Goal: Information Seeking & Learning: Learn about a topic

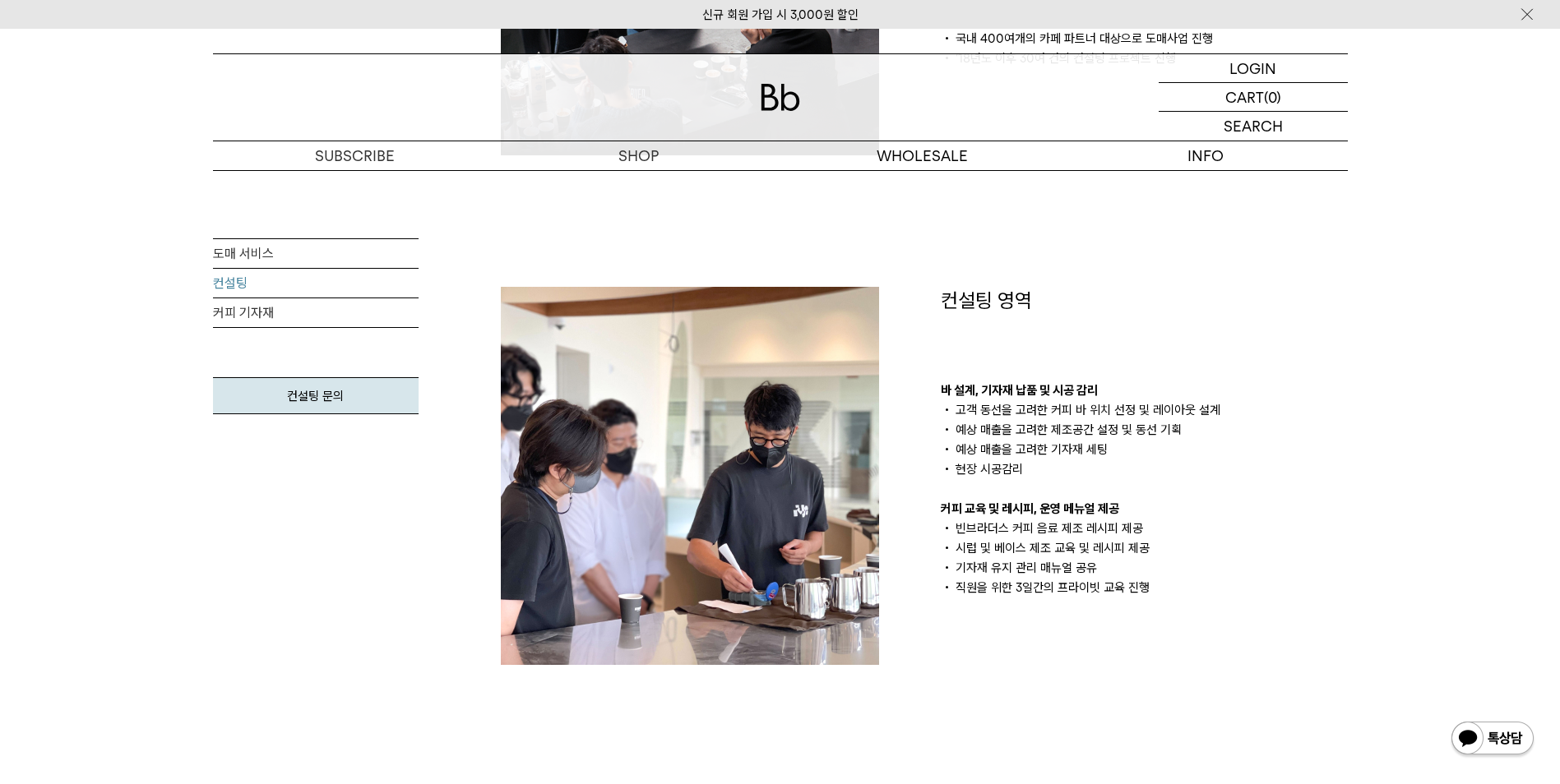
scroll to position [657, 0]
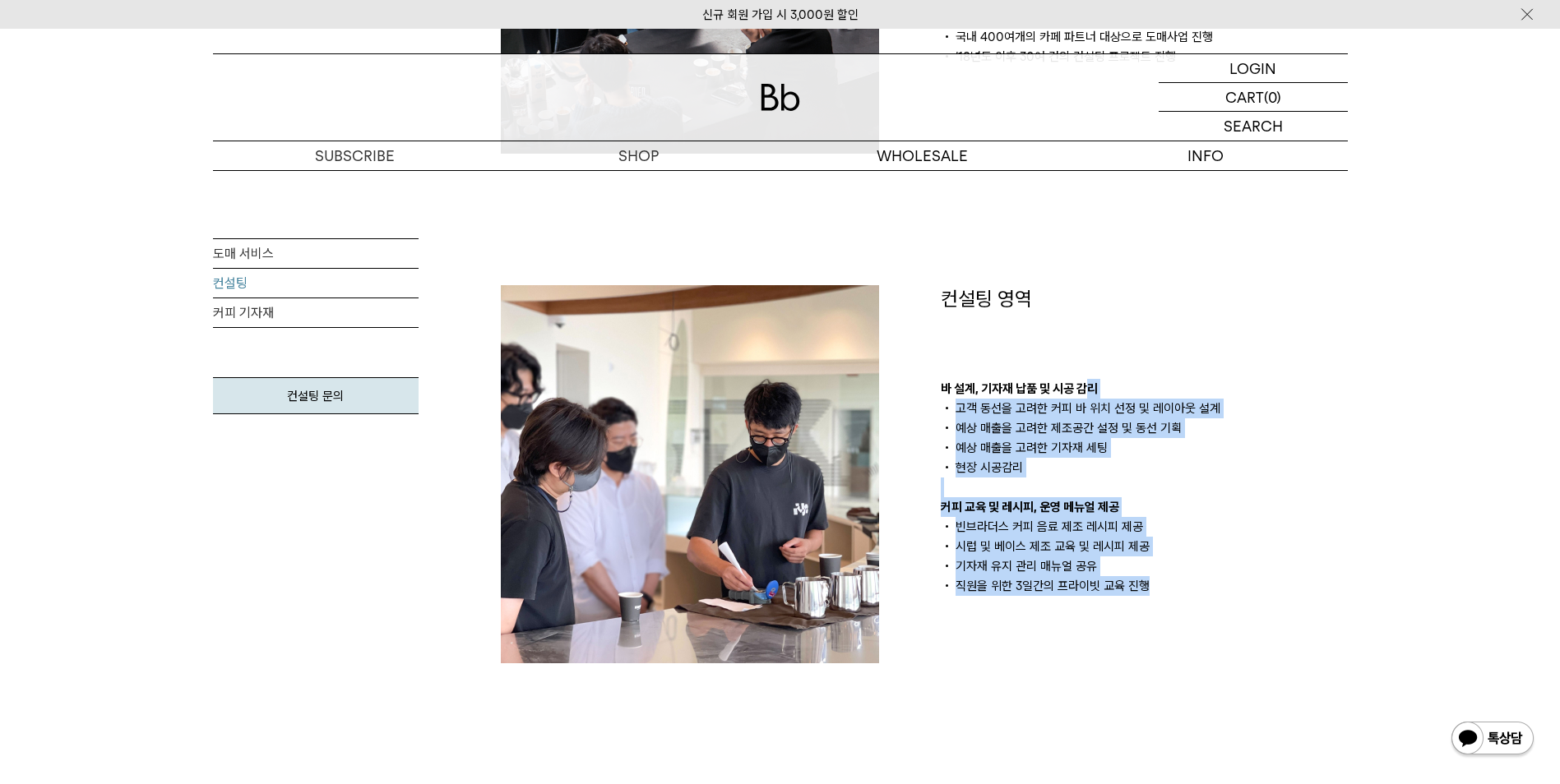
drag, startPoint x: 1164, startPoint y: 583, endPoint x: 1091, endPoint y: 346, distance: 248.0
click at [1091, 346] on div "컨설팅 영역 바 설계, 기자재 납품 및 시공 감리 고객 동선을 고려한 커피 바 위치 선정 및 레이아웃 설계 예상 매출을 고려한 제조공간 설정 …" at bounding box center [1143, 440] width 407 height 311
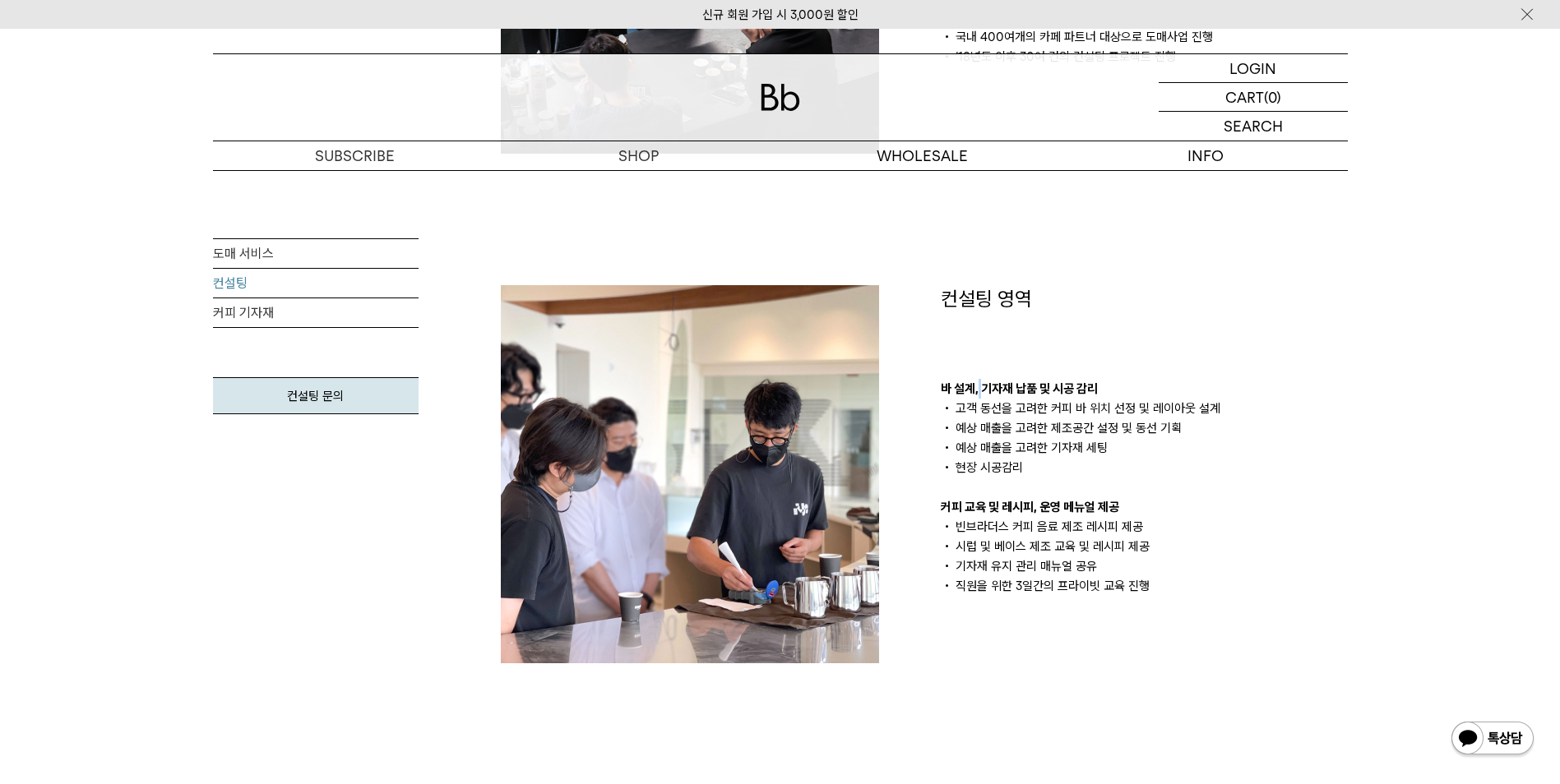
drag, startPoint x: 1091, startPoint y: 346, endPoint x: 977, endPoint y: 353, distance: 114.2
click at [977, 353] on div "컨설팅 영역 바 설계, 기자재 납품 및 시공 감리 고객 동선을 고려한 커피 바 위치 선정 및 레이아웃 설계 예상 매출을 고려한 제조공간 설정 …" at bounding box center [1143, 440] width 407 height 311
click at [933, 311] on div "컨설팅 영역 바 설계, 기자재 납품 및 시공 감리 고객 동선을 고려한 커피 바 위치 선정 및 레이아웃 설계 예상 매출을 고려한 제조공간 설정 …" at bounding box center [1143, 474] width 440 height 378
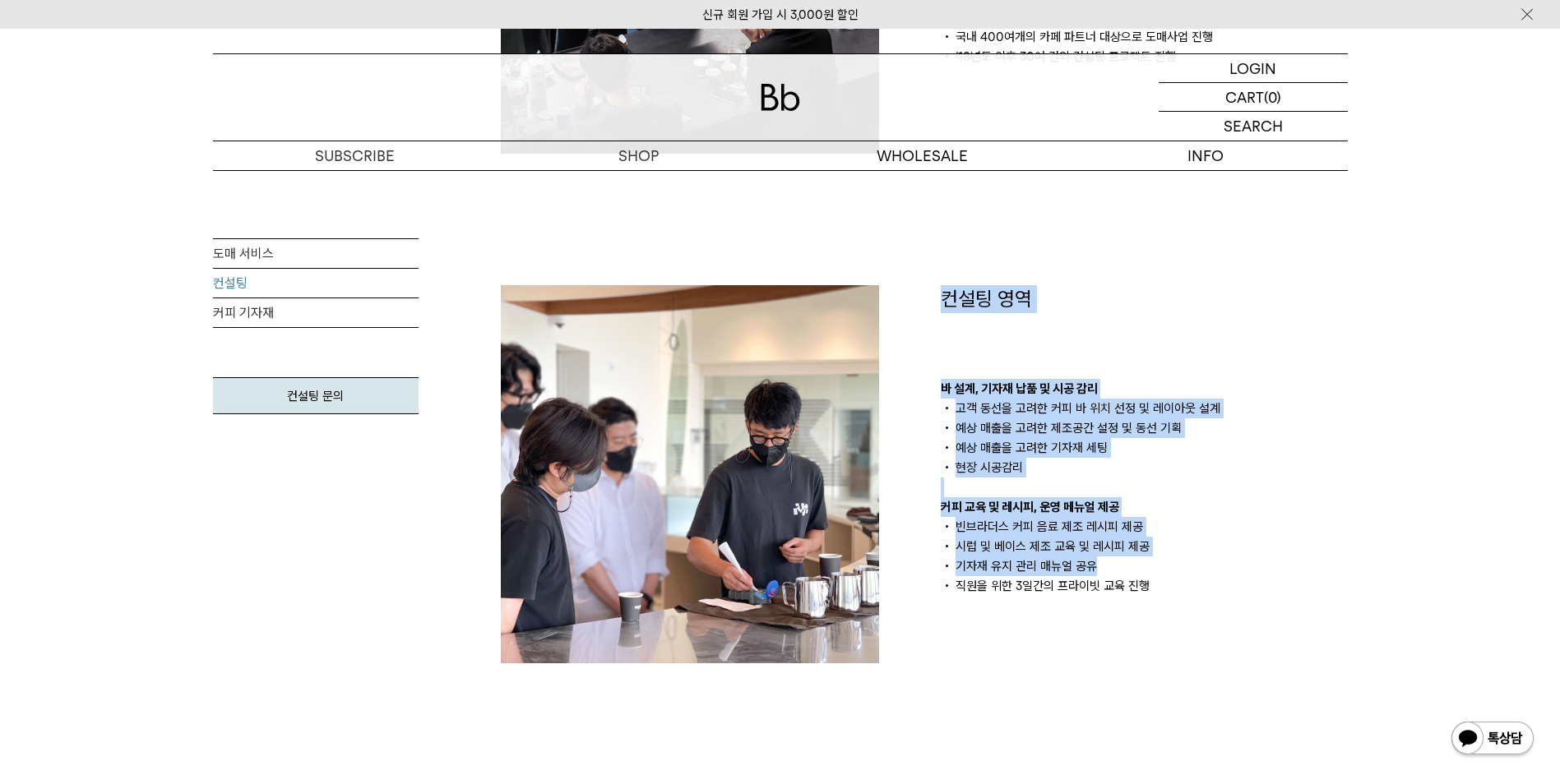
drag, startPoint x: 935, startPoint y: 245, endPoint x: 1169, endPoint y: 568, distance: 398.9
click at [1169, 568] on div "컨설팅 소개 카페 창업, 경험없이 해도 될까요? 운영 경험 없이 규모 있는 매장을 준비 중이라면 빈브라더스와 함께 의논해 보세요. 커피 바 설…" at bounding box center [924, 474] width 880 height 1397
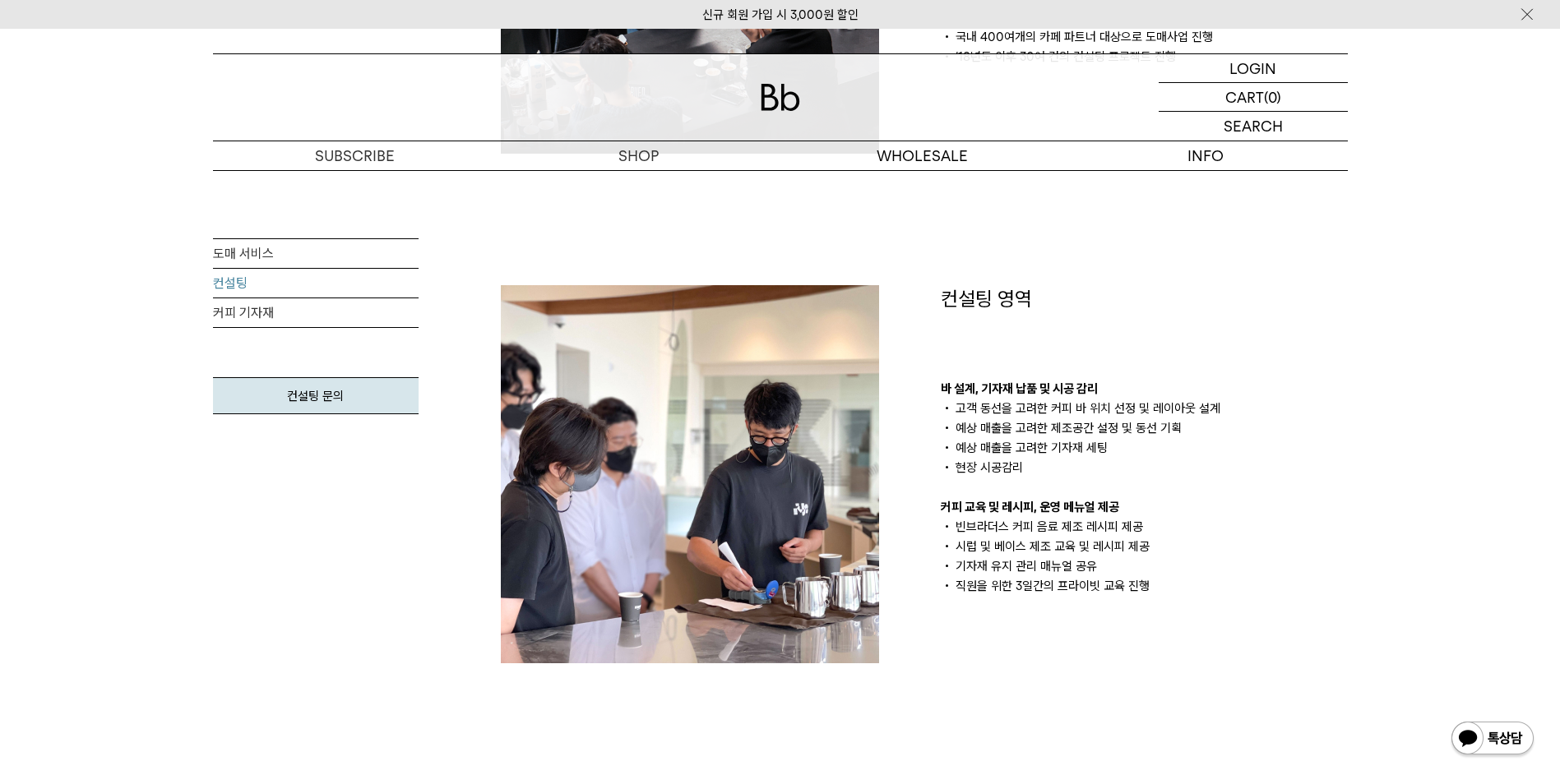
drag, startPoint x: 1169, startPoint y: 568, endPoint x: 1155, endPoint y: 637, distance: 70.4
click at [1155, 637] on div "컨설팅 영역 바 설계, 기자재 납품 및 시공 감리 고객 동선을 고려한 커피 바 위치 선정 및 레이아웃 설계 예상 매출을 고려한 제조공간 설정 …" at bounding box center [1143, 474] width 440 height 378
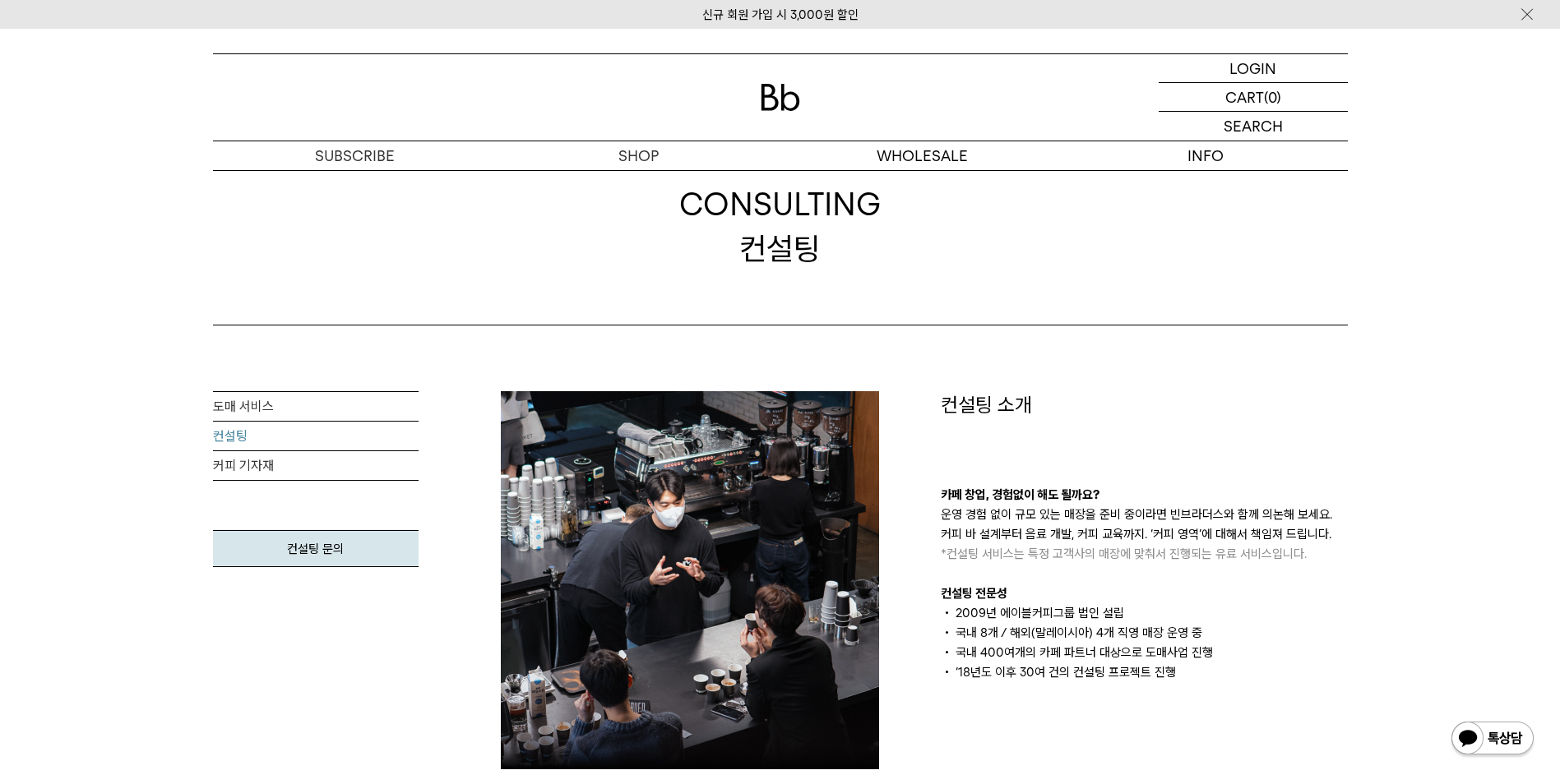
scroll to position [82, 0]
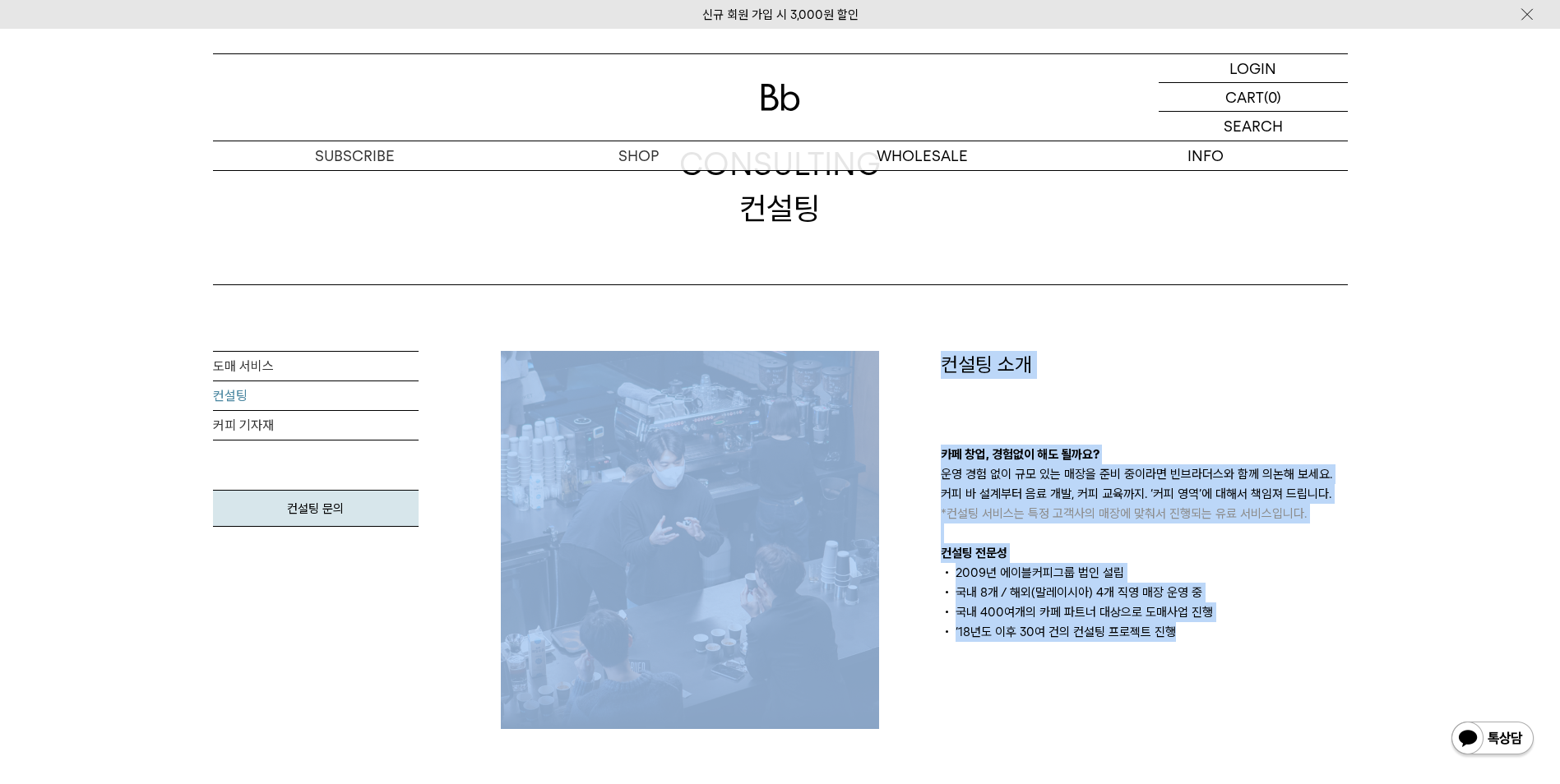
drag, startPoint x: 918, startPoint y: 342, endPoint x: 1175, endPoint y: 634, distance: 389.0
drag, startPoint x: 1175, startPoint y: 634, endPoint x: 1177, endPoint y: 650, distance: 16.1
click at [1177, 650] on div "컨설팅 소개 카페 창업, 경험없이 해도 될까요? 운영 경험 없이 규모 있는 매장을 준비 중이라면 빈브라더스와 함께 의논해 보세요. 커피 바 설…" at bounding box center [1143, 540] width 440 height 378
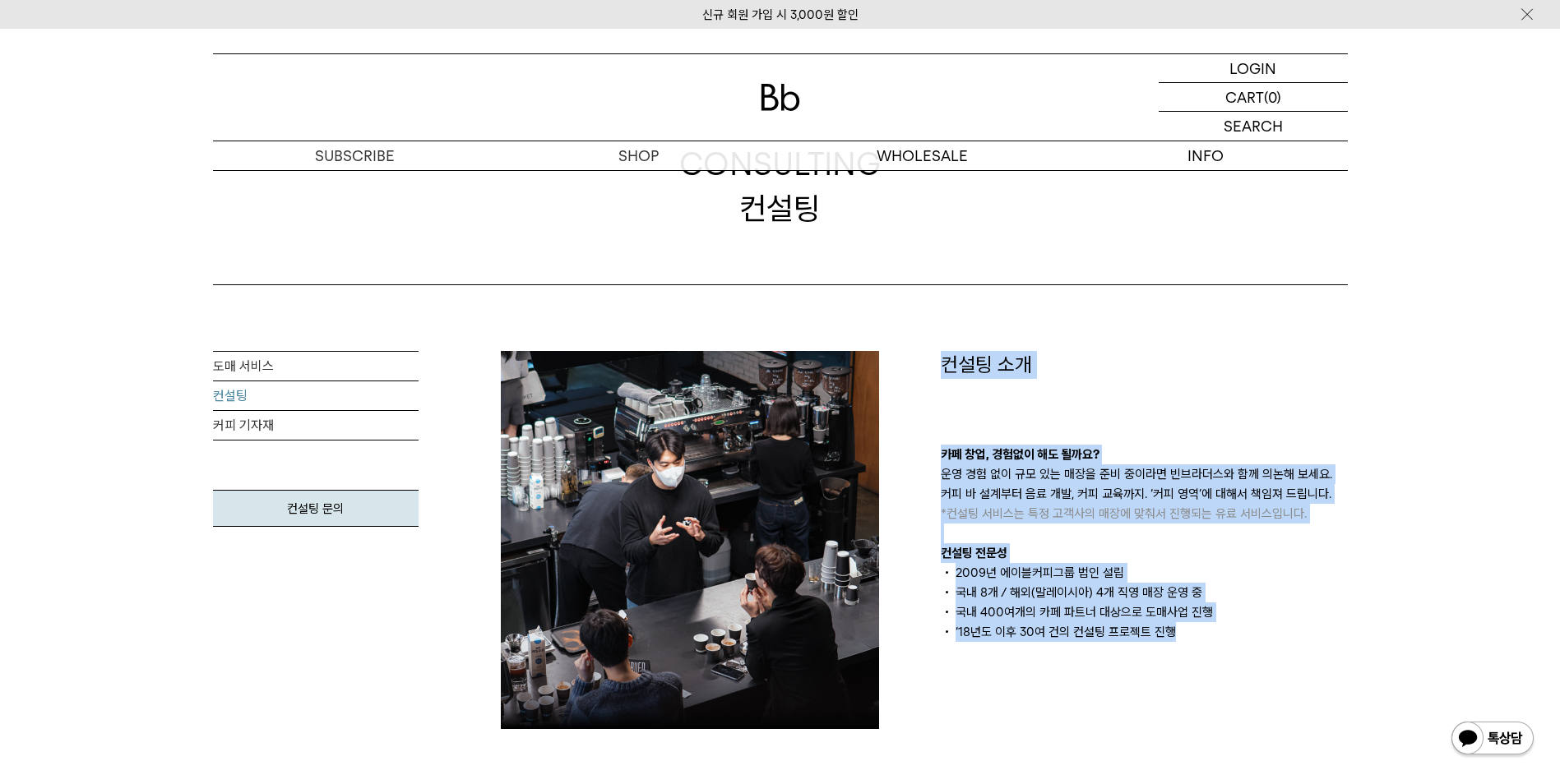
drag, startPoint x: 1203, startPoint y: 647, endPoint x: 935, endPoint y: 361, distance: 391.9
click at [935, 361] on div "컨설팅 소개 카페 창업, 경험없이 해도 될까요? 운영 경험 없이 규모 있는 매장을 준비 중이라면 빈브라더스와 함께 의논해 보세요. 커피 바 설…" at bounding box center [1143, 540] width 440 height 378
drag, startPoint x: 935, startPoint y: 361, endPoint x: 936, endPoint y: 418, distance: 57.0
click at [936, 418] on div "컨설팅 소개 카페 창업, 경험없이 해도 될까요? 운영 경험 없이 규모 있는 매장을 준비 중이라면 빈브라더스와 함께 의논해 보세요. 커피 바 설…" at bounding box center [1143, 540] width 440 height 378
drag, startPoint x: 935, startPoint y: 360, endPoint x: 1206, endPoint y: 627, distance: 380.4
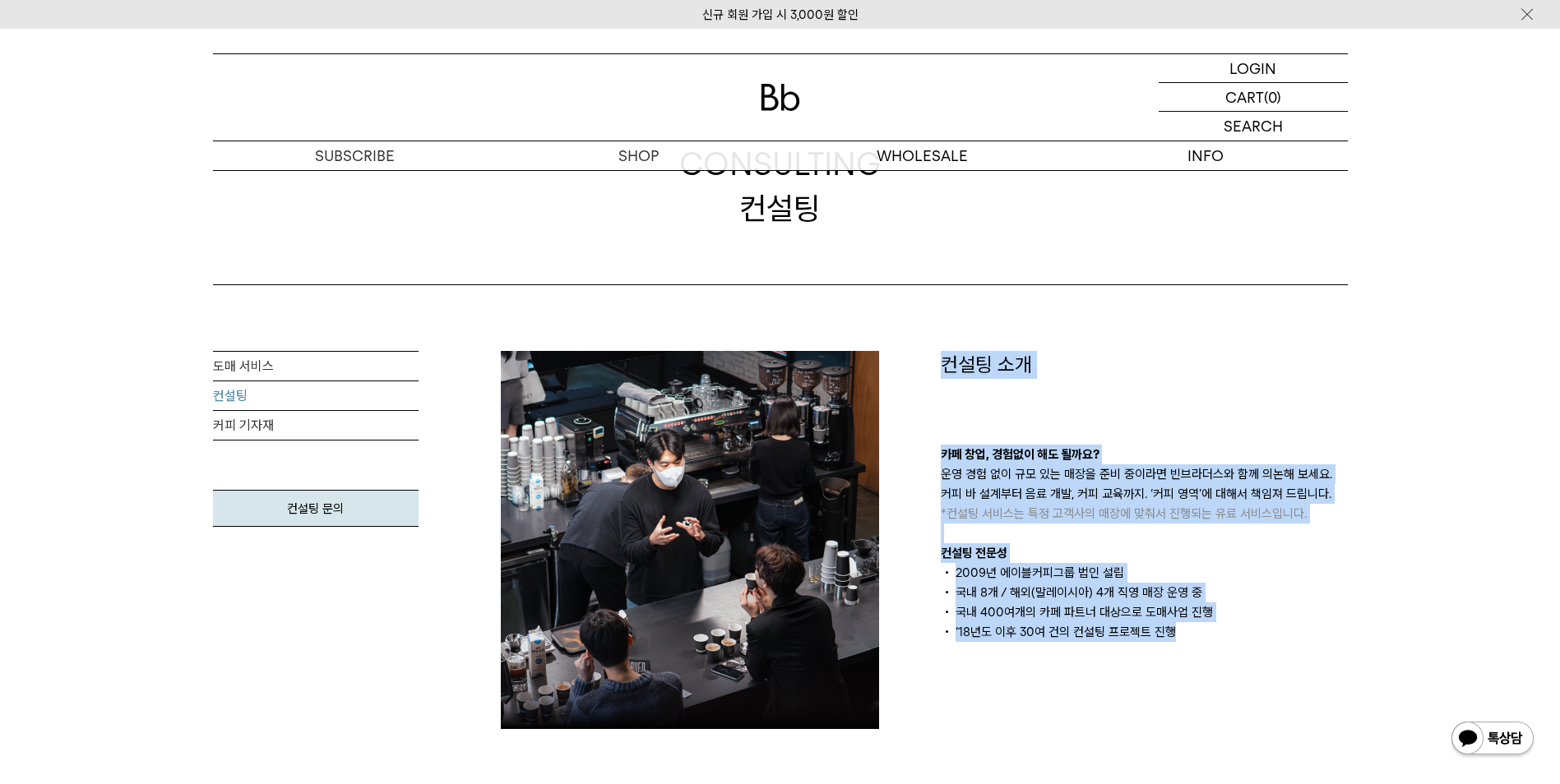
click at [1206, 627] on div "컨설팅 소개 카페 창업, 경험없이 해도 될까요? 운영 경험 없이 규모 있는 매장을 준비 중이라면 빈브라더스와 함께 의논해 보세요. 커피 바 설…" at bounding box center [1143, 540] width 440 height 378
drag, startPoint x: 1206, startPoint y: 627, endPoint x: 1205, endPoint y: 636, distance: 9.1
click at [1205, 636] on li "‘18년도 이후 30여 건의 컨설팅 프로젝트 진행" at bounding box center [1143, 632] width 407 height 20
drag, startPoint x: 1212, startPoint y: 644, endPoint x: 1149, endPoint y: 419, distance: 233.7
click at [1149, 417] on div "컨설팅 소개 카페 창업, 경험없이 해도 될까요? 운영 경험 없이 규모 있는 매장을 준비 중이라면 빈브라더스와 함께 의논해 보세요. 커피 바 설…" at bounding box center [1143, 540] width 440 height 378
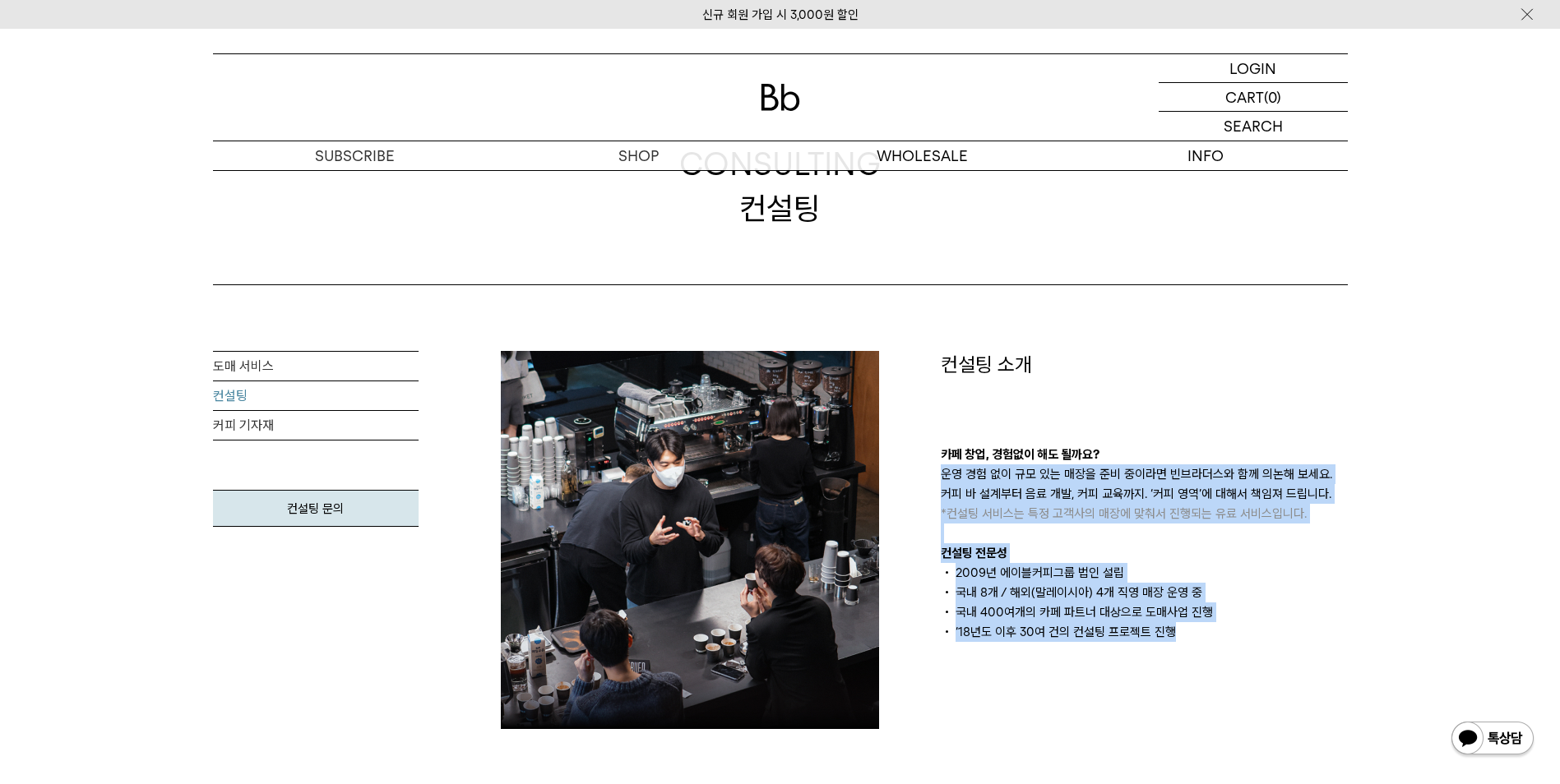
drag, startPoint x: 1149, startPoint y: 419, endPoint x: 1147, endPoint y: 453, distance: 34.1
click at [1147, 453] on p "카페 창업, 경험없이 해도 될까요?" at bounding box center [1143, 454] width 407 height 20
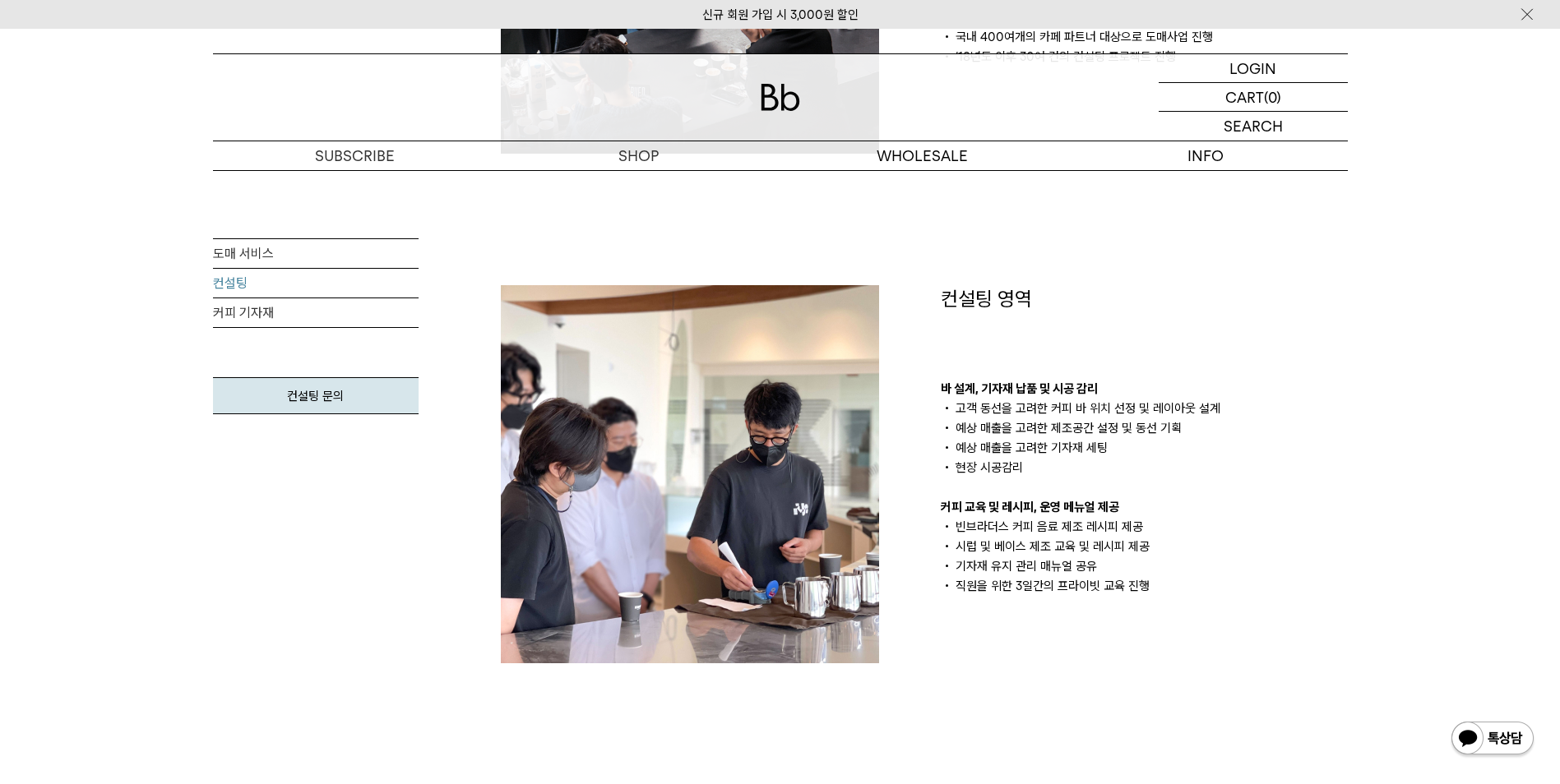
scroll to position [1151, 0]
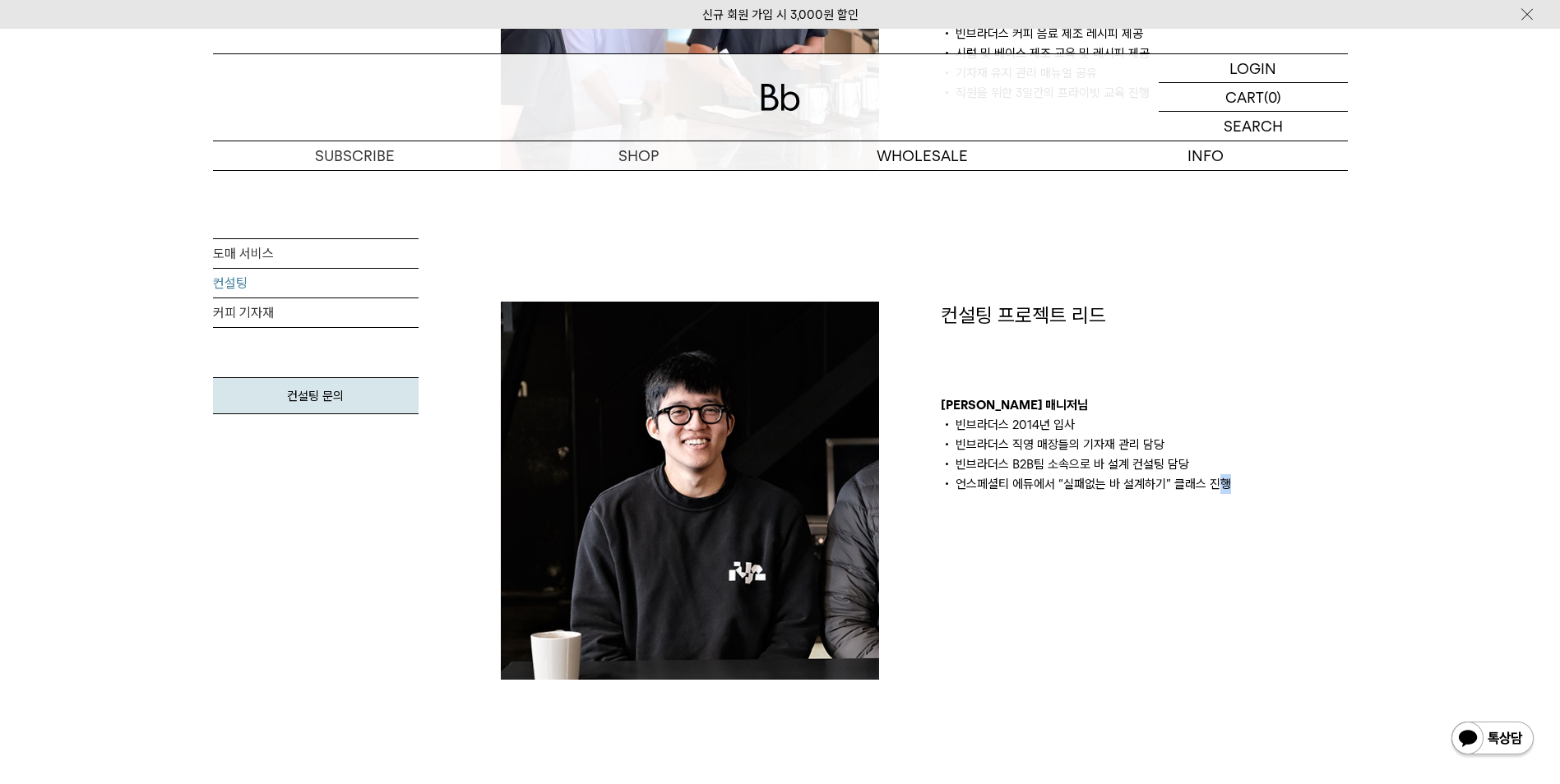
drag, startPoint x: 1221, startPoint y: 496, endPoint x: 1245, endPoint y: 491, distance: 24.5
click at [1245, 491] on div "컨설팅 프로젝트 리드 김의성 매니저님 빈브라더스 2014년 입사 빈브라더스 직영 매장들의 기자재 관리 담당 빈브라더스 B2B팀 소속으로 바 설…" at bounding box center [1143, 490] width 440 height 378
click at [1241, 496] on div "컨설팅 프로젝트 리드 김의성 매니저님 빈브라더스 2014년 입사 빈브라더스 직영 매장들의 기자재 관리 담당 빈브라더스 B2B팀 소속으로 바 설…" at bounding box center [1143, 490] width 440 height 378
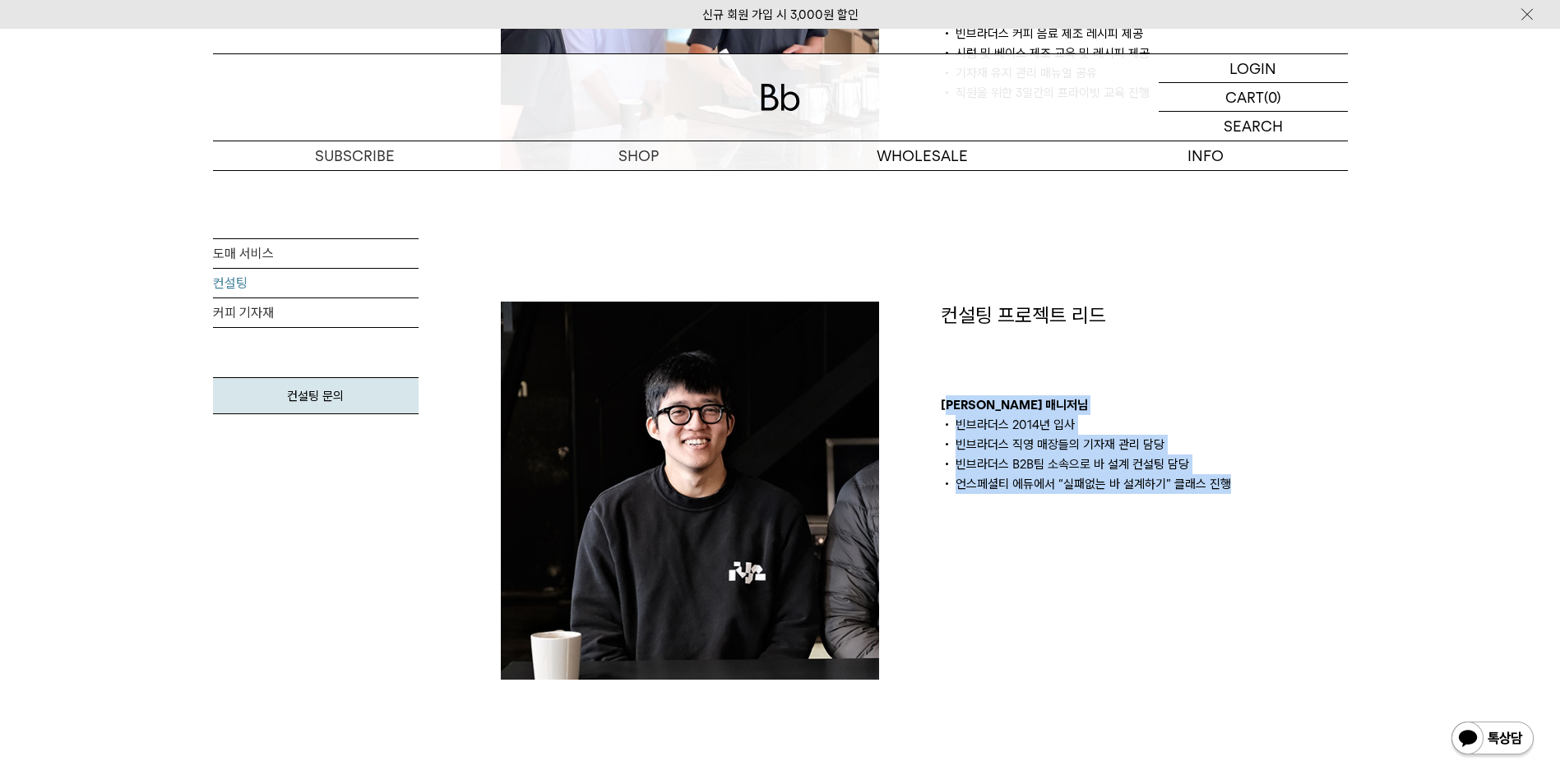
drag, startPoint x: 1279, startPoint y: 495, endPoint x: 946, endPoint y: 386, distance: 350.4
click at [946, 386] on div "컨설팅 프로젝트 리드 김의성 매니저님 빈브라더스 2014년 입사 빈브라더스 직영 매장들의 기자재 관리 담당 빈브라더스 B2B팀 소속으로 바 설…" at bounding box center [1143, 490] width 440 height 378
drag, startPoint x: 946, startPoint y: 386, endPoint x: 942, endPoint y: 421, distance: 35.2
click at [942, 421] on li "빈브라더스 2014년 입사" at bounding box center [1143, 425] width 407 height 20
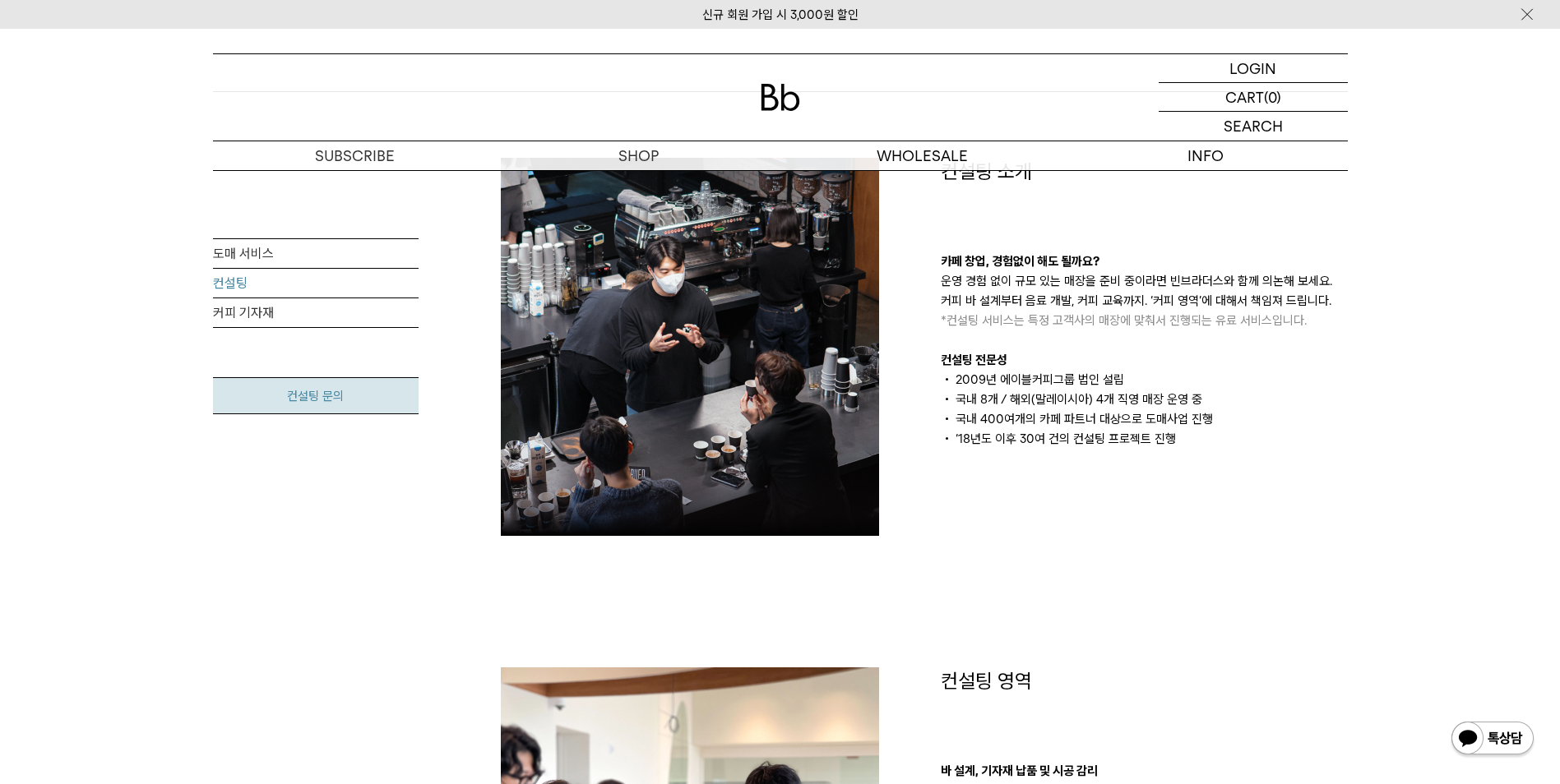
scroll to position [247, 0]
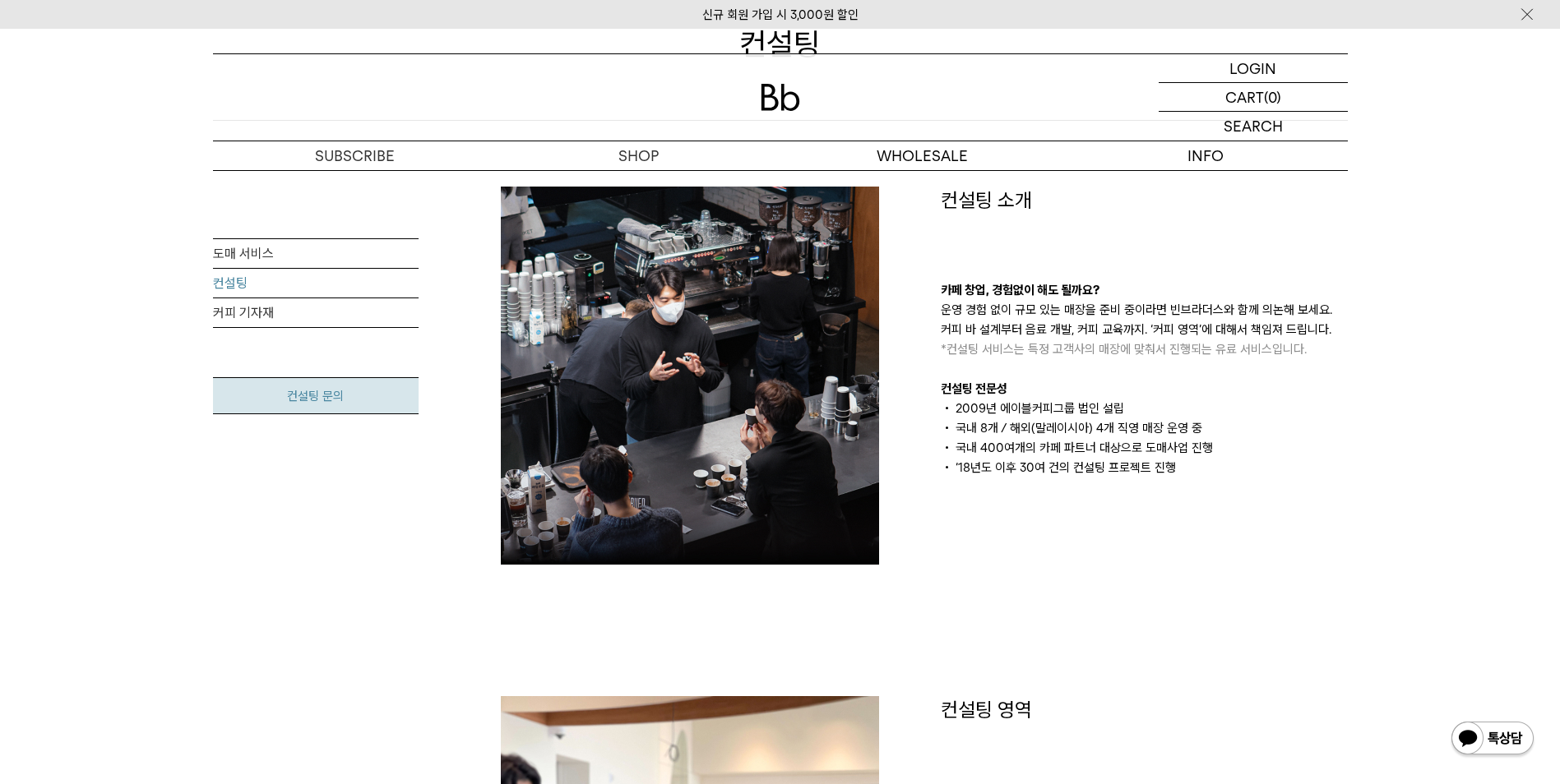
click at [375, 395] on link "컨설팅 문의" at bounding box center [315, 396] width 206 height 37
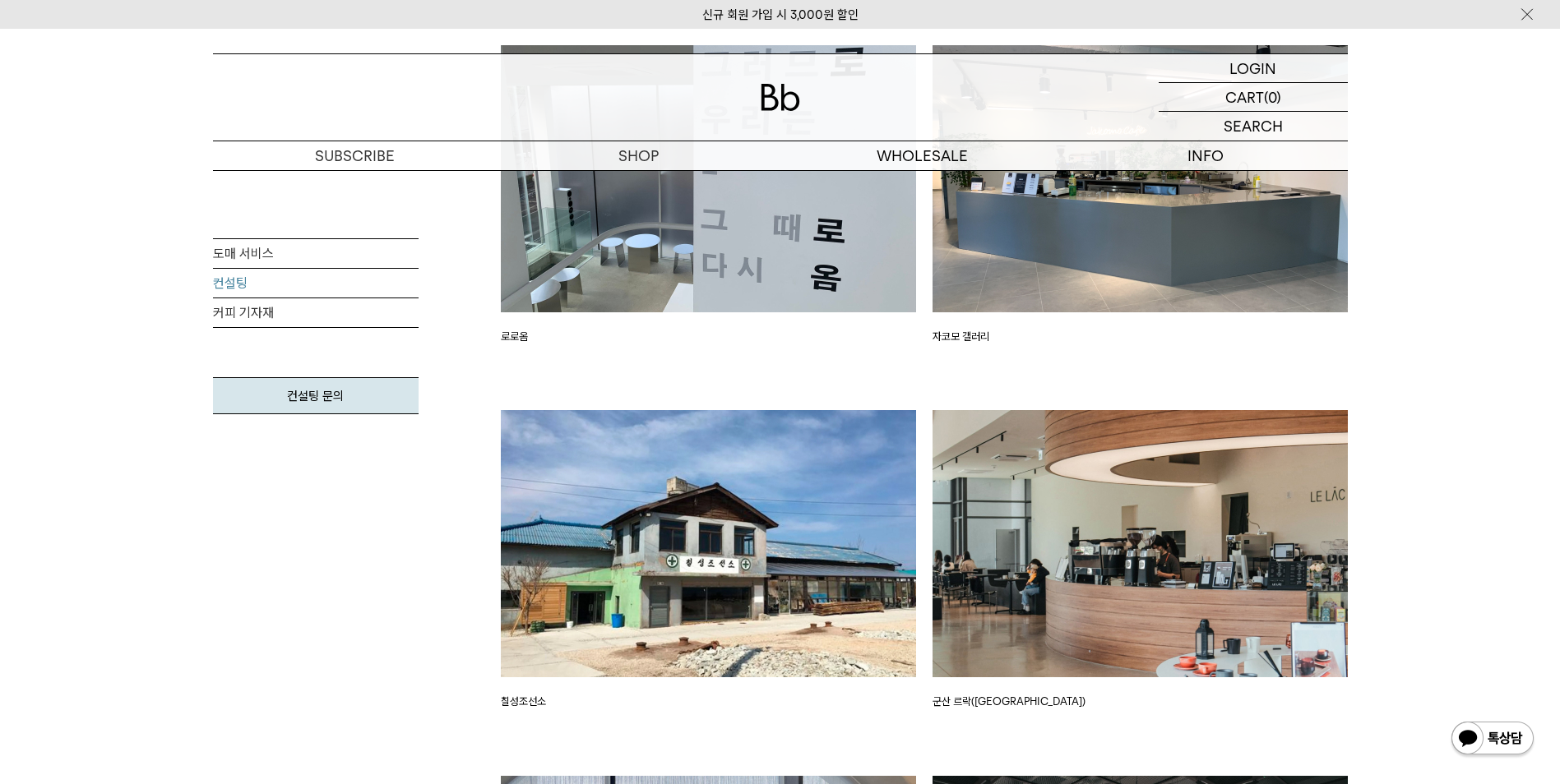
scroll to position [2548, 0]
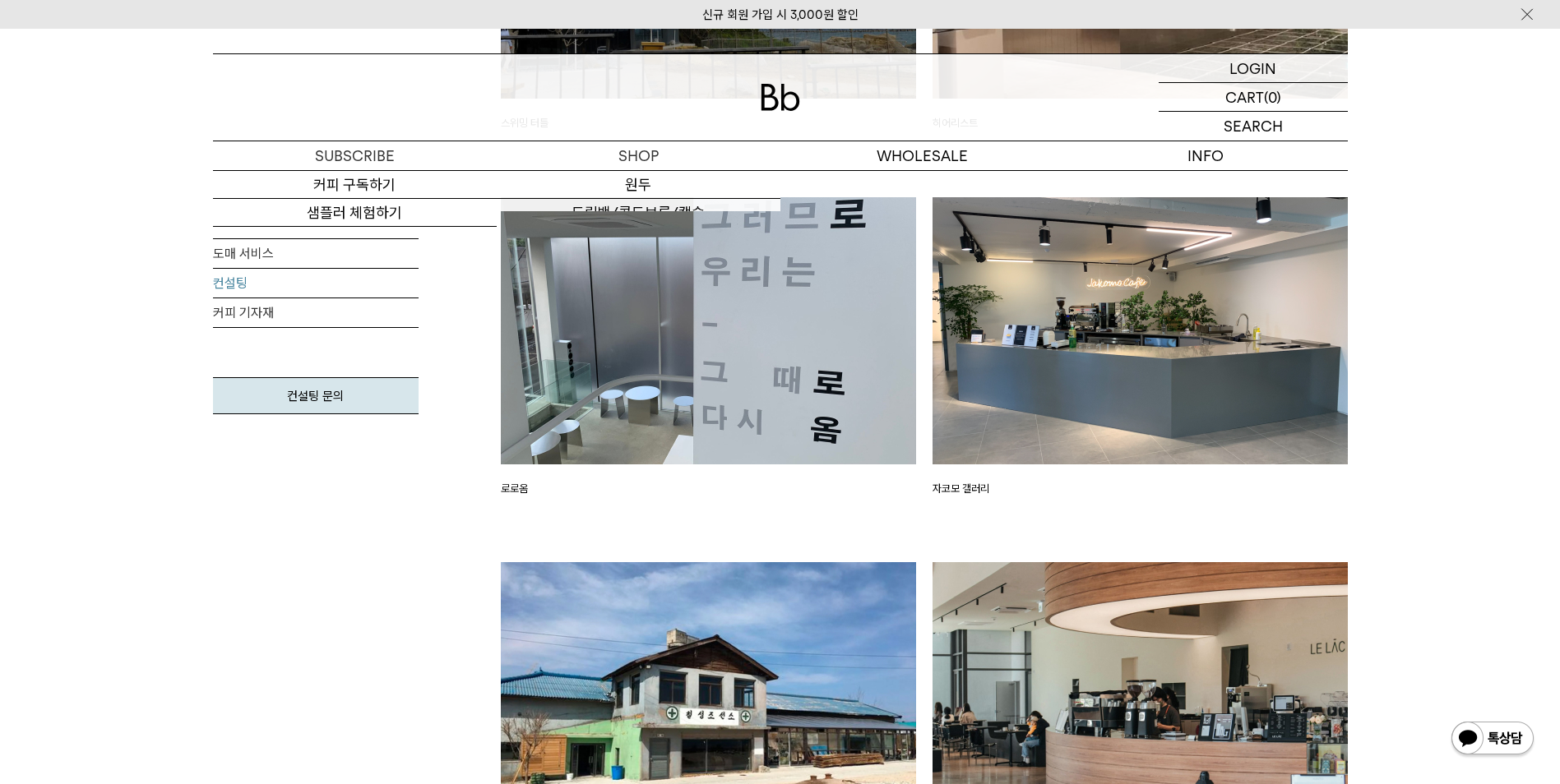
click at [782, 112] on div at bounding box center [780, 98] width 1135 height 87
click at [782, 101] on img at bounding box center [780, 98] width 39 height 27
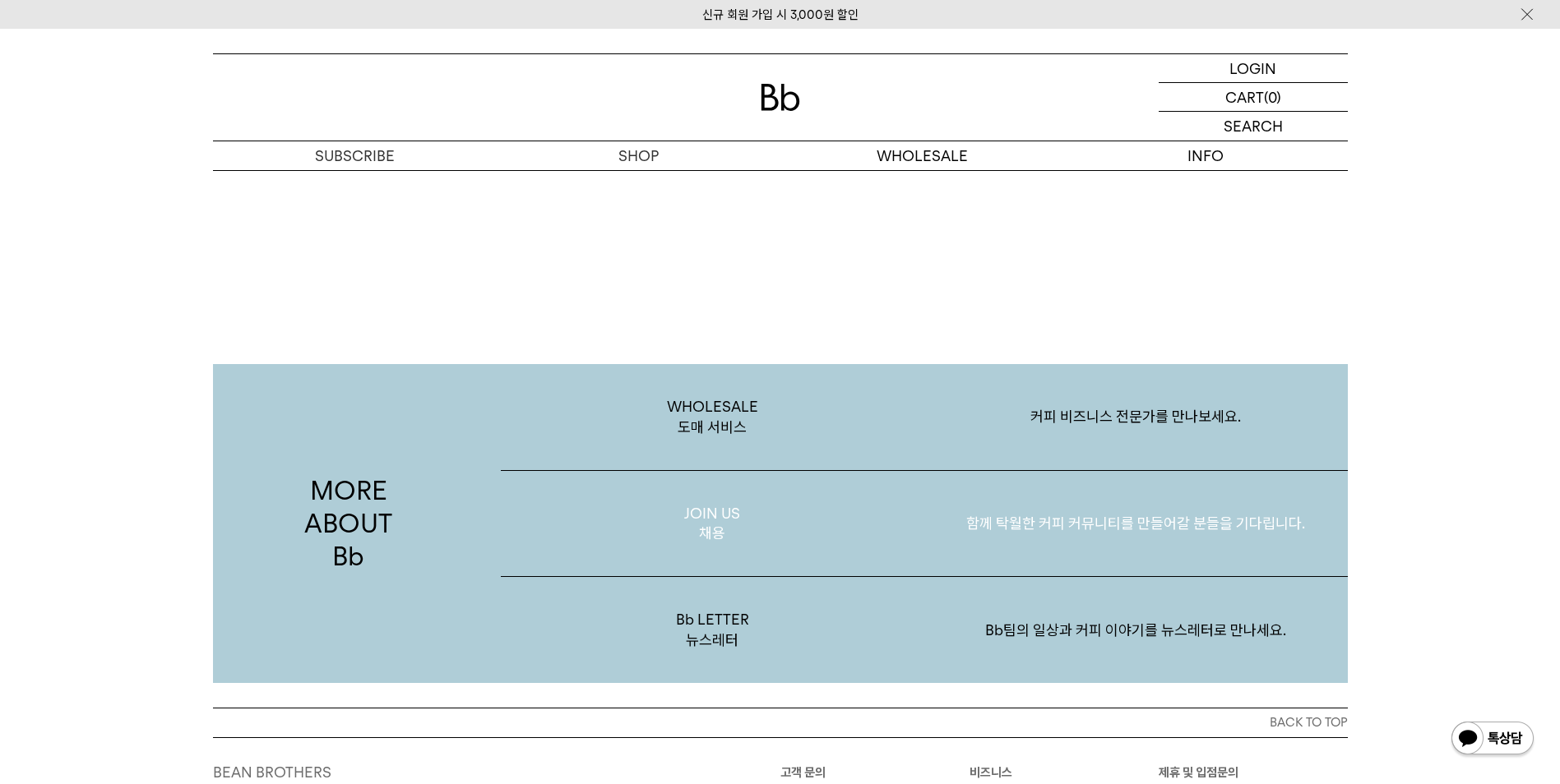
scroll to position [2938, 0]
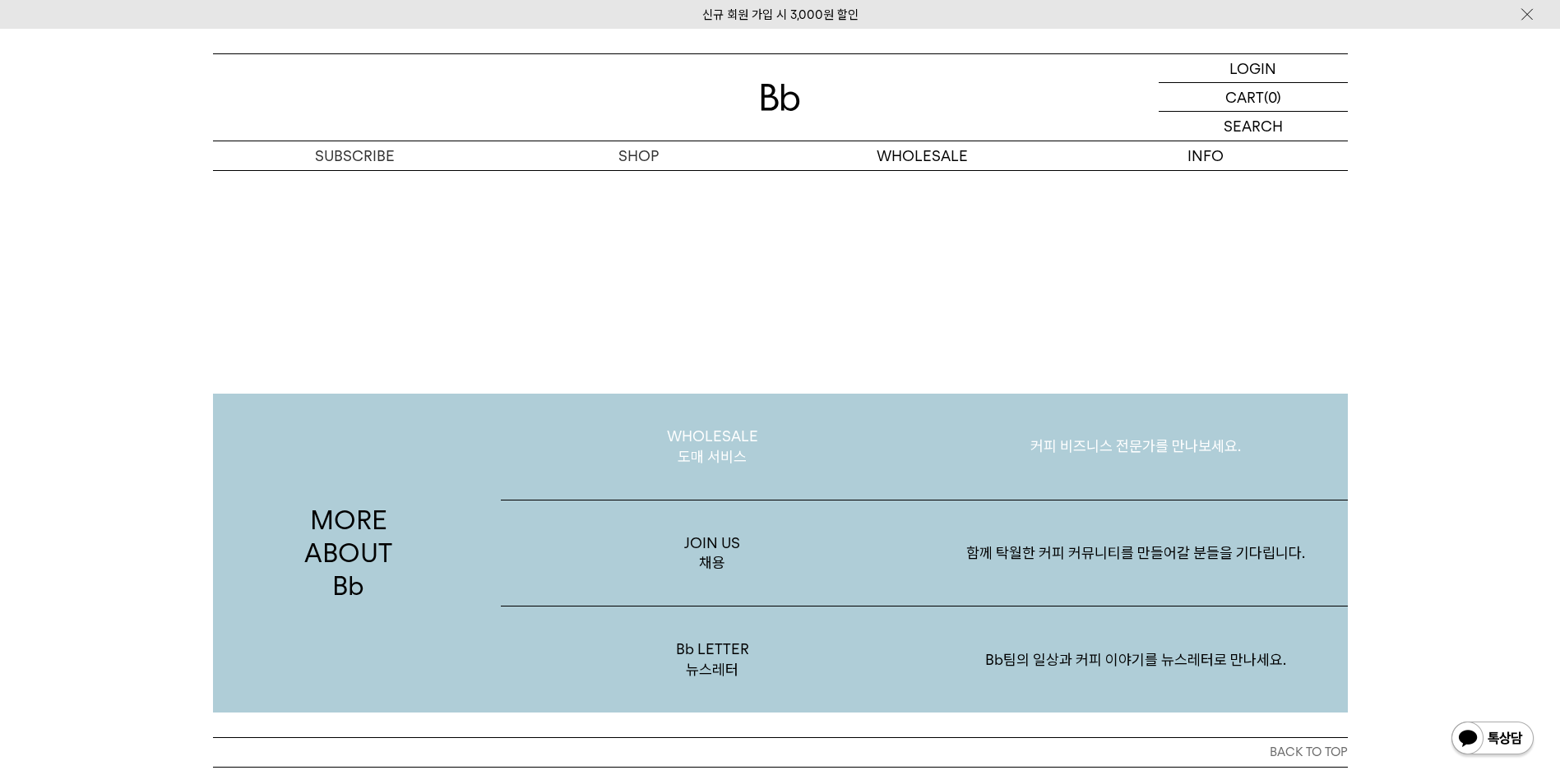
click at [950, 404] on p "커피 비즈니스 전문가를 만나보세요." at bounding box center [1136, 447] width 423 height 86
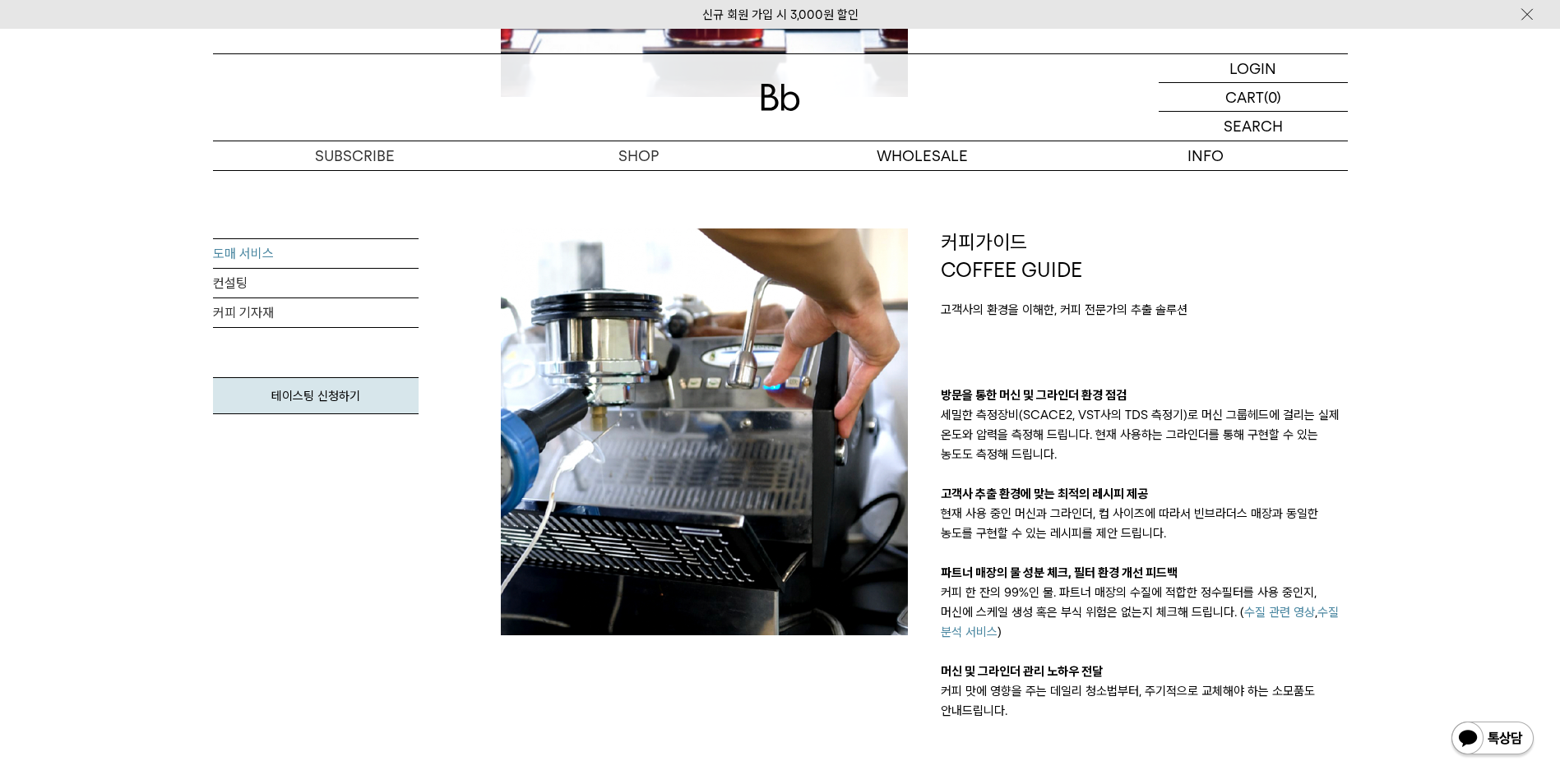
scroll to position [740, 0]
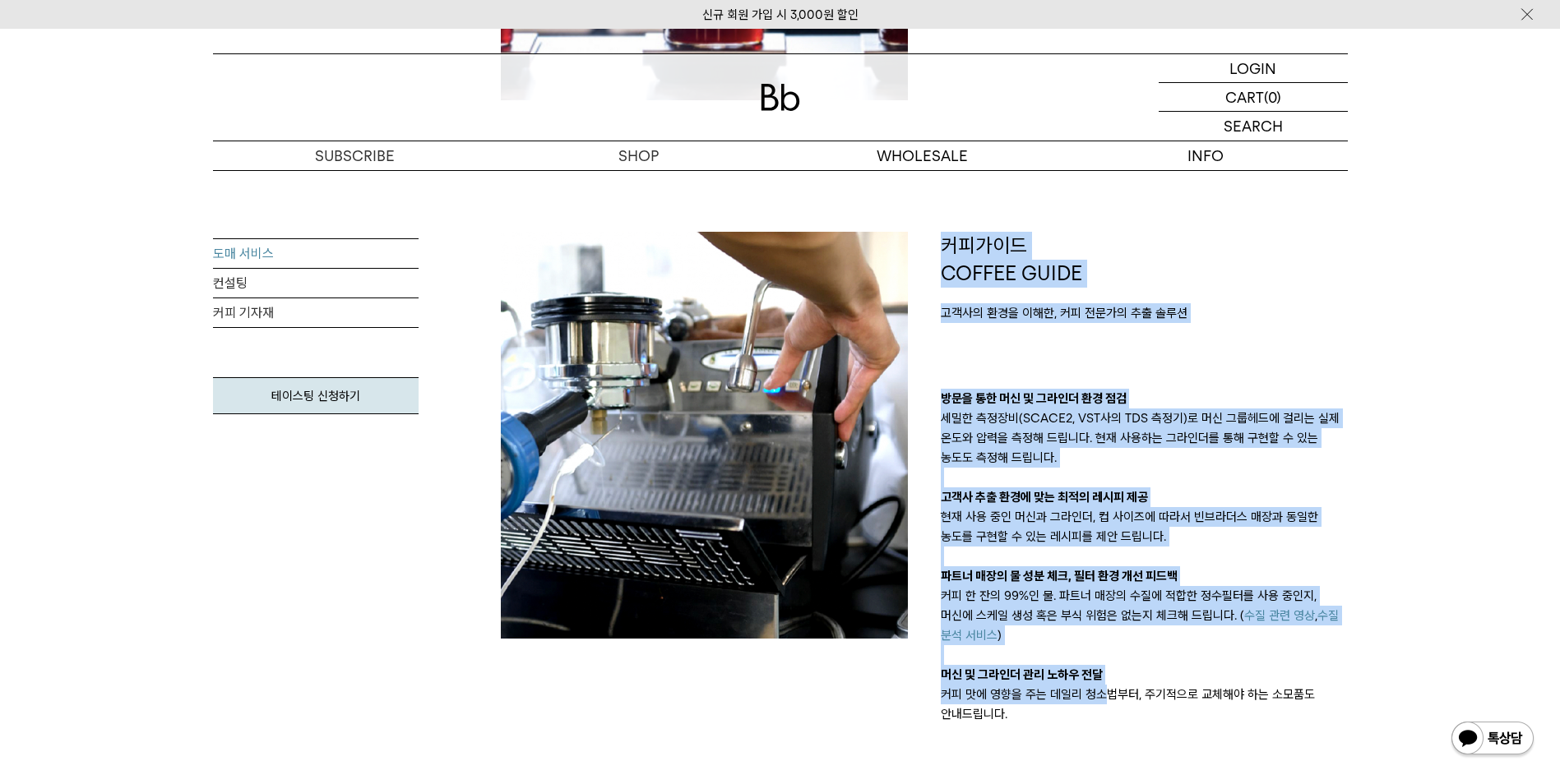
drag, startPoint x: 926, startPoint y: 231, endPoint x: 1103, endPoint y: 704, distance: 505.0
click at [1103, 704] on div "제품 PRODUCT 일관성이 뛰어난 블렌드와 매월 변경되는 싱글오리진 테이스팅 노트가 온전히 느껴지는 블렌드 빈브라더스의 커피는 테이스팅 노트…" at bounding box center [924, 511] width 880 height 1635
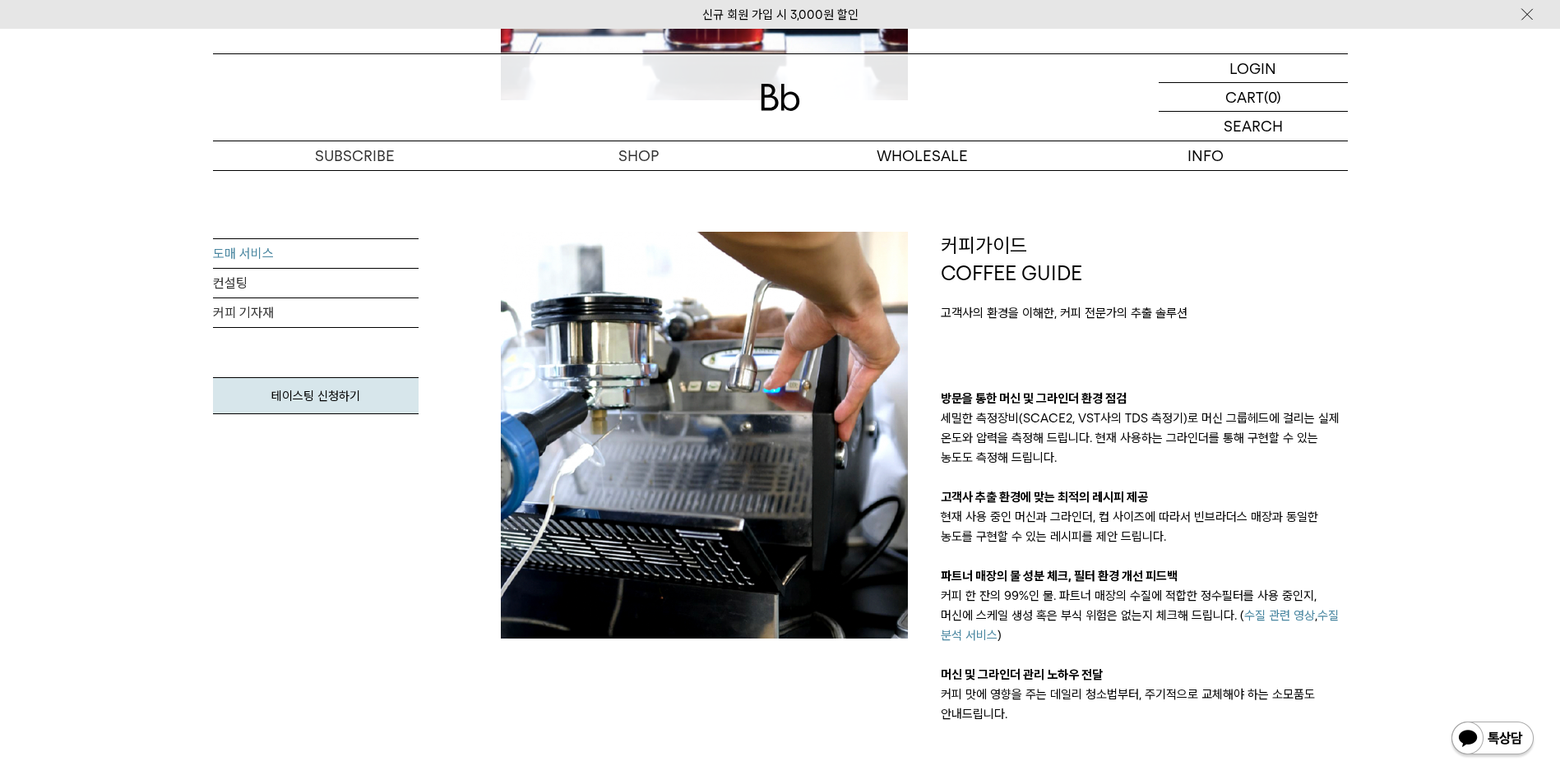
drag, startPoint x: 1103, startPoint y: 704, endPoint x: 1097, endPoint y: 728, distance: 24.7
click at [1097, 728] on div "제품 PRODUCT 일관성이 뛰어난 블렌드와 매월 변경되는 싱글오리진 테이스팅 노트가 온전히 느껴지는 블렌드 빈브라더스의 커피는 테이스팅 노트…" at bounding box center [924, 511] width 880 height 1635
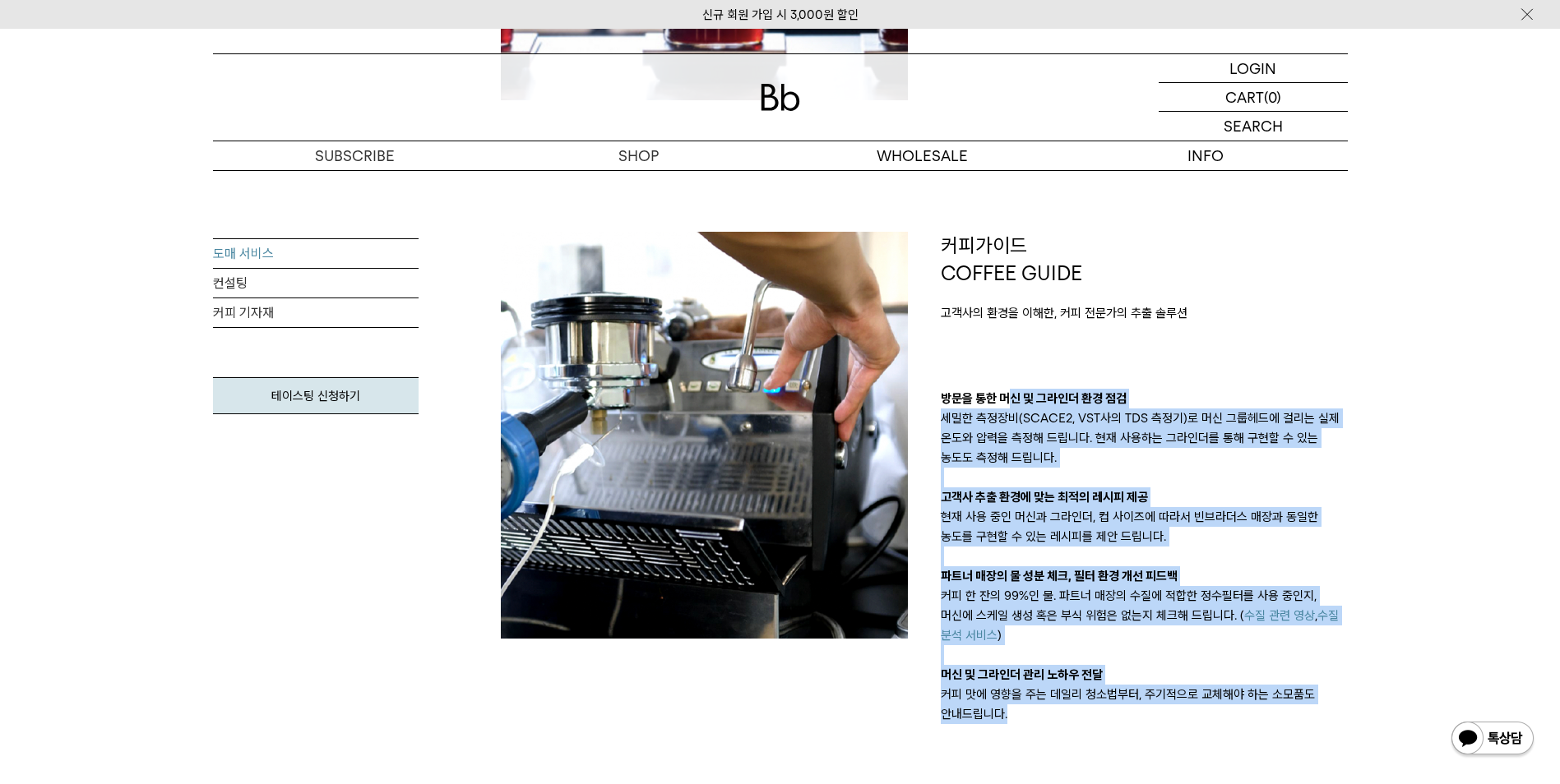
drag, startPoint x: 1101, startPoint y: 742, endPoint x: 1007, endPoint y: 341, distance: 411.9
click at [1007, 341] on div "제품 PRODUCT 일관성이 뛰어난 블렌드와 매월 변경되는 싱글오리진 테이스팅 노트가 온전히 느껴지는 블렌드 빈브라더스의 커피는 테이스팅 노트…" at bounding box center [924, 511] width 880 height 1635
drag, startPoint x: 1007, startPoint y: 341, endPoint x: 974, endPoint y: 417, distance: 82.9
click at [974, 417] on p "세밀한 측정장비(SCACE2, VST사의 TDS 측정기)로 머신 그룹헤드에 걸리는 실제 온도와 압력을 측정해 드립니다. 현재 사용하는 그라인더…" at bounding box center [1143, 438] width 407 height 59
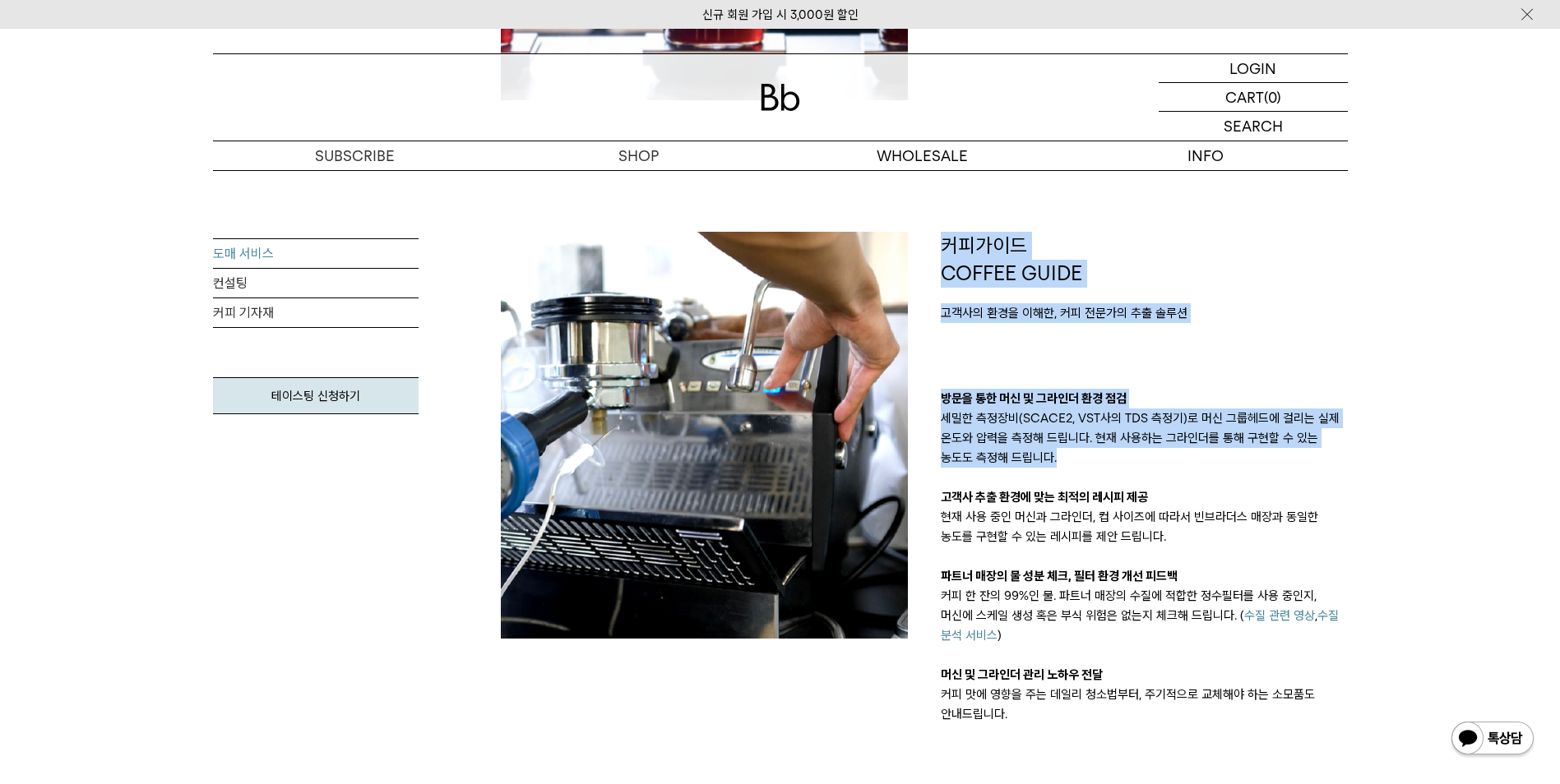
drag, startPoint x: 947, startPoint y: 254, endPoint x: 1058, endPoint y: 465, distance: 238.4
click at [1058, 465] on div "커피가이드 COFFEE GUIDE 고객사의 환경을 이해한, 커피 전문가의 추출 솔루션 방문을 통한 머신 및 그라인더 환경 점검 세밀한 측정장비…" at bounding box center [1143, 478] width 407 height 492
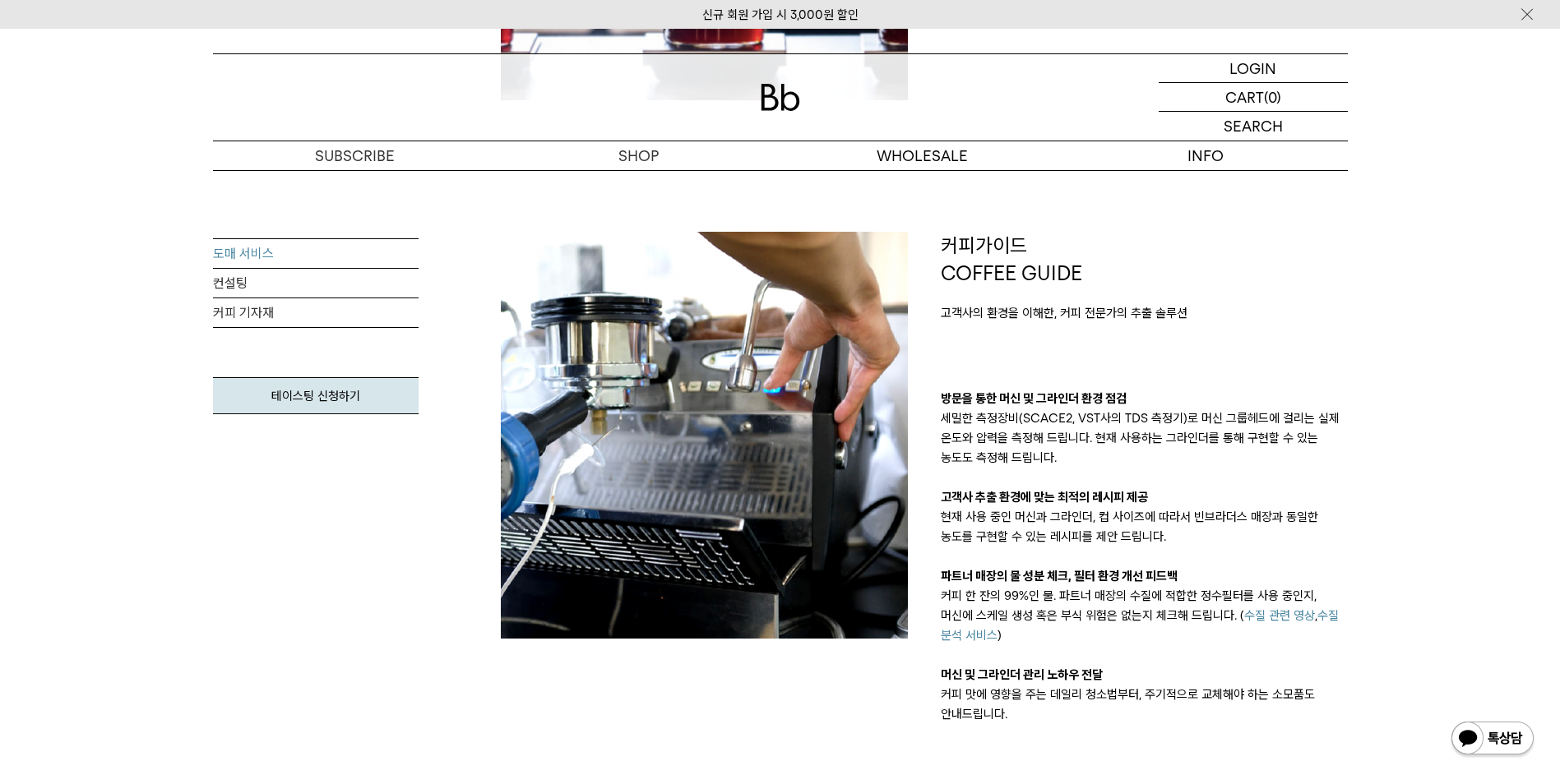
drag, startPoint x: 1058, startPoint y: 467, endPoint x: 1058, endPoint y: 485, distance: 18.0
click at [1058, 485] on div "방문을 통한 머신 및 그라인더 환경 점검 세밀한 측정장비(SCACE2, VST사의 TDS 측정기)로 머신 그룹헤드에 걸리는 실제 온도와 압력을…" at bounding box center [1143, 557] width 407 height 335
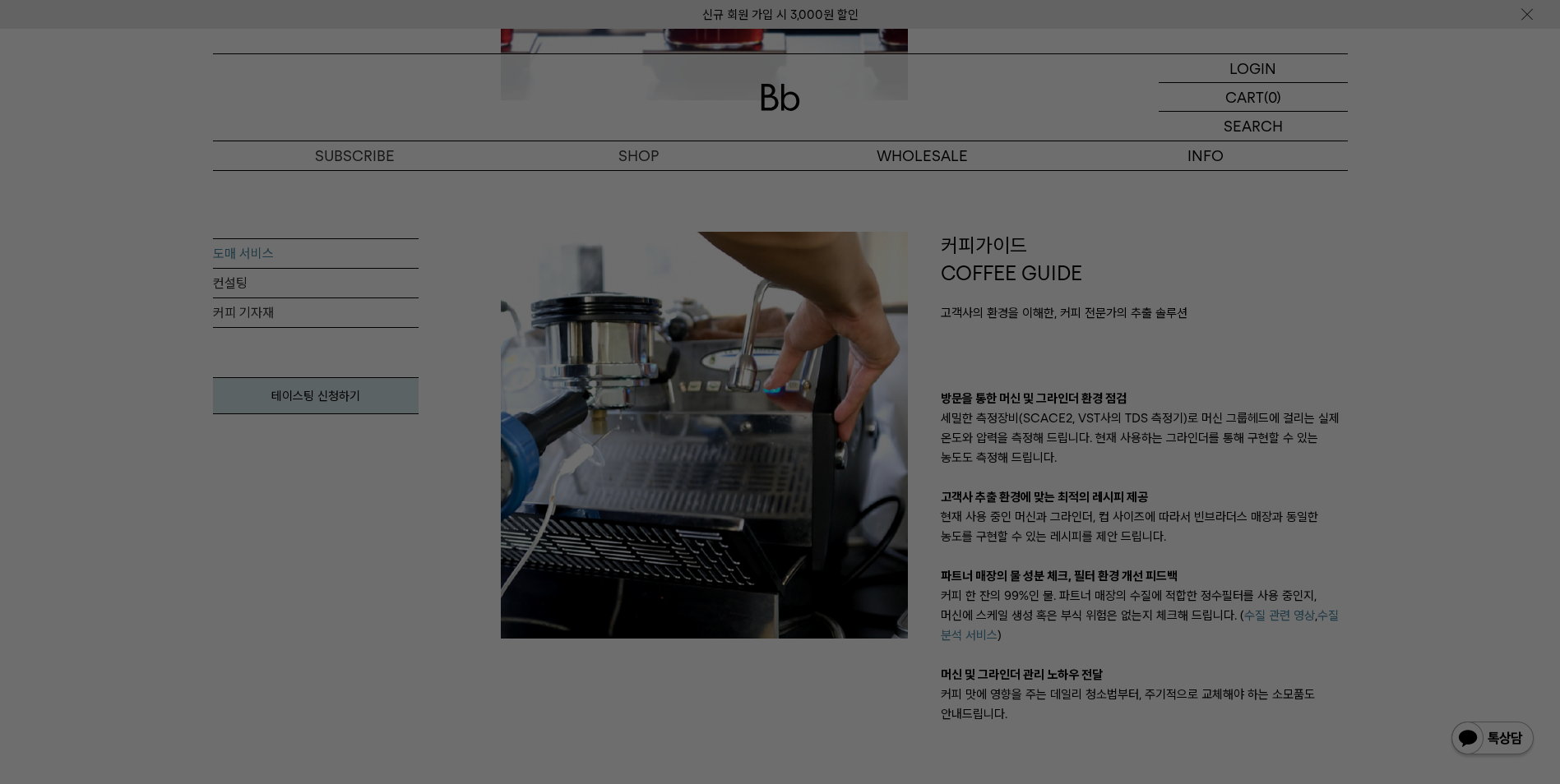
drag, startPoint x: 1159, startPoint y: 476, endPoint x: 1145, endPoint y: 450, distance: 29.5
click at [1145, 450] on div at bounding box center [780, 392] width 1560 height 784
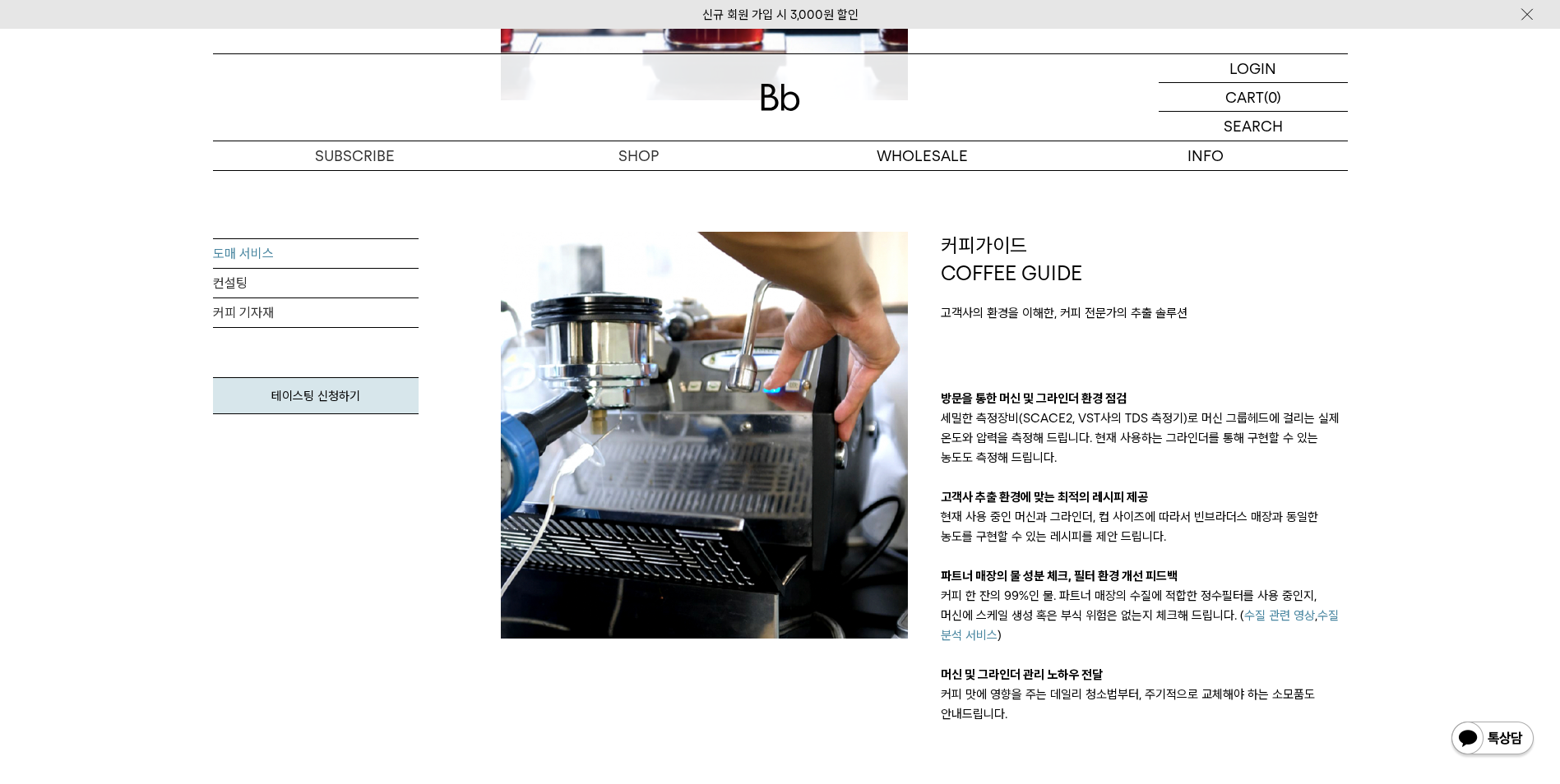
drag, startPoint x: 1091, startPoint y: 452, endPoint x: 1157, endPoint y: 626, distance: 186.1
click at [1157, 626] on div "방문을 통한 머신 및 그라인더 환경 점검 세밀한 측정장비(SCACE2, VST사의 TDS 측정기)로 머신 그룹헤드에 걸리는 실제 온도와 압력을…" at bounding box center [1143, 557] width 407 height 335
drag, startPoint x: 1157, startPoint y: 626, endPoint x: 1138, endPoint y: 641, distance: 24.2
click at [1138, 641] on p "커피 한 잔의 99%인 물. 파트너 매장의 수질에 적합한 정수필터를 사용 중인지, 머신에 스케일 생성 혹은 부식 위험은 없는지 체크해 드립니다…" at bounding box center [1143, 615] width 407 height 59
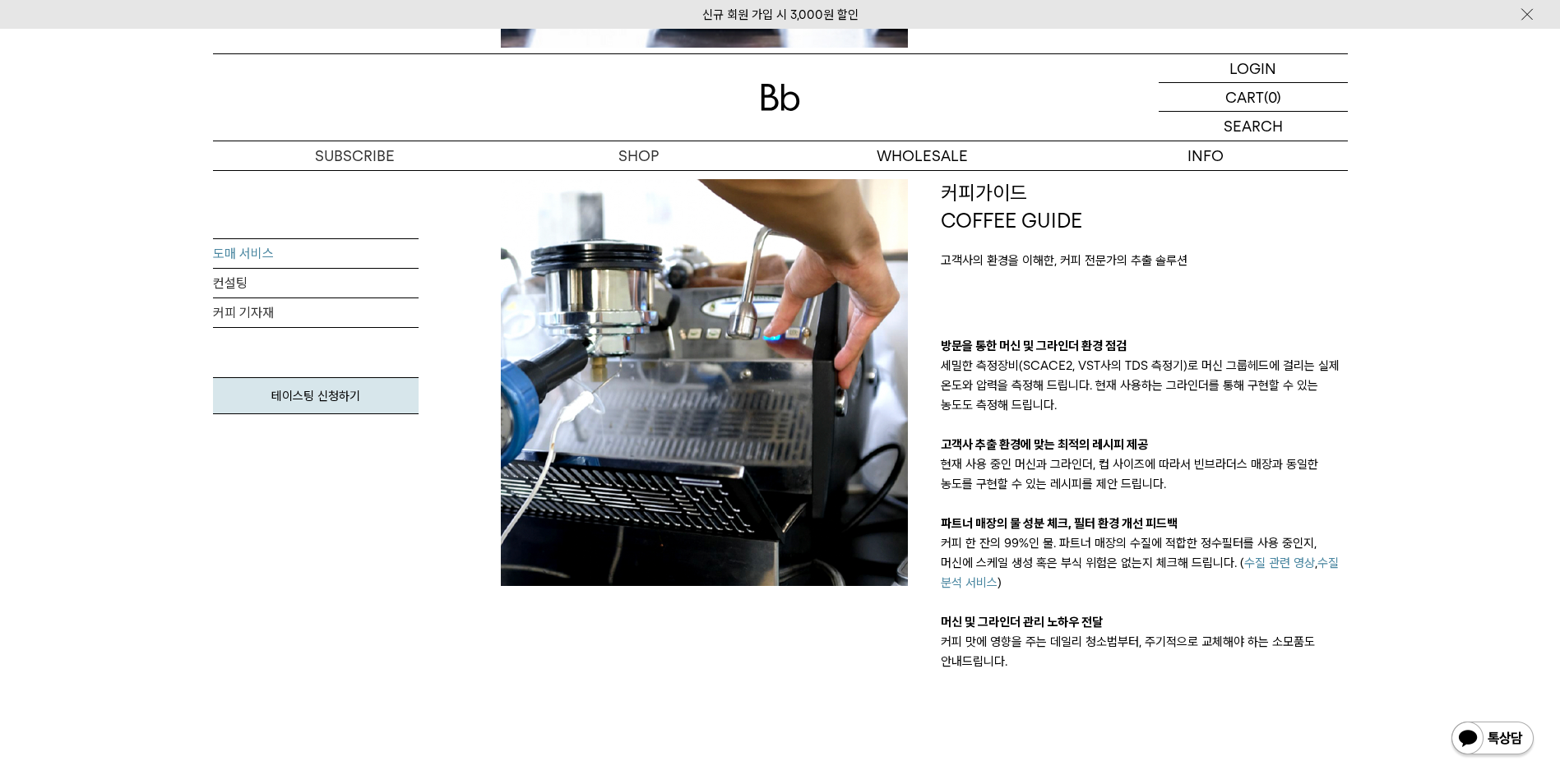
scroll to position [822, 0]
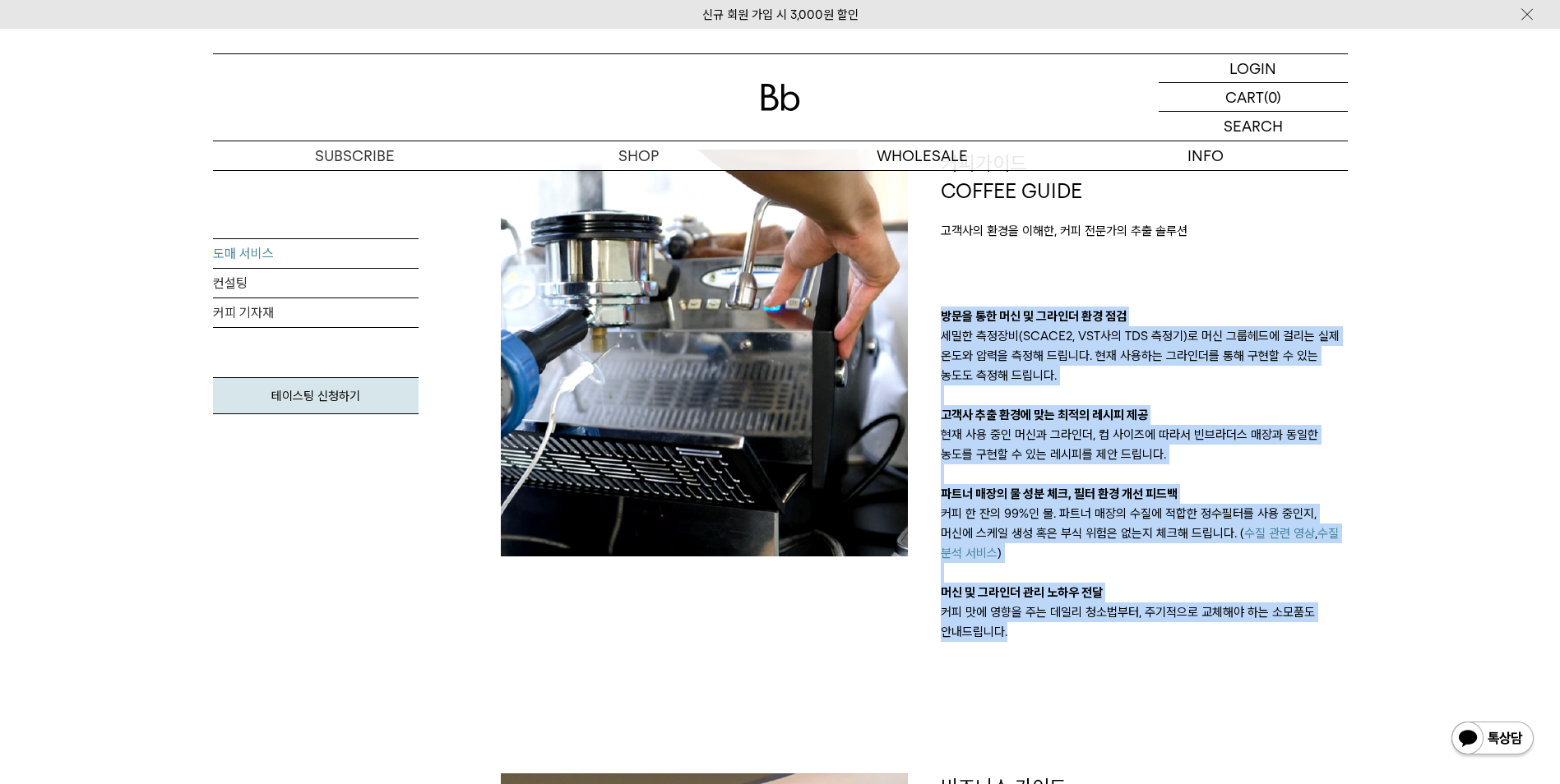
drag, startPoint x: 1115, startPoint y: 631, endPoint x: 940, endPoint y: 275, distance: 396.7
click at [940, 275] on div "커피가이드 COFFEE GUIDE 고객사의 환경을 이해한, 커피 전문가의 추출 솔루션 방문을 통한 머신 및 그라인더 환경 점검 세밀한 측정장비…" at bounding box center [1143, 395] width 440 height 492
drag, startPoint x: 940, startPoint y: 275, endPoint x: 983, endPoint y: 381, distance: 114.4
click at [983, 381] on p "세밀한 측정장비(SCACE2, VST사의 TDS 측정기)로 머신 그룹헤드에 걸리는 실제 온도와 압력을 측정해 드립니다. 현재 사용하는 그라인더…" at bounding box center [1143, 356] width 407 height 59
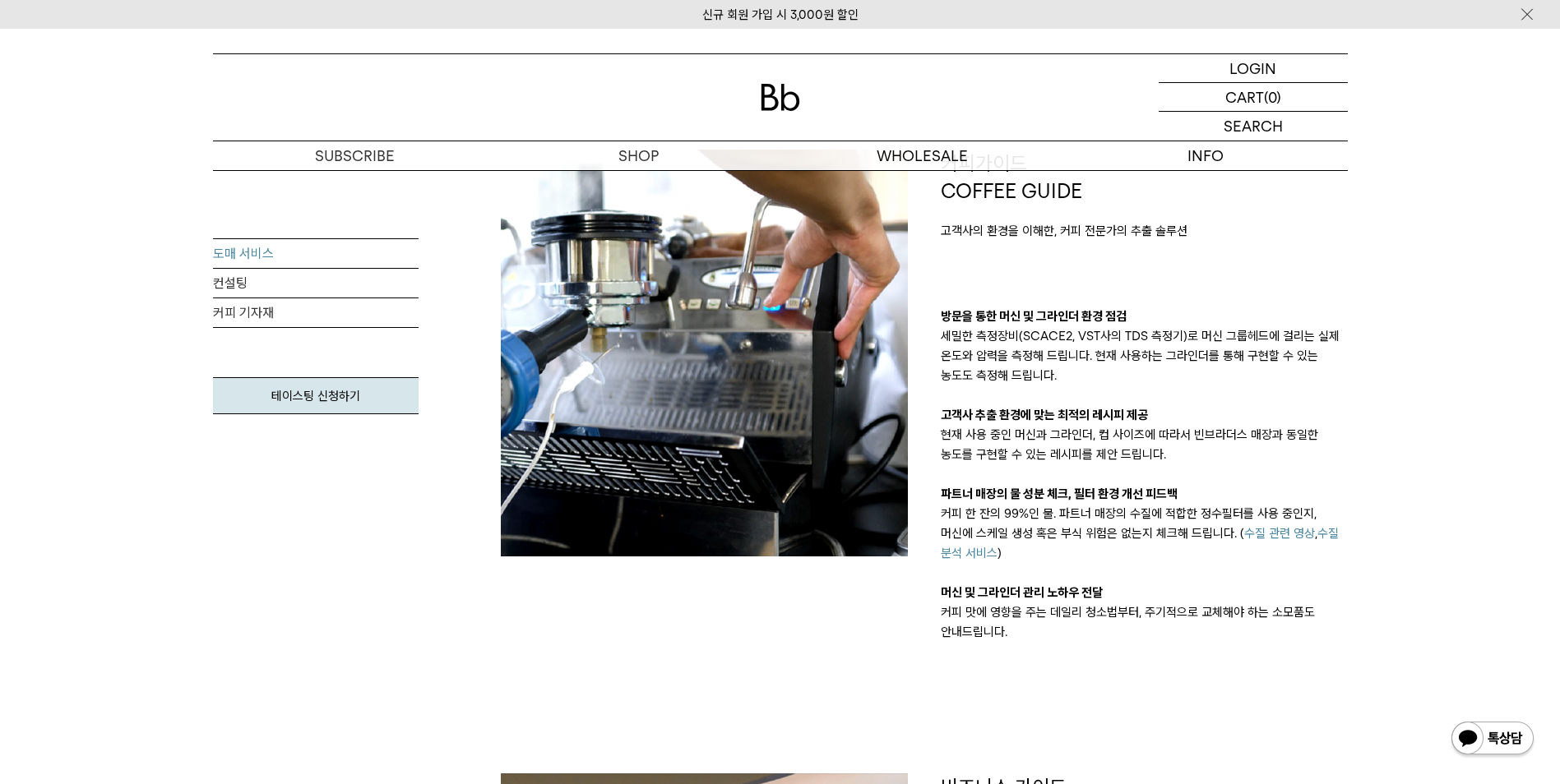
drag, startPoint x: 1068, startPoint y: 337, endPoint x: 1016, endPoint y: 351, distance: 53.9
click at [1016, 351] on p "세밀한 측정장비(SCACE2, VST사의 TDS 측정기)로 머신 그룹헤드에 걸리는 실제 온도와 압력을 측정해 드립니다. 현재 사용하는 그라인더…" at bounding box center [1143, 356] width 407 height 59
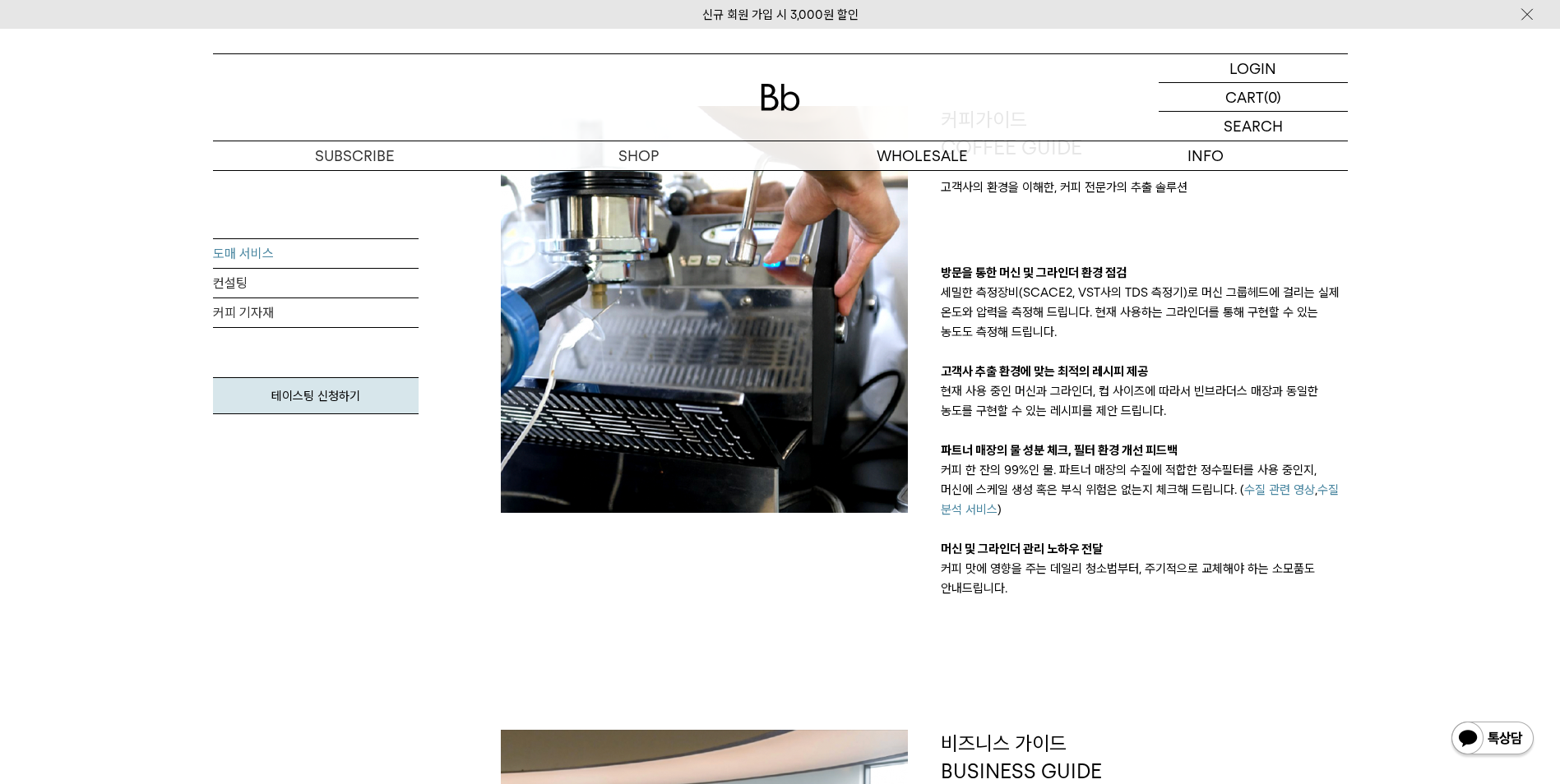
scroll to position [904, 0]
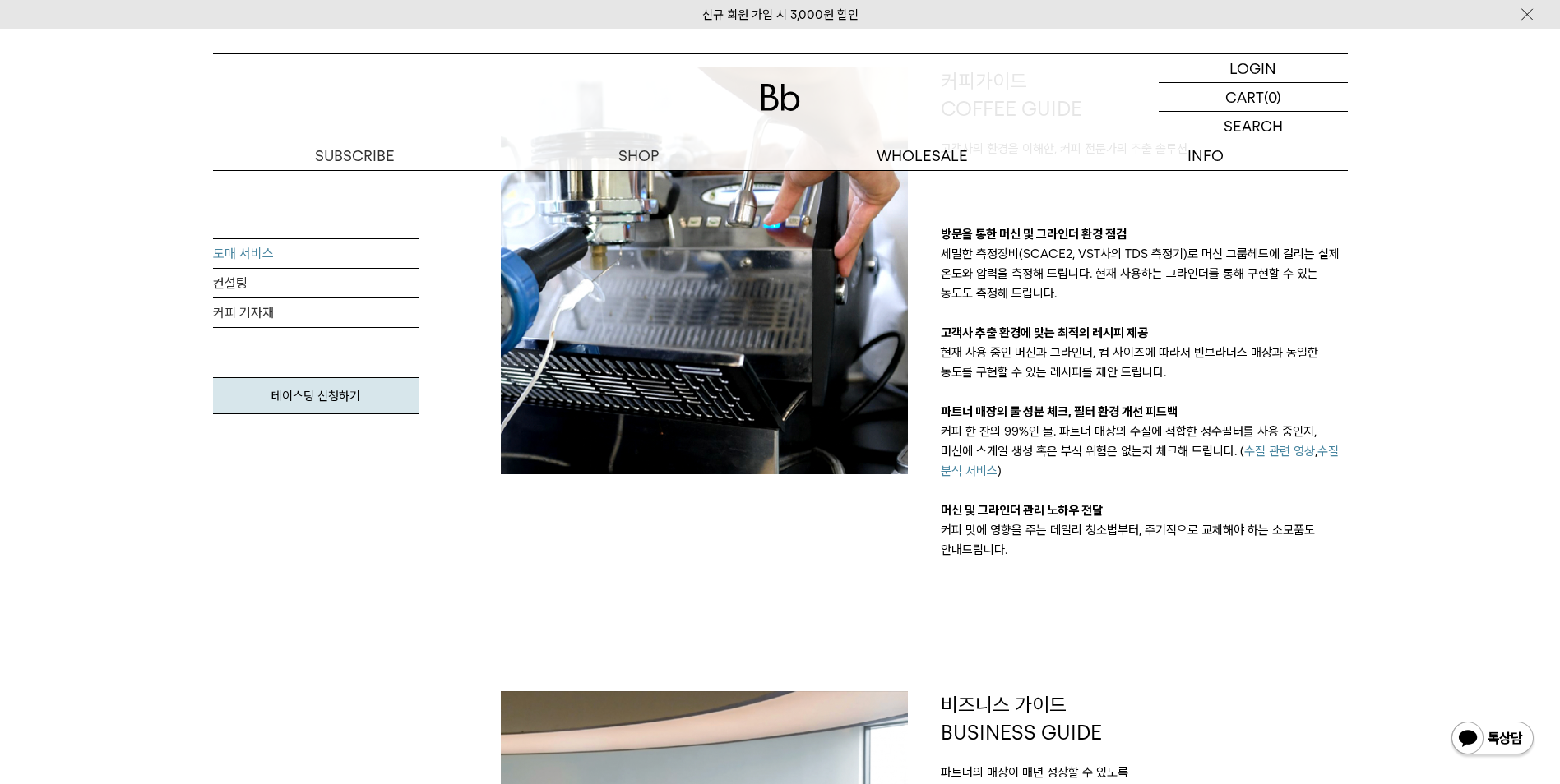
click at [1214, 443] on p "커피 한 잔의 99%인 물. 파트너 매장의 수질에 적합한 정수필터를 사용 중인지, 머신에 스케일 생성 혹은 부식 위험은 없는지 체크해 드립니다…" at bounding box center [1143, 451] width 407 height 59
click at [1213, 459] on p "커피 한 잔의 99%인 물. 파트너 매장의 수질에 적합한 정수필터를 사용 중인지, 머신에 스케일 생성 혹은 부식 위험은 없는지 체크해 드립니다…" at bounding box center [1143, 451] width 407 height 59
click at [1244, 454] on link "수질 관련 영상" at bounding box center [1279, 451] width 70 height 15
drag, startPoint x: 1184, startPoint y: 321, endPoint x: 1139, endPoint y: 336, distance: 47.4
click at [1139, 336] on p "고객사 추출 환경에 맞는 최적의 레시피 제공" at bounding box center [1143, 333] width 407 height 20
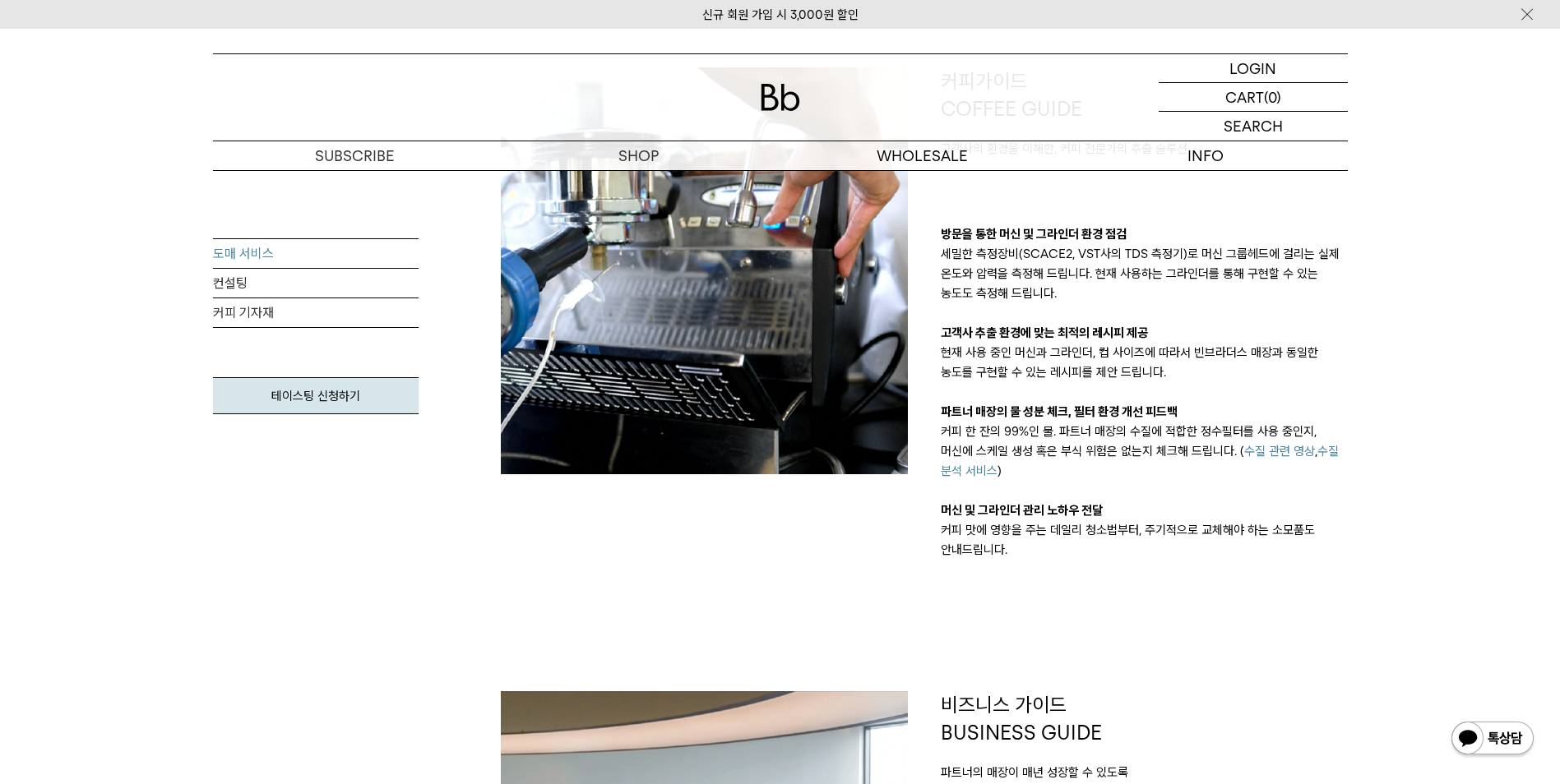
drag, startPoint x: 1139, startPoint y: 336, endPoint x: 1112, endPoint y: 380, distance: 51.6
click at [1112, 380] on p "현재 사용 중인 머신과 그라인더, 컵 사이즈에 따라서 빈브라더스 매장과 동일한 농도를 구현할 수 있는 레시피를 제안 드립니다." at bounding box center [1143, 362] width 407 height 39
drag, startPoint x: 1141, startPoint y: 449, endPoint x: 1092, endPoint y: 486, distance: 61.4
click at [1092, 486] on div "방문을 통한 머신 및 그라인더 환경 점검 세밀한 측정장비(SCACE2, VST사의 TDS 측정기)로 머신 그룹헤드에 걸리는 실제 온도와 압력을…" at bounding box center [1143, 392] width 407 height 335
drag, startPoint x: 1145, startPoint y: 474, endPoint x: 1091, endPoint y: 488, distance: 55.8
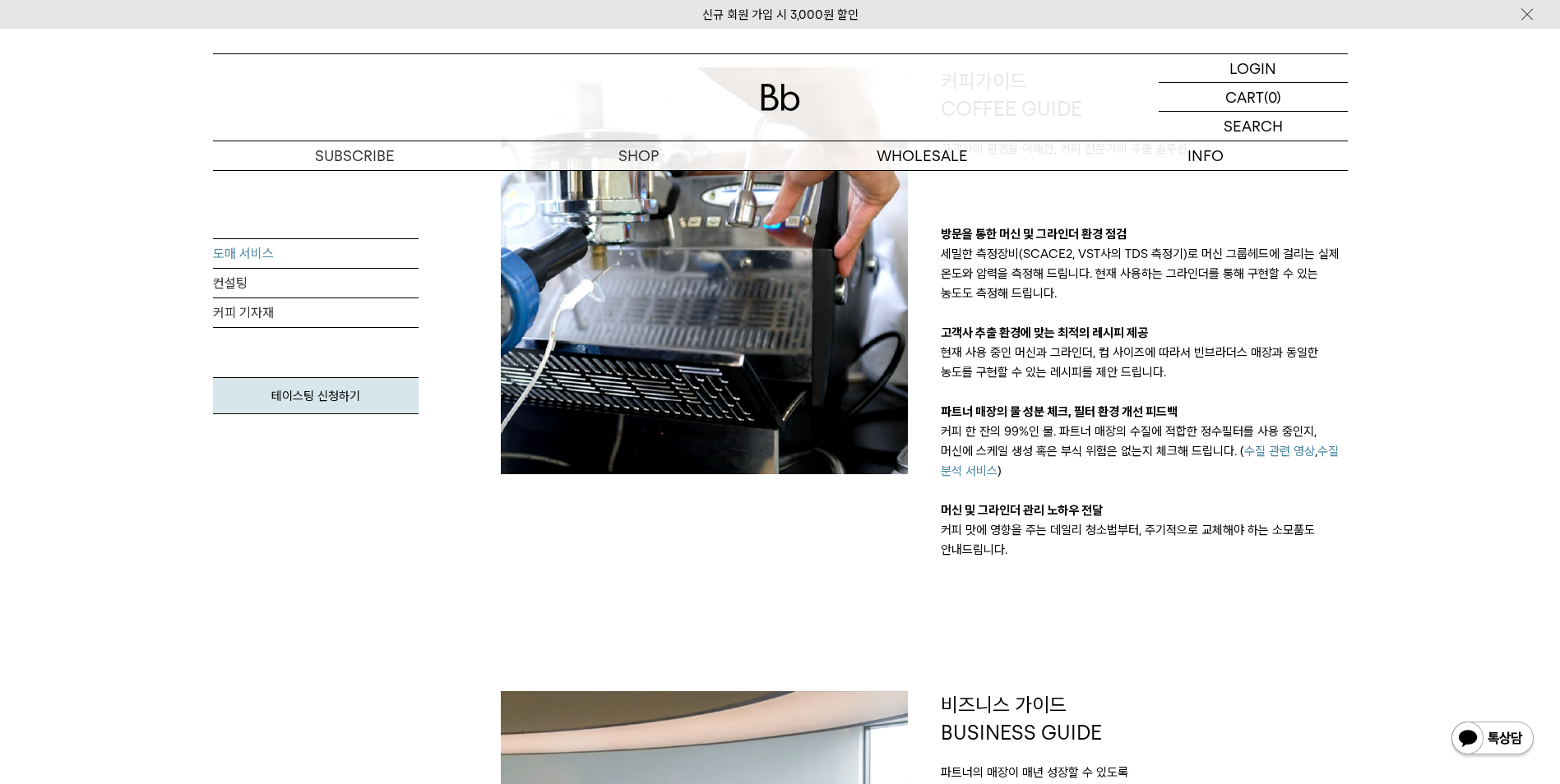
click at [1091, 488] on div "방문을 통한 머신 및 그라인더 환경 점검 세밀한 측정장비(SCACE2, VST사의 TDS 측정기)로 머신 그룹헤드에 걸리는 실제 온도와 압력을…" at bounding box center [1143, 392] width 407 height 335
drag, startPoint x: 1105, startPoint y: 550, endPoint x: 1093, endPoint y: 534, distance: 20.0
click at [1095, 535] on p "커피 맛에 영향을 주는 데일리 청소법부터, 주기적으로 교체해야 하는 소모품도 안내드립니다." at bounding box center [1143, 540] width 407 height 39
drag, startPoint x: 1093, startPoint y: 534, endPoint x: 1028, endPoint y: 552, distance: 67.4
click at [1028, 552] on p "커피 맛에 영향을 주는 데일리 청소법부터, 주기적으로 교체해야 하는 소모품도 안내드립니다." at bounding box center [1143, 540] width 407 height 39
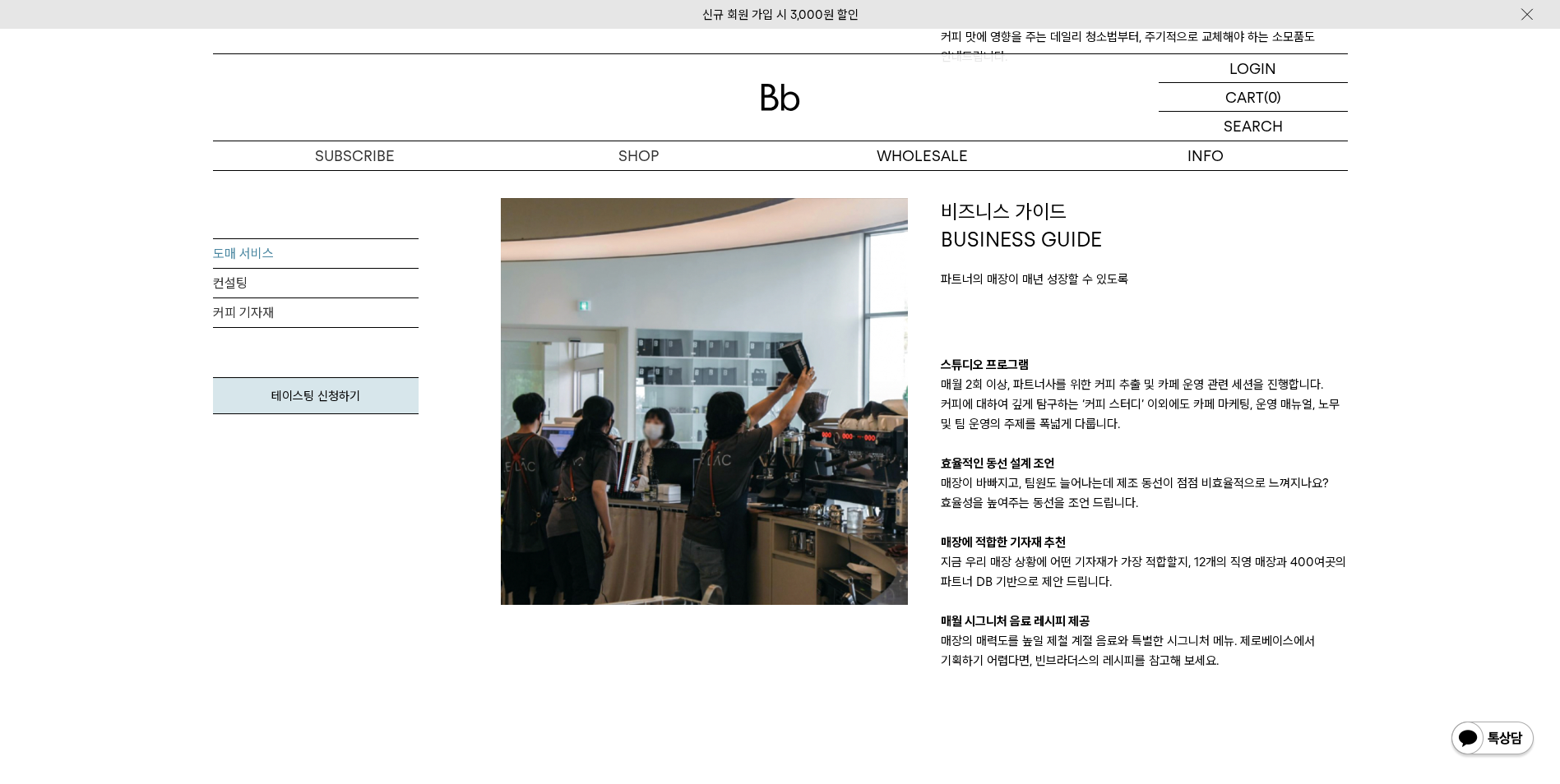
scroll to position [1479, 0]
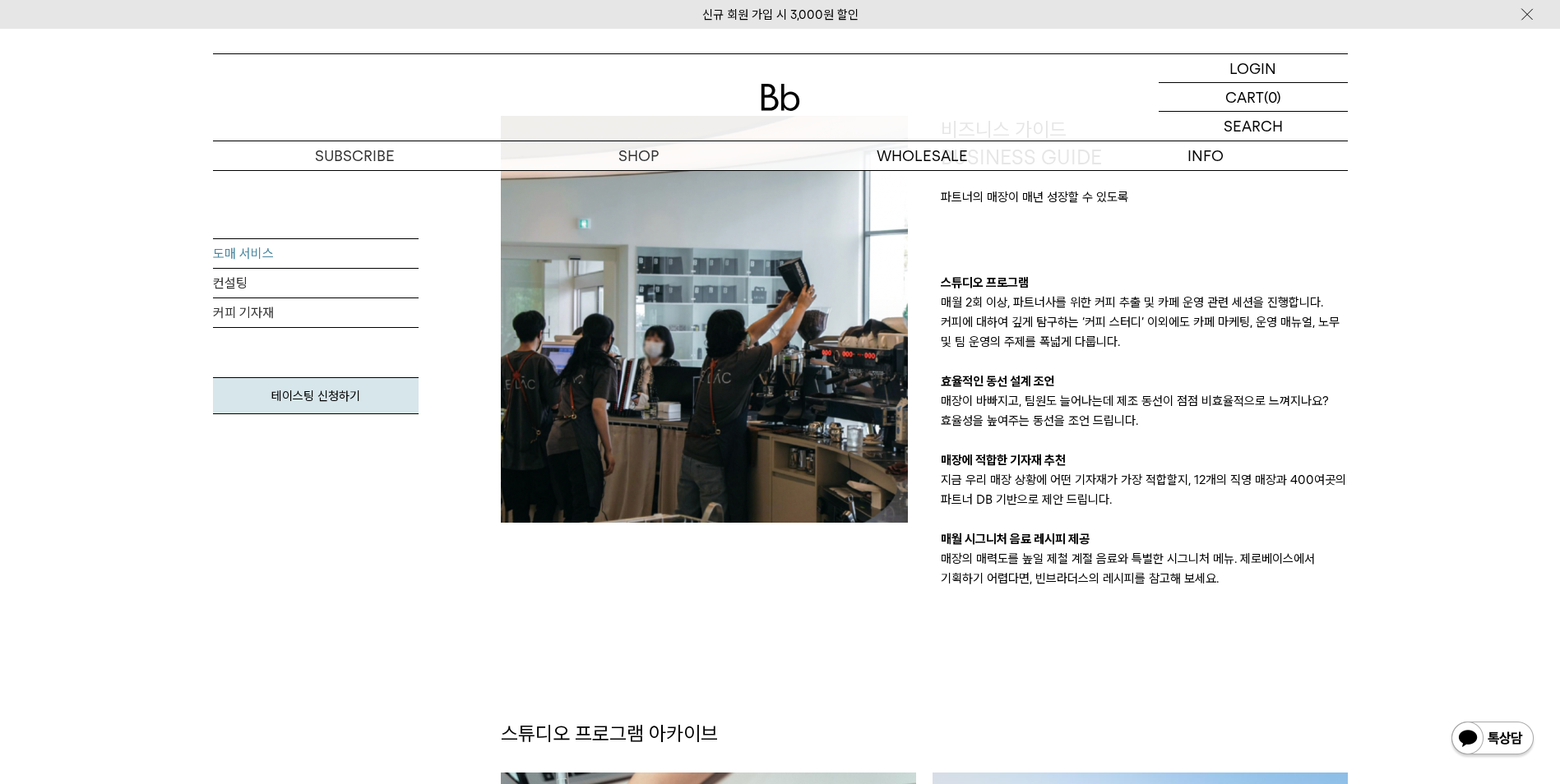
drag, startPoint x: 1259, startPoint y: 534, endPoint x: 1182, endPoint y: 578, distance: 88.7
drag, startPoint x: 1182, startPoint y: 578, endPoint x: 1107, endPoint y: 586, distance: 75.4
drag, startPoint x: 1107, startPoint y: 586, endPoint x: 982, endPoint y: 593, distance: 125.2
drag, startPoint x: 982, startPoint y: 593, endPoint x: 947, endPoint y: 584, distance: 36.1
drag, startPoint x: 947, startPoint y: 584, endPoint x: 881, endPoint y: 600, distance: 67.9
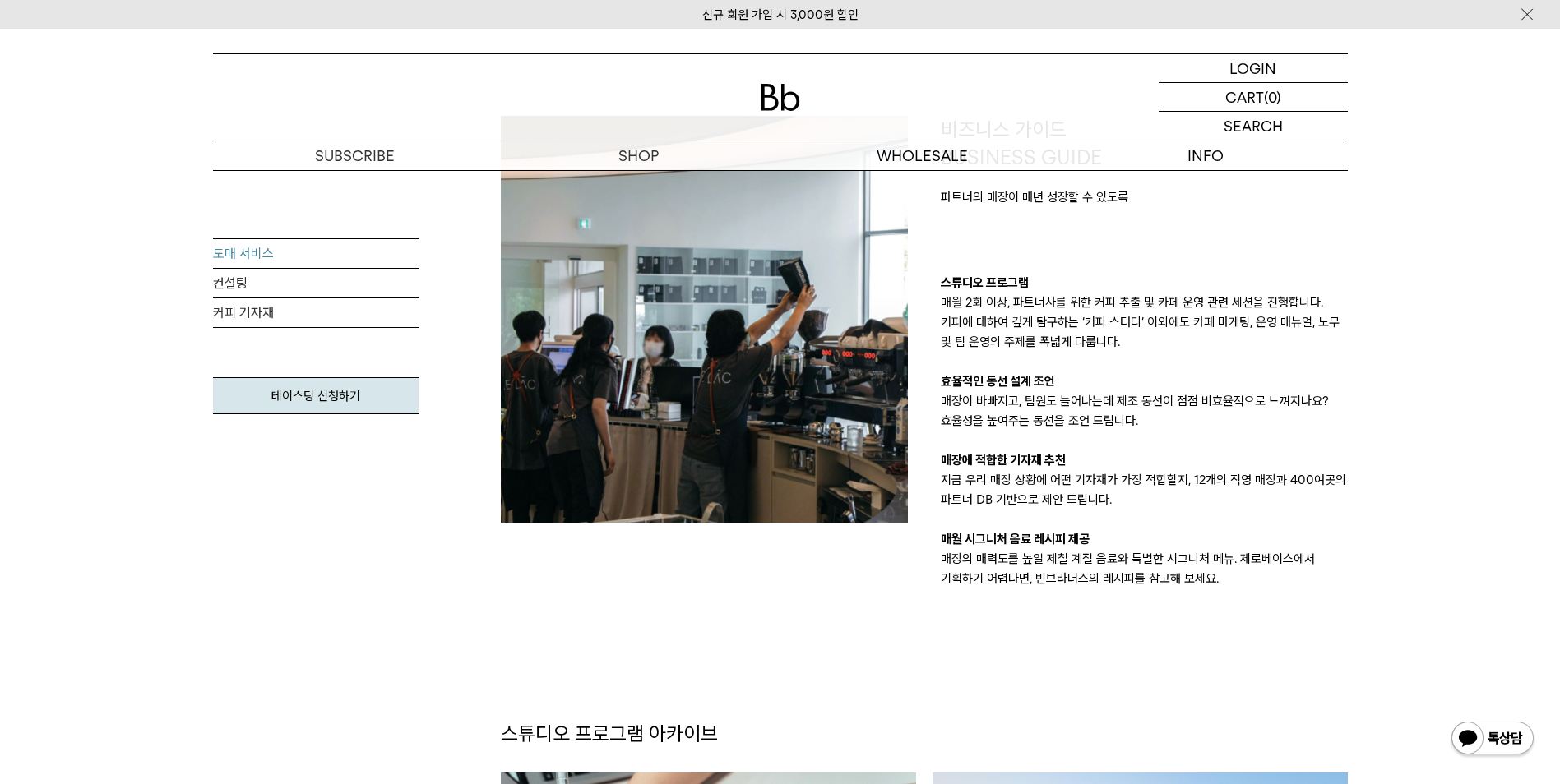
drag, startPoint x: 980, startPoint y: 561, endPoint x: 890, endPoint y: 611, distance: 103.0
drag, startPoint x: 877, startPoint y: 615, endPoint x: 770, endPoint y: 629, distance: 107.9
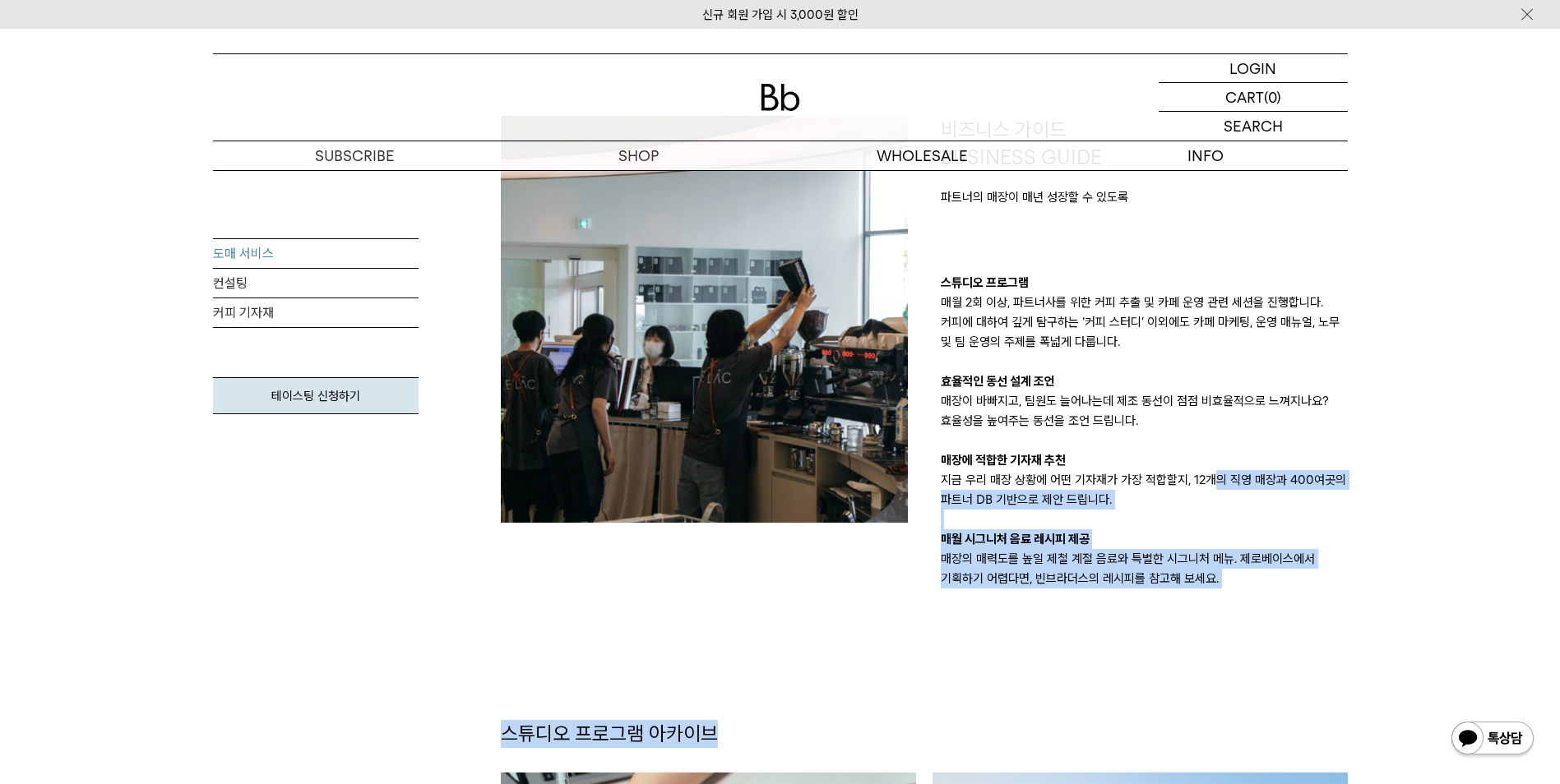
drag, startPoint x: 1289, startPoint y: 601, endPoint x: 1216, endPoint y: 476, distance: 144.8
drag, startPoint x: 1216, startPoint y: 476, endPoint x: 1159, endPoint y: 542, distance: 87.2
click at [1159, 542] on p "매월 시그니처 음료 레시피 제공" at bounding box center [1143, 539] width 407 height 20
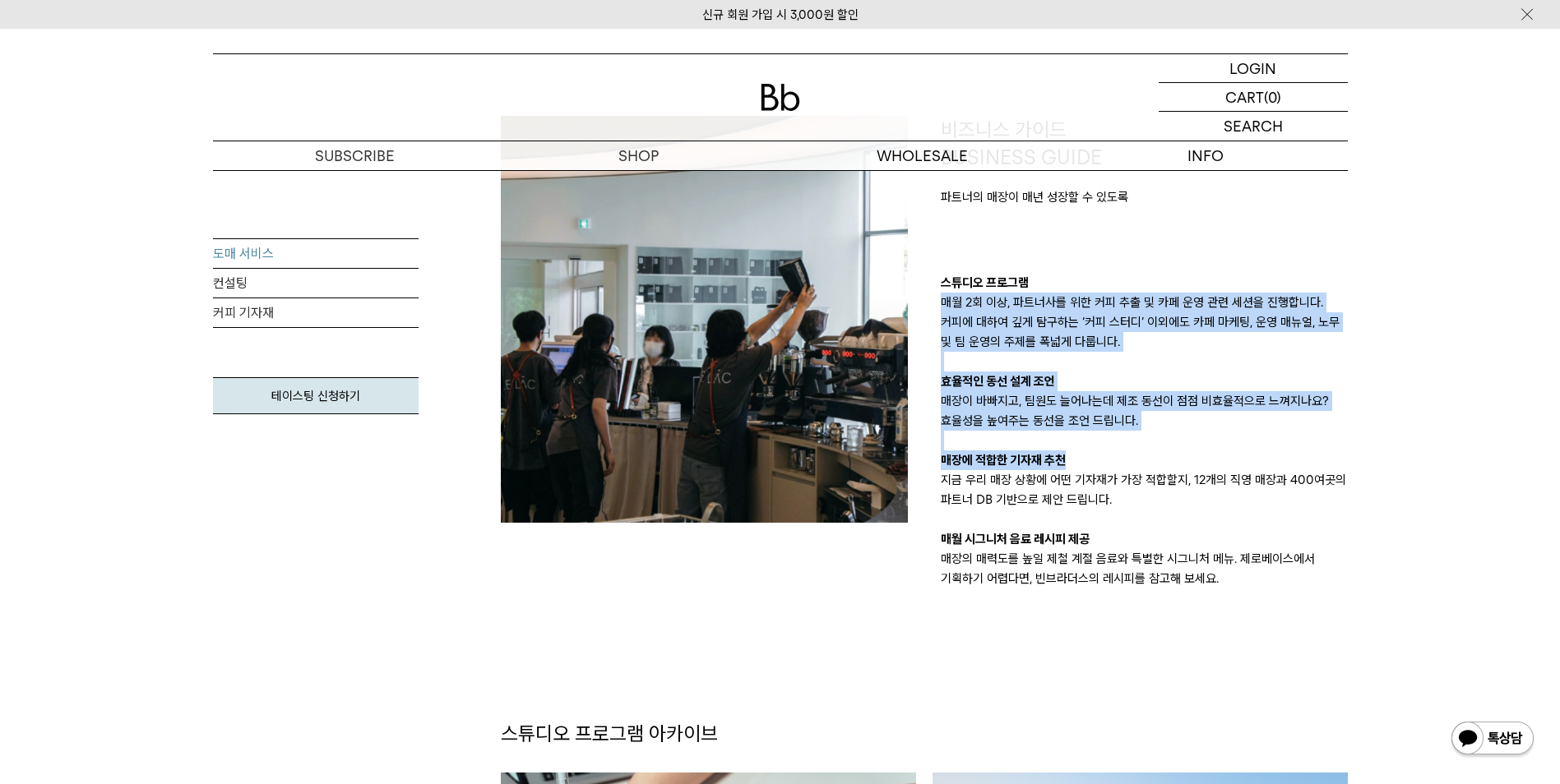
drag, startPoint x: 1133, startPoint y: 276, endPoint x: 1216, endPoint y: 482, distance: 222.1
click at [1216, 482] on div "스튜디오 프로그램 매월 2회 이상, 파트너사를 위한 커피 추출 및 카페 운영 관련 세션을 진행합니다. 커피에 대하여 깊게 탐구하는 ‘커피 스터…" at bounding box center [1143, 431] width 407 height 316
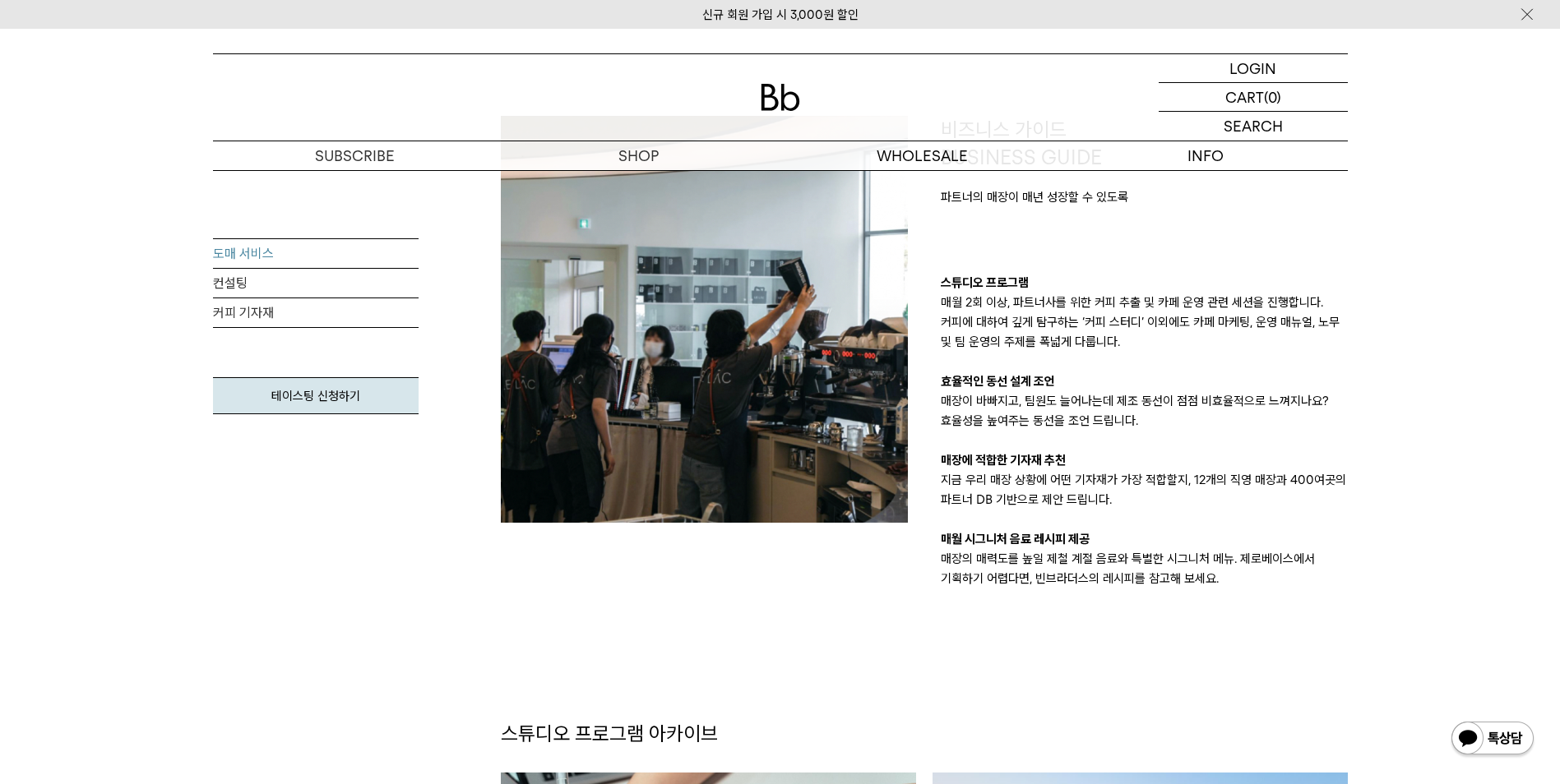
drag, startPoint x: 1216, startPoint y: 482, endPoint x: 1210, endPoint y: 509, distance: 27.7
click at [1210, 509] on p "지금 우리 매장 상황에 어떤 기자재가 가장 적합할지, 12개의 직영 매장과 400여곳의 파트너 DB 기반으로 제안 드립니다." at bounding box center [1143, 490] width 407 height 39
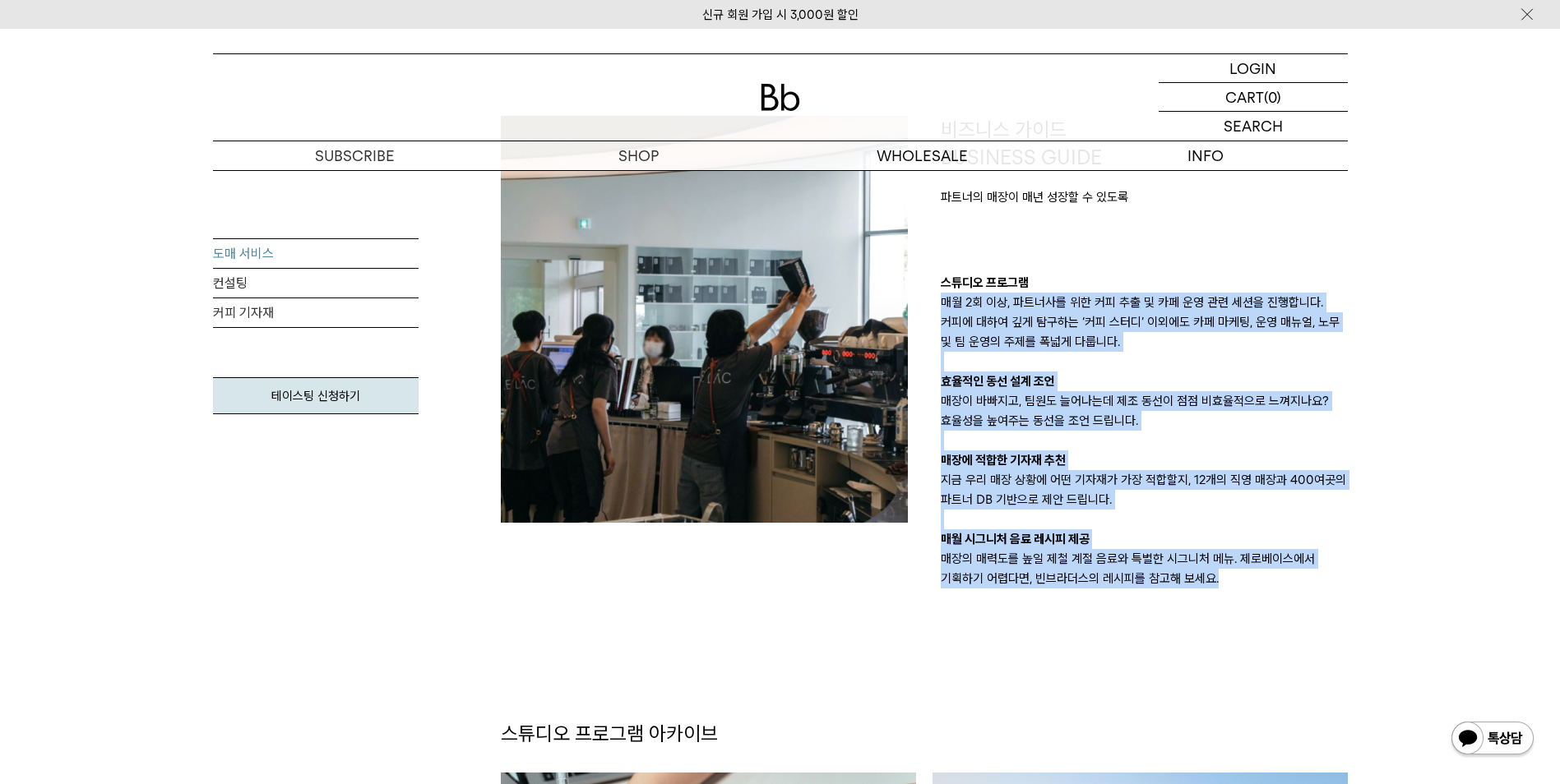
drag, startPoint x: 1265, startPoint y: 569, endPoint x: 1100, endPoint y: 227, distance: 379.7
click at [1100, 227] on div "비즈니스 가이드 BUSINESS GUIDE 파트너의 매장이 매년 성장할 수 있도록 스튜디오 프로그램 매월 2회 이상, 파트너사를 위한 커피 추…" at bounding box center [1143, 352] width 407 height 473
drag, startPoint x: 1100, startPoint y: 227, endPoint x: 1081, endPoint y: 294, distance: 69.6
click at [1081, 294] on p "매월 2회 이상, 파트너사를 위한 커피 추출 및 카페 운영 관련 세션을 진행합니다. 커피에 대하여 깊게 탐구하는 ‘커피 스터디’ 이외에도 카페…" at bounding box center [1143, 322] width 407 height 59
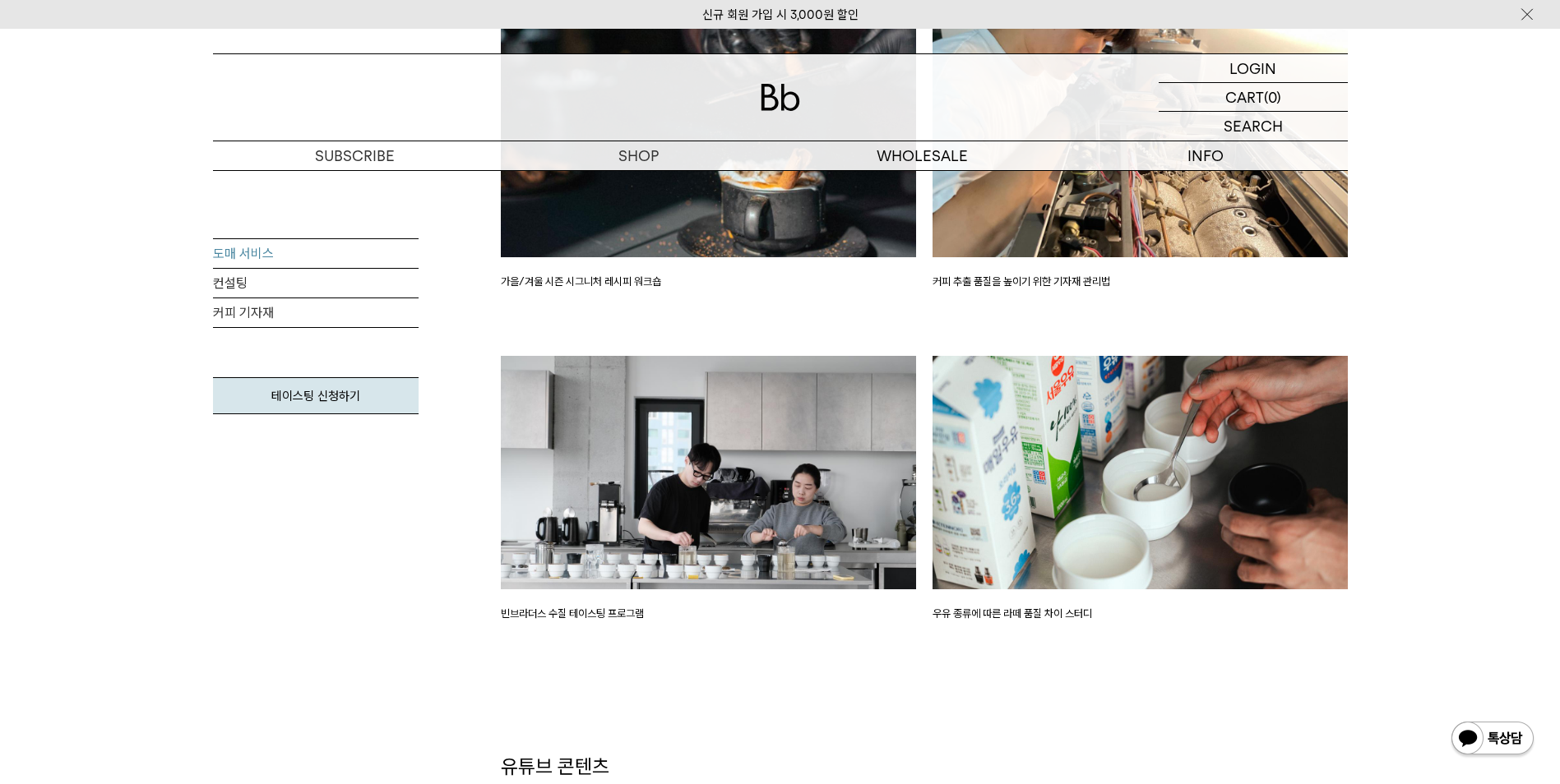
scroll to position [2959, 0]
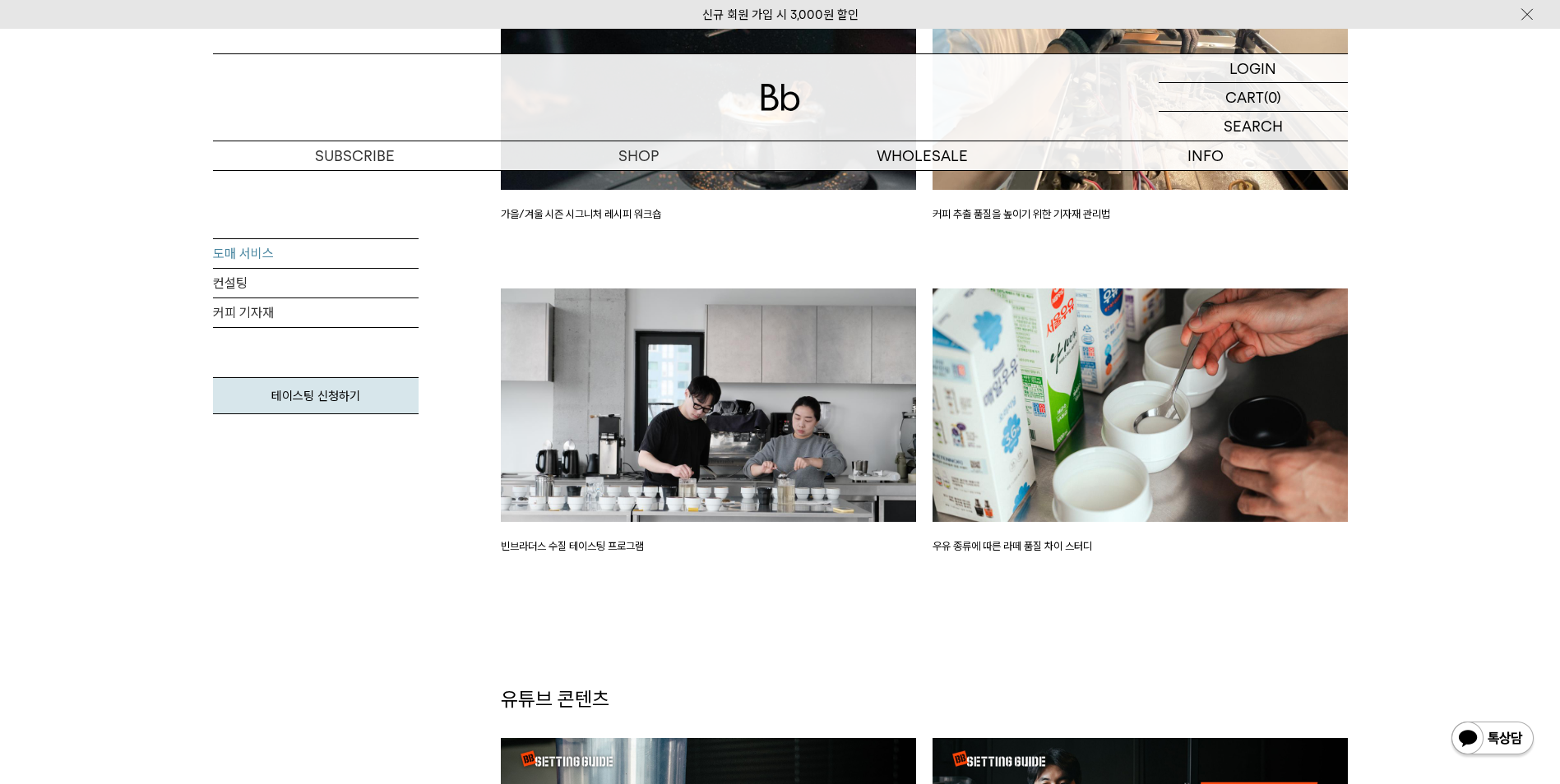
drag, startPoint x: 908, startPoint y: 549, endPoint x: 769, endPoint y: 552, distance: 139.0
drag, startPoint x: 769, startPoint y: 552, endPoint x: 689, endPoint y: 559, distance: 80.3
drag, startPoint x: 689, startPoint y: 559, endPoint x: 629, endPoint y: 567, distance: 60.5
click at [629, 567] on div "빈브라더스 수질 테이스팅 프로그램" at bounding box center [708, 454] width 432 height 333
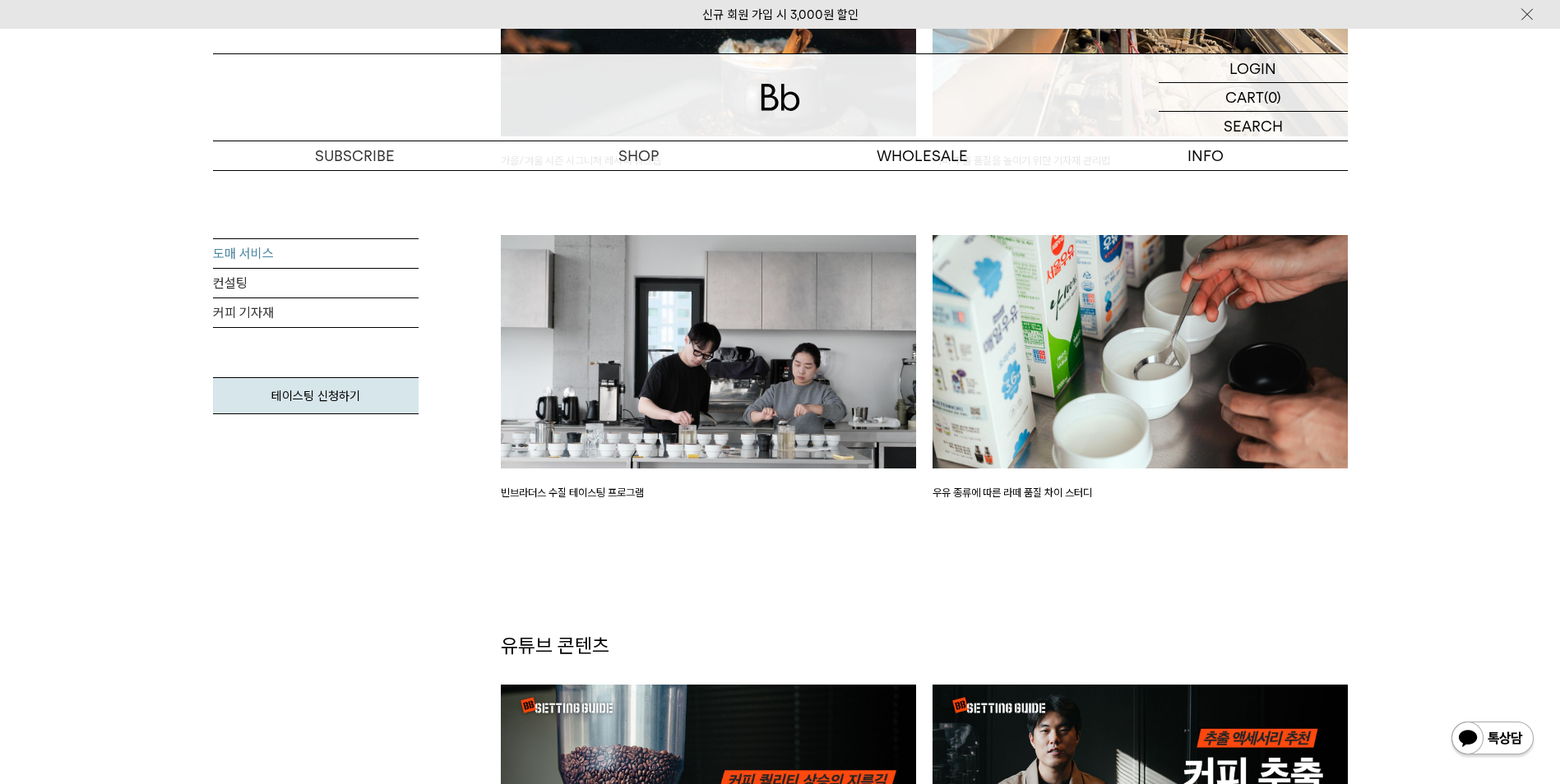
scroll to position [3041, 0]
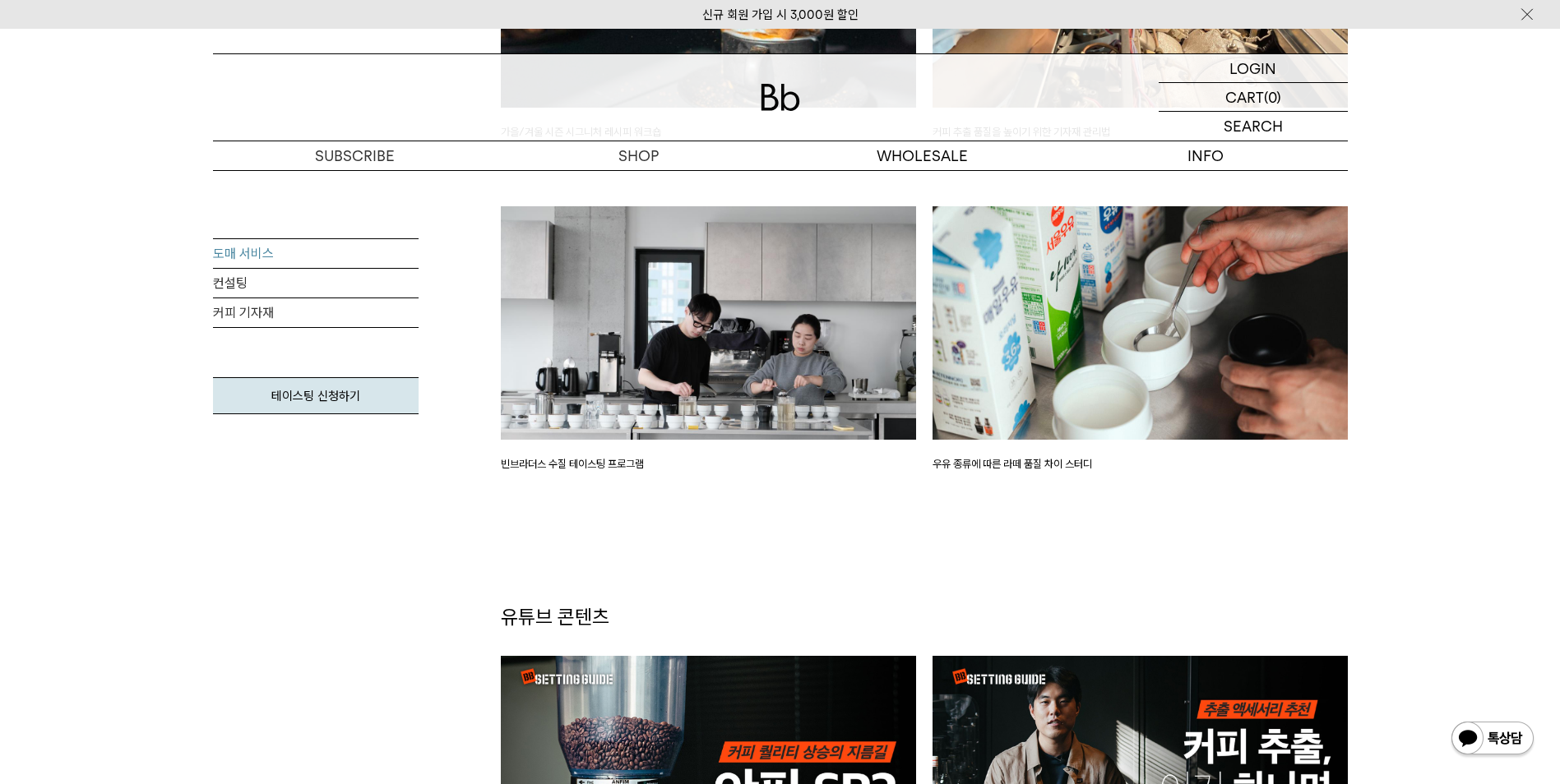
drag, startPoint x: 1019, startPoint y: 540, endPoint x: 938, endPoint y: 551, distance: 81.7
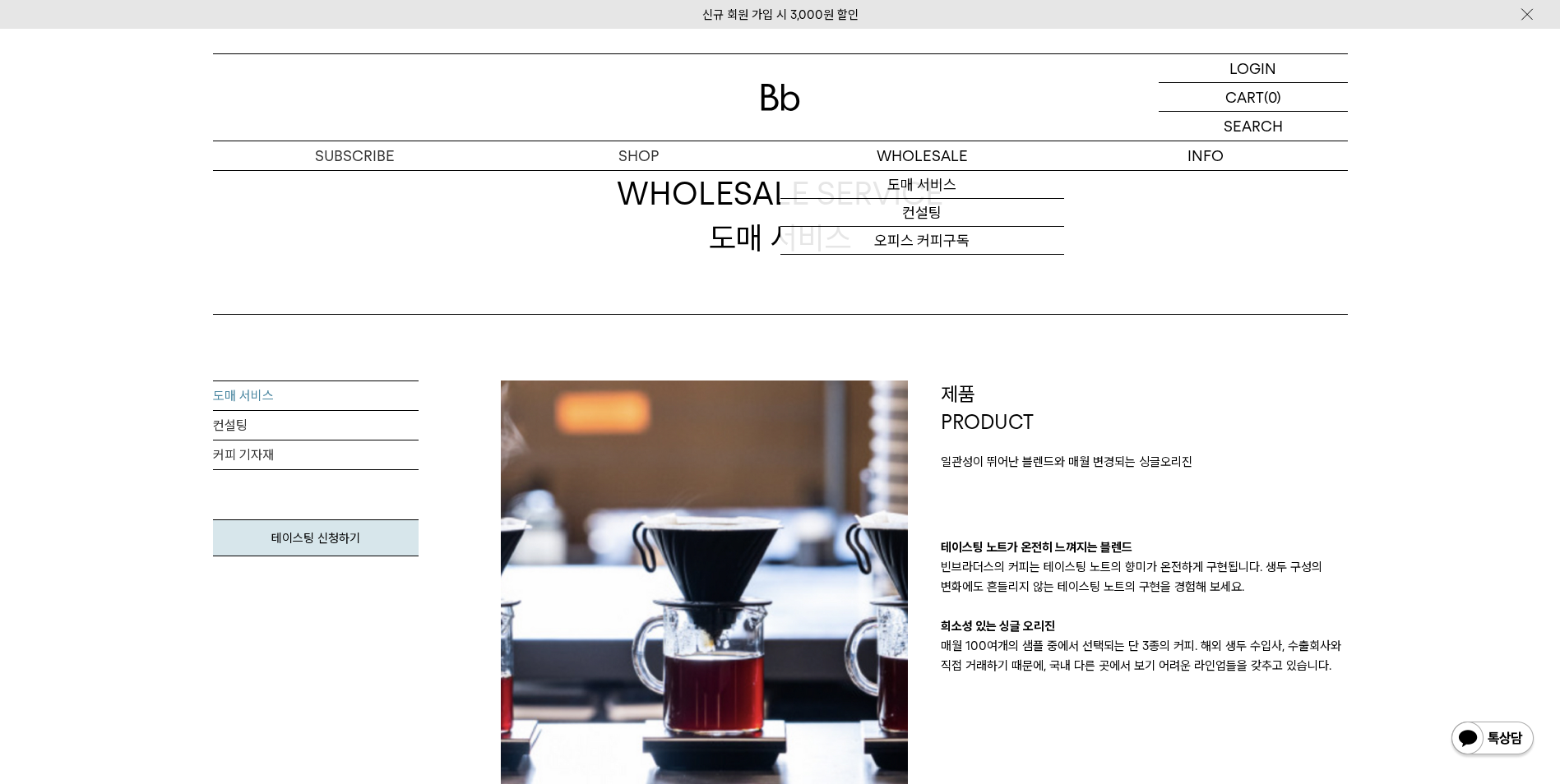
scroll to position [0, 0]
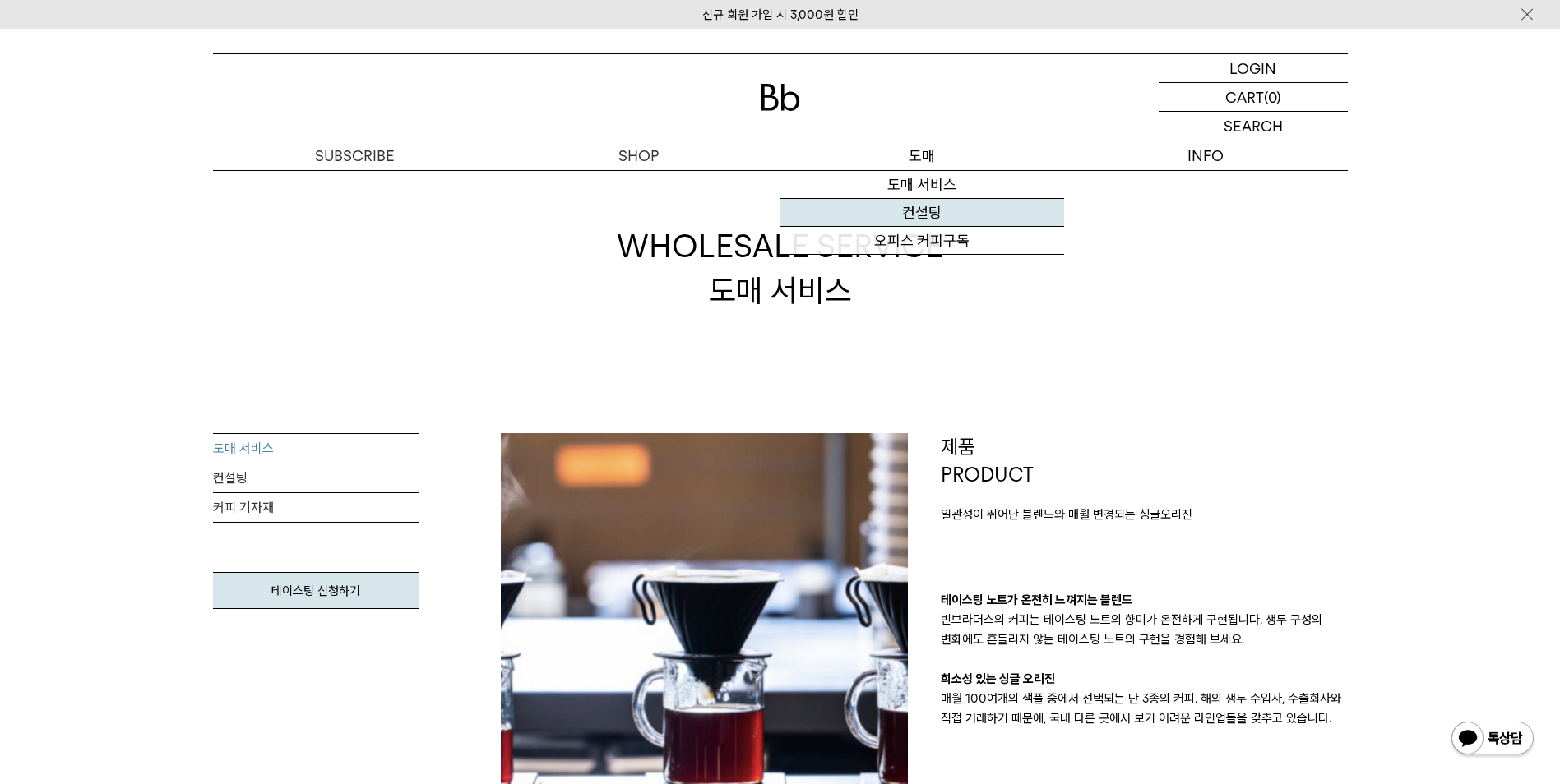
click at [930, 222] on link "컨설팅" at bounding box center [922, 213] width 284 height 28
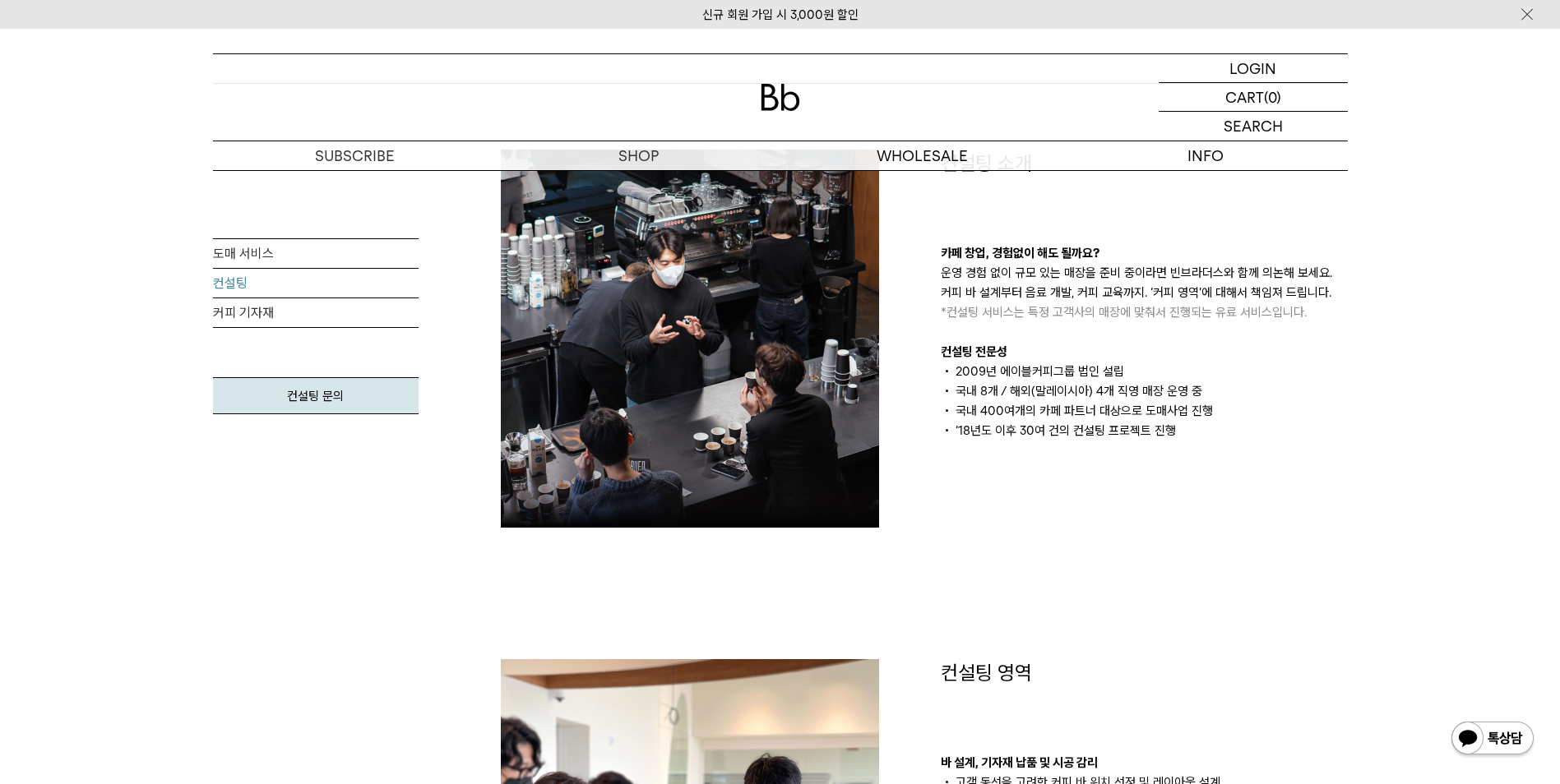
scroll to position [247, 0]
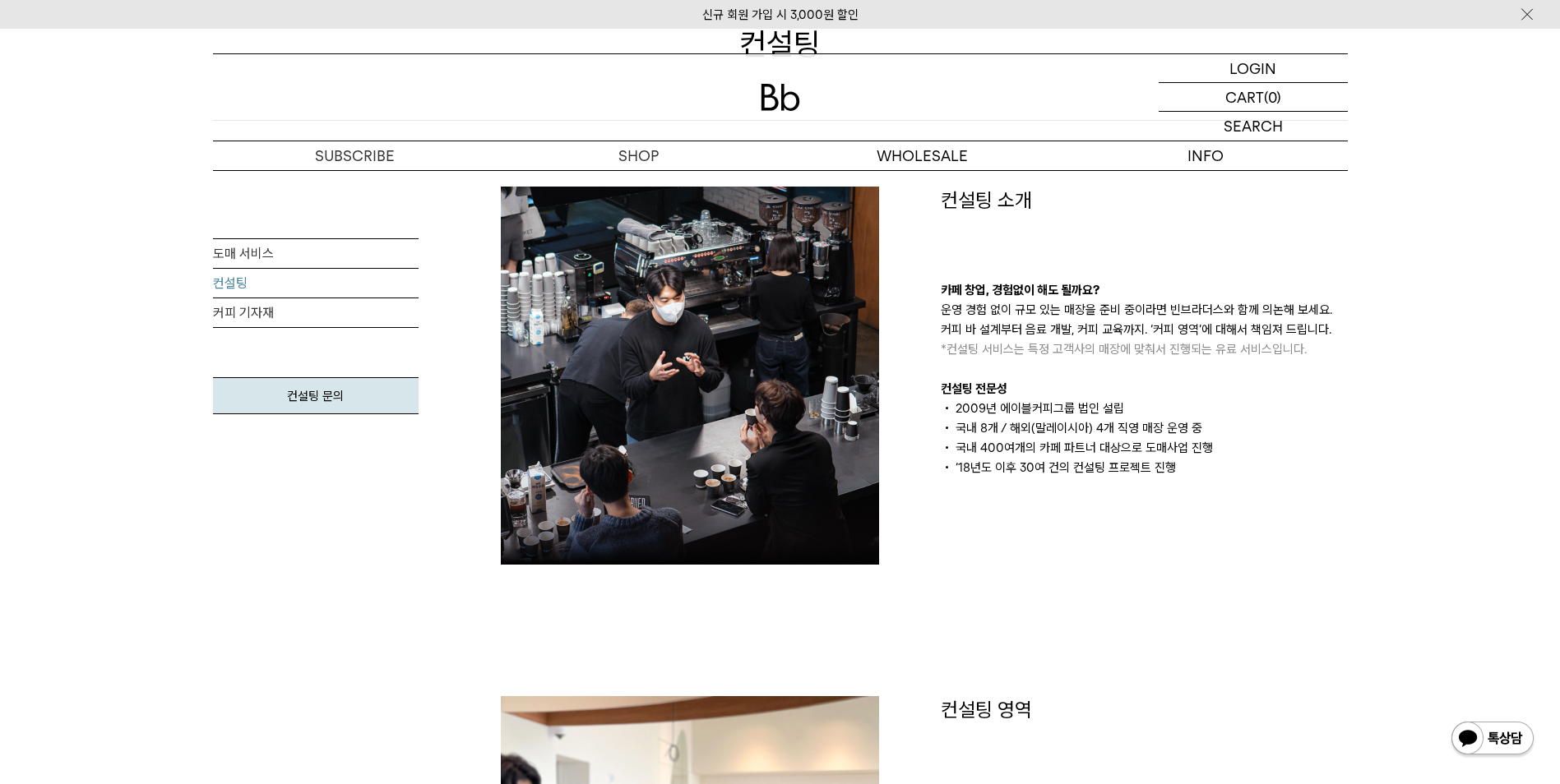
drag, startPoint x: 1083, startPoint y: 490, endPoint x: 1033, endPoint y: 512, distance: 54.6
click at [1033, 512] on div "컨설팅 소개 카페 창업, 경험없이 해도 될까요? 운영 경험 없이 규모 있는 매장을 준비 중이라면 빈브라더스와 함께 의논해 보세요. 커피 바 설…" at bounding box center [1143, 375] width 440 height 378
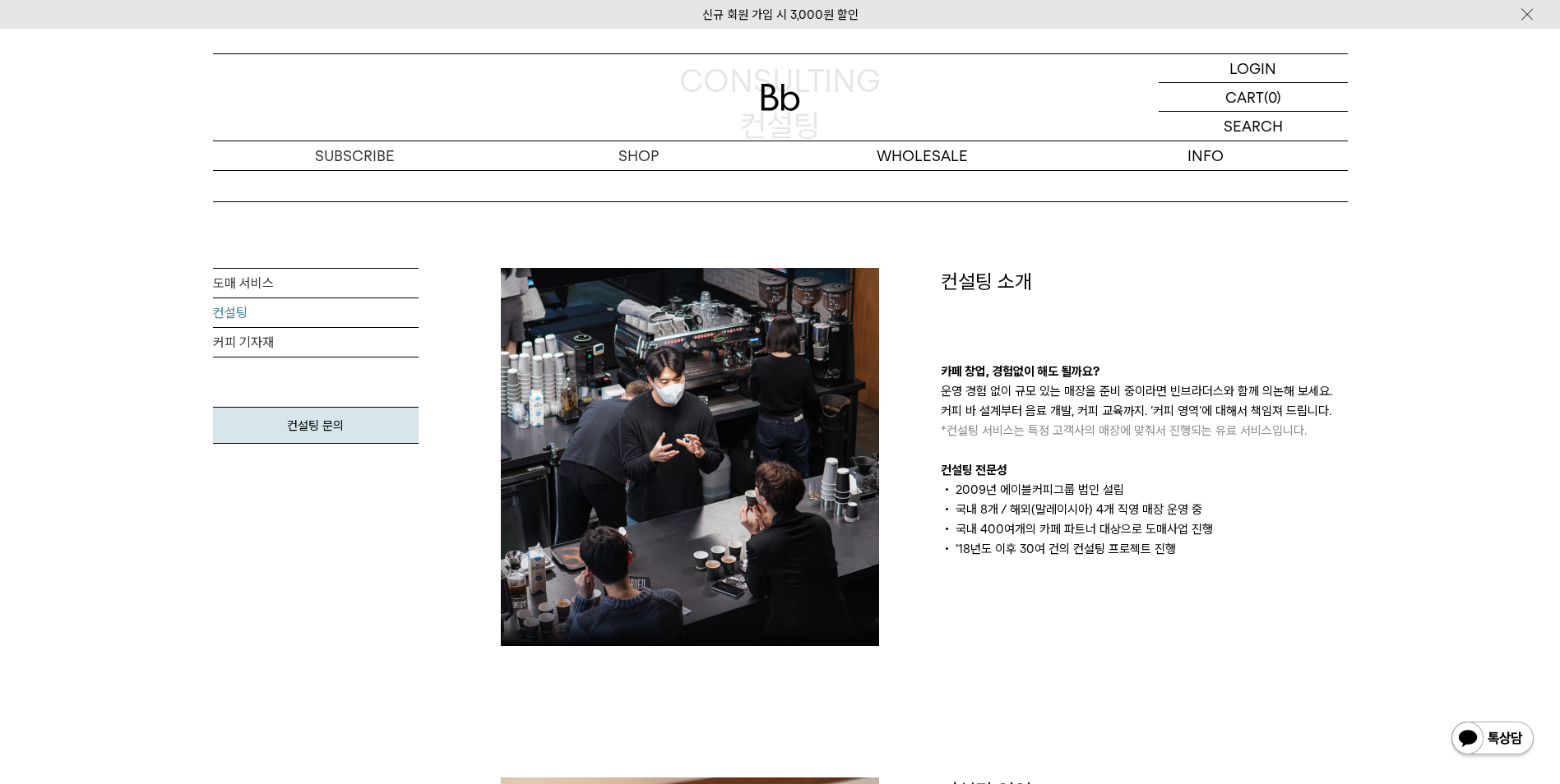
scroll to position [165, 0]
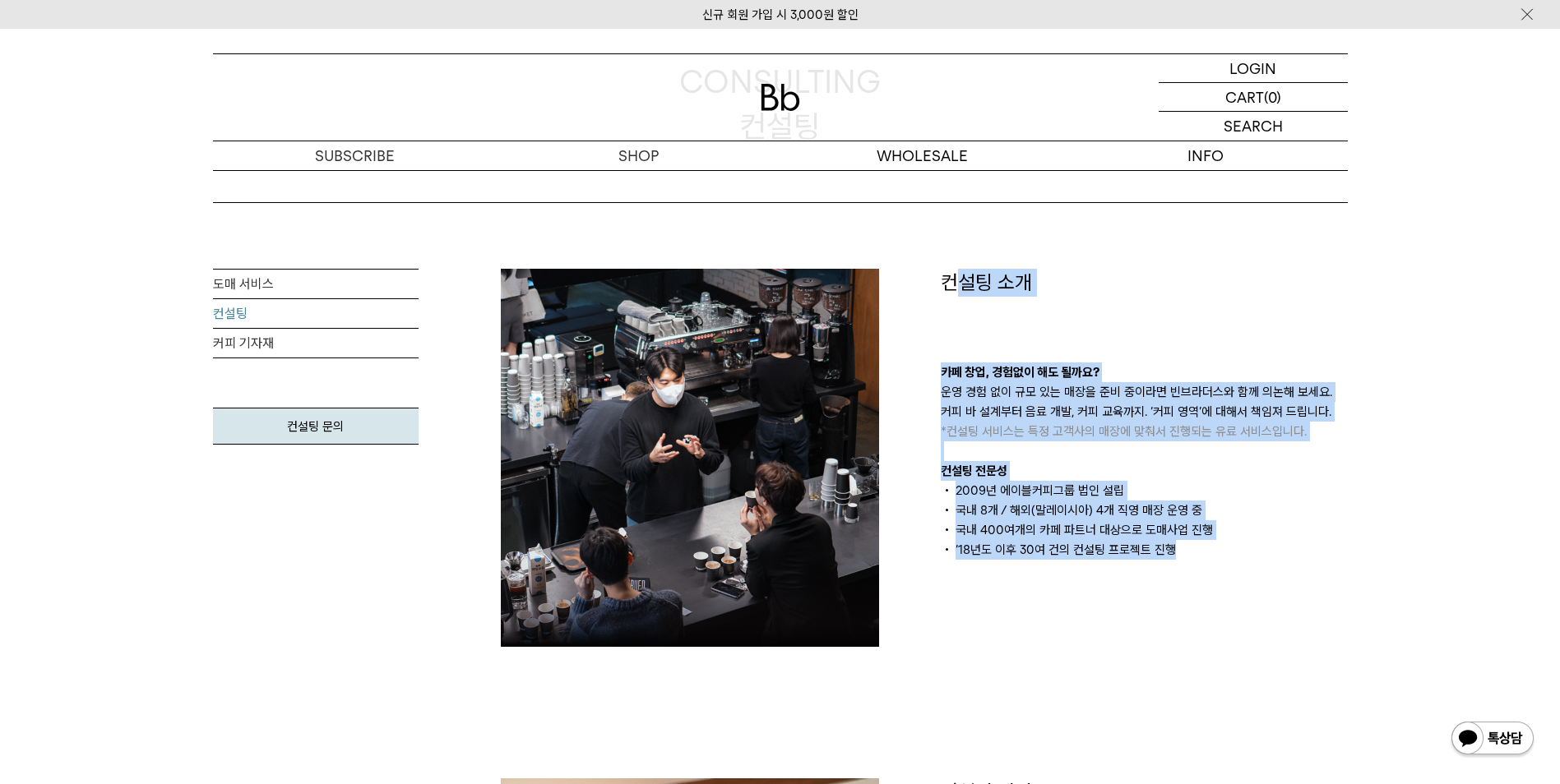
drag, startPoint x: 952, startPoint y: 282, endPoint x: 1233, endPoint y: 557, distance: 393.2
click at [1233, 557] on div "컨설팅 소개 카페 창업, 경험없이 해도 될까요? 운영 경험 없이 규모 있는 매장을 준비 중이라면 빈브라더스와 함께 의논해 보세요. 커피 바 설…" at bounding box center [1143, 414] width 407 height 291
drag, startPoint x: 1233, startPoint y: 557, endPoint x: 1225, endPoint y: 565, distance: 11.3
click at [1233, 557] on li "‘18년도 이후 30여 건의 컨설팅 프로젝트 진행" at bounding box center [1143, 550] width 407 height 20
drag, startPoint x: 1219, startPoint y: 572, endPoint x: 919, endPoint y: 279, distance: 419.3
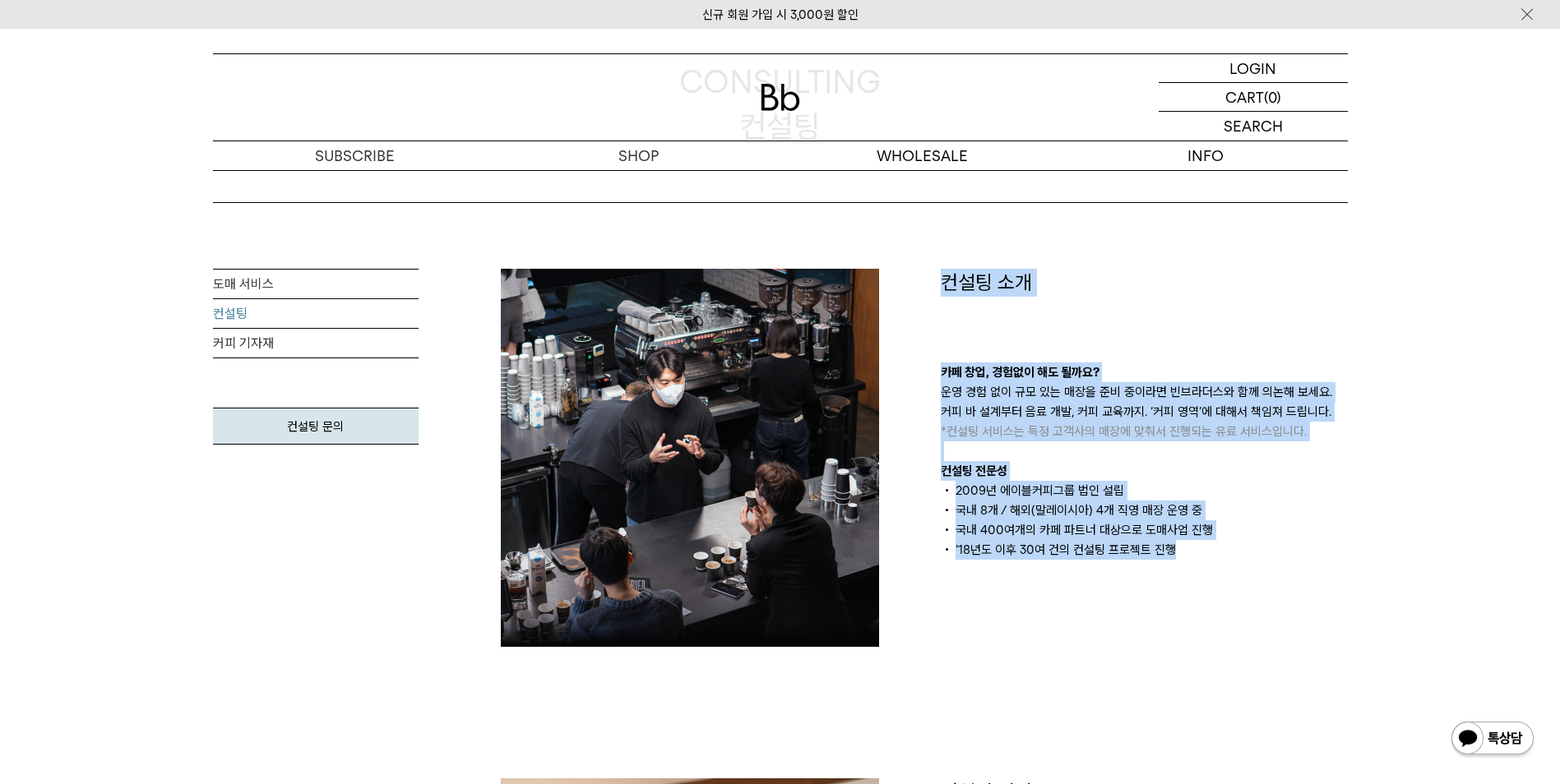
drag, startPoint x: 919, startPoint y: 279, endPoint x: 955, endPoint y: 448, distance: 172.8
click at [955, 448] on div "카페 창업, 경험없이 해도 될까요? 운영 경험 없이 규모 있는 매장을 준비 중이라면 빈브라더스와 함께 의논해 보세요. 커피 바 설계부터 음료 …" at bounding box center [1143, 461] width 407 height 197
drag, startPoint x: 958, startPoint y: 265, endPoint x: 1233, endPoint y: 569, distance: 409.9
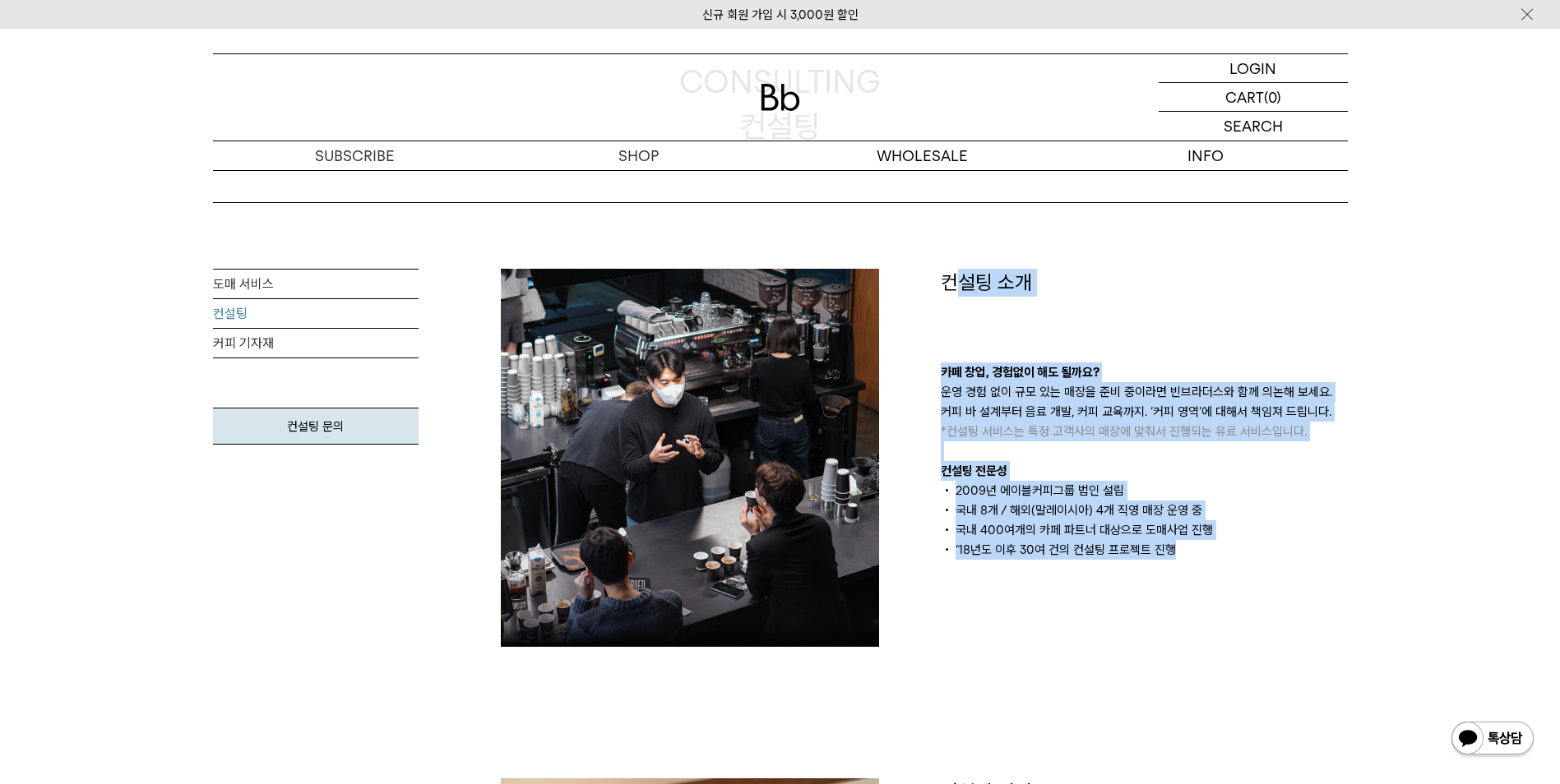
click at [1233, 577] on div "컨설팅 소개 카페 창업, 경험없이 해도 될까요? 운영 경험 없이 규모 있는 매장을 준비 중이라면 빈브라더스와 함께 의논해 보세요. 커피 바 설…" at bounding box center [1143, 458] width 440 height 378
drag, startPoint x: 1202, startPoint y: 549, endPoint x: 915, endPoint y: 297, distance: 381.9
drag, startPoint x: 915, startPoint y: 297, endPoint x: 920, endPoint y: 369, distance: 72.2
click at [920, 369] on div at bounding box center [703, 458] width 440 height 378
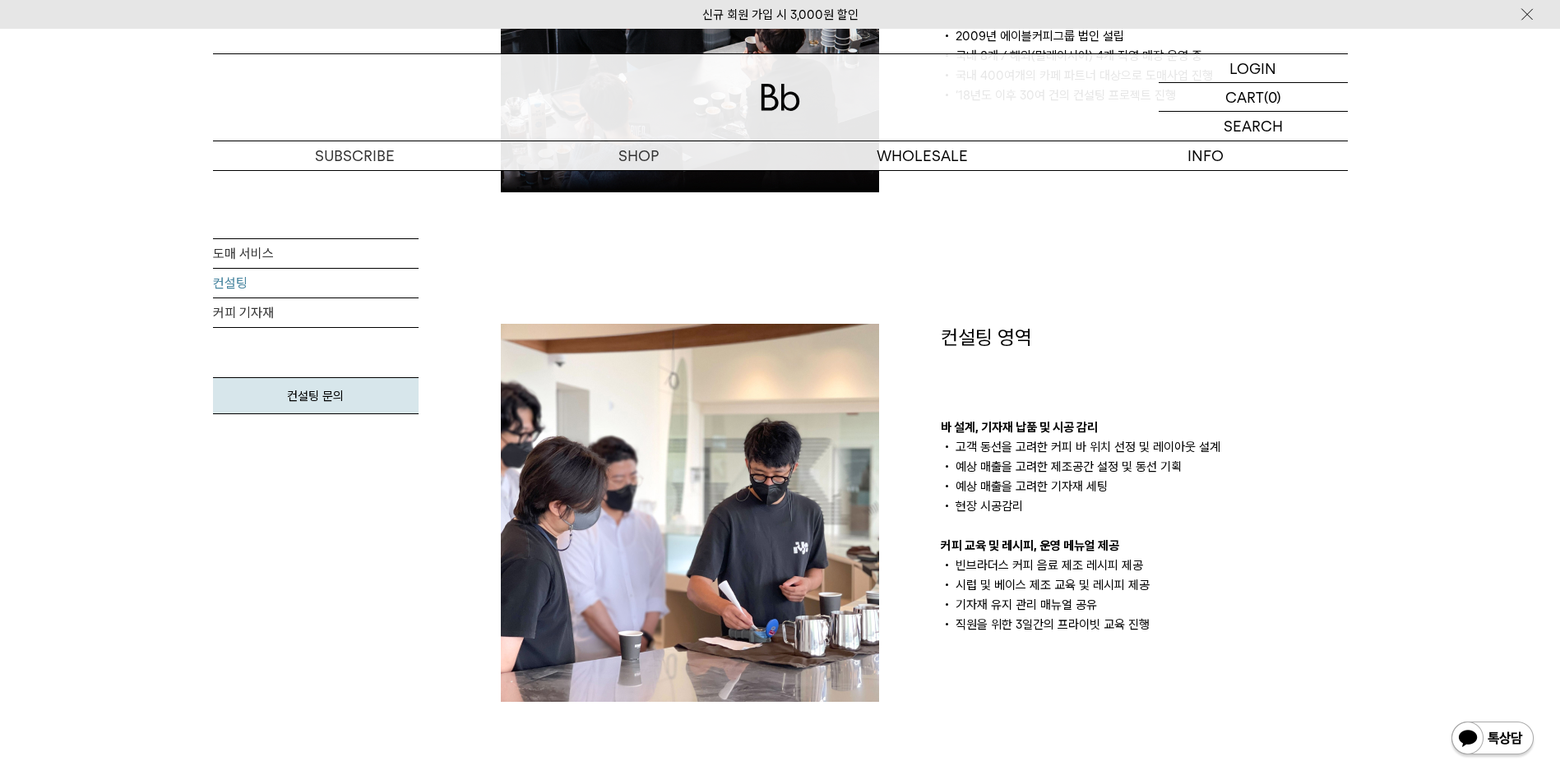
scroll to position [657, 0]
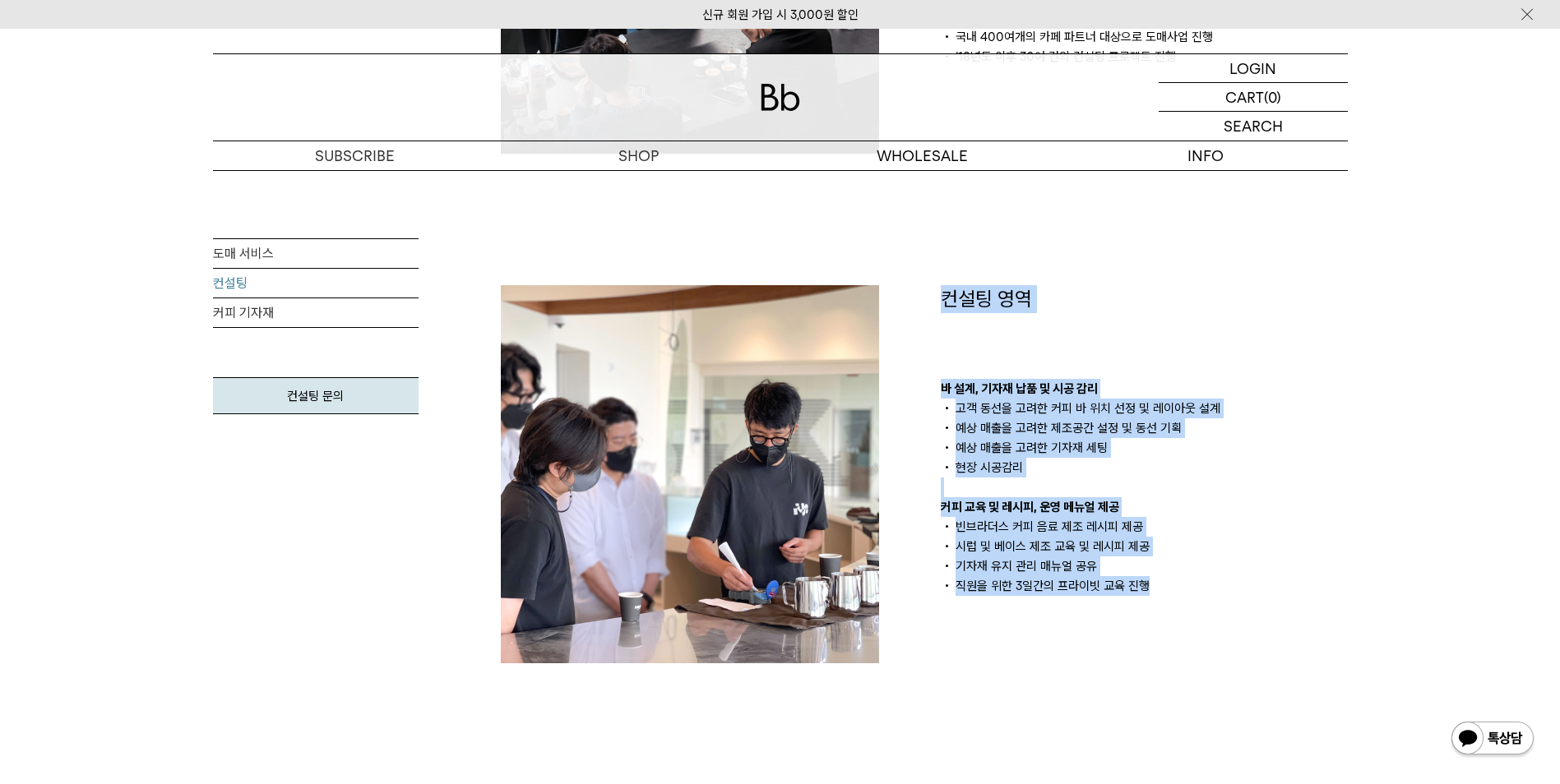
drag, startPoint x: 931, startPoint y: 282, endPoint x: 1159, endPoint y: 599, distance: 390.5
click at [1159, 599] on div "컨설팅 소개 카페 창업, 경험없이 해도 될까요? 운영 경험 없이 규모 있는 매장을 준비 중이라면 빈브라더스와 함께 의논해 보세요. 커피 바 설…" at bounding box center [924, 474] width 880 height 1397
click at [1159, 599] on div "컨설팅 영역 바 설계, 기자재 납품 및 시공 감리 고객 동선을 고려한 커피 바 위치 선정 및 레이아웃 설계 예상 매출을 고려한 제조공간 설정 …" at bounding box center [1143, 474] width 440 height 378
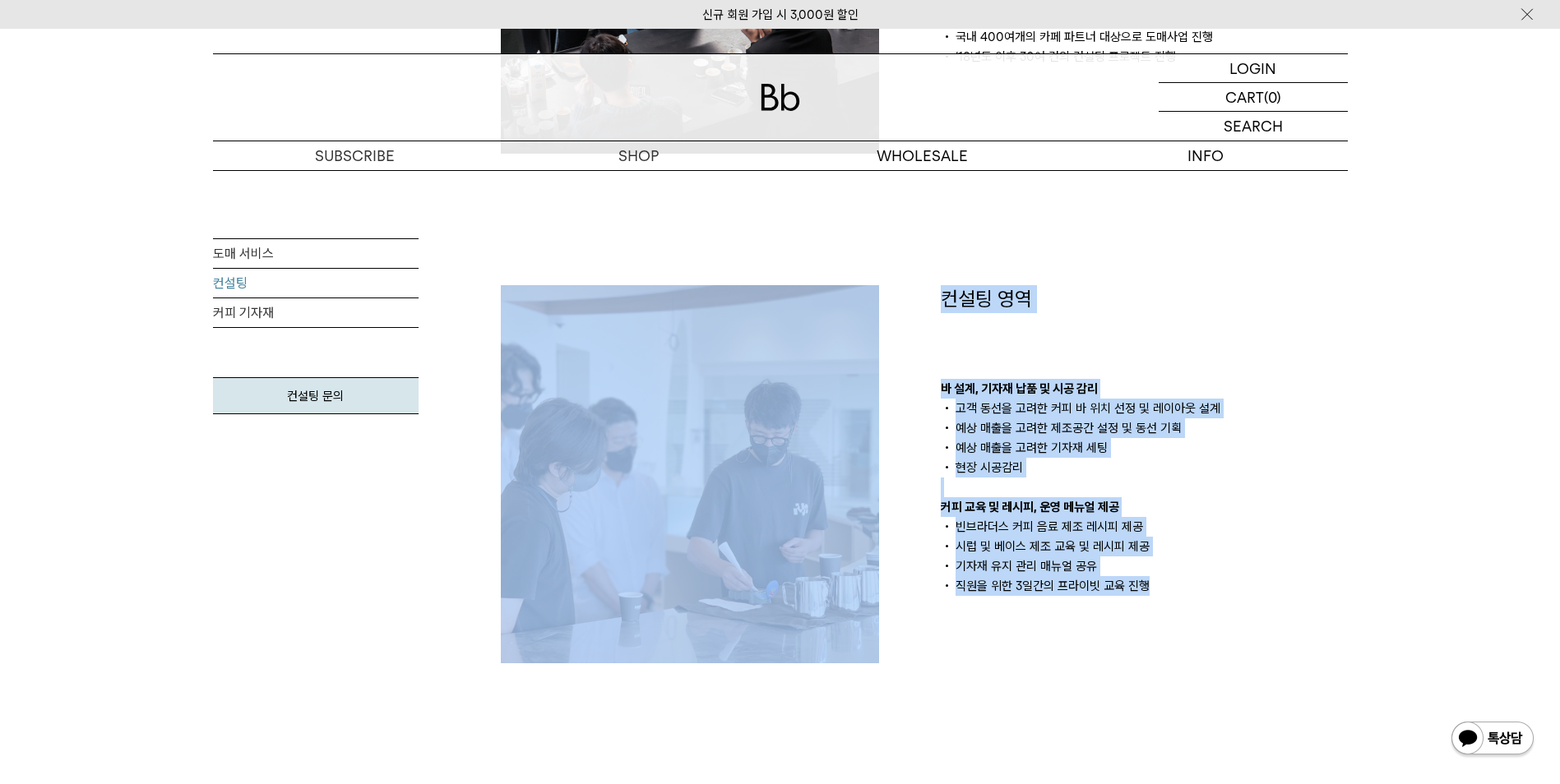
drag, startPoint x: 1164, startPoint y: 609, endPoint x: 912, endPoint y: 275, distance: 418.4
click at [912, 275] on div "컨설팅 소개 카페 창업, 경험없이 해도 될까요? 운영 경험 없이 규모 있는 매장을 준비 중이라면 빈브라더스와 함께 의논해 보세요. 커피 바 설…" at bounding box center [924, 474] width 880 height 1397
drag, startPoint x: 912, startPoint y: 275, endPoint x: 930, endPoint y: 334, distance: 61.7
click at [930, 334] on div "컨설팅 영역 바 설계, 기자재 납품 및 시공 감리 고객 동선을 고려한 커피 바 위치 선정 및 레이아웃 설계 예상 매출을 고려한 제조공간 설정 …" at bounding box center [1143, 474] width 440 height 378
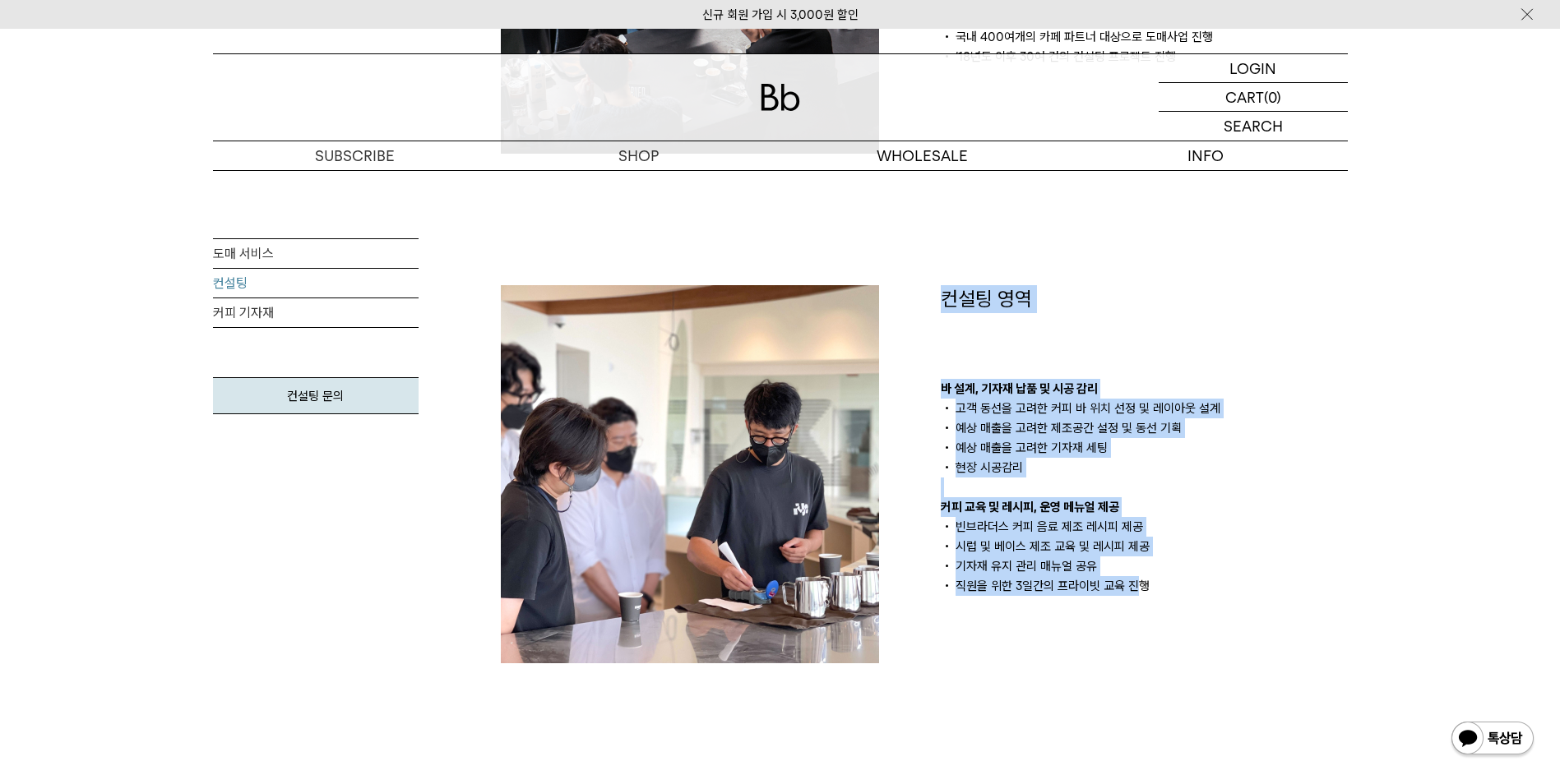
drag, startPoint x: 938, startPoint y: 297, endPoint x: 1141, endPoint y: 589, distance: 355.6
click at [1141, 589] on div "컨설팅 영역 바 설계, 기자재 납품 및 시공 감리 고객 동선을 고려한 커피 바 위치 선정 및 레이아웃 설계 예상 매출을 고려한 제조공간 설정 …" at bounding box center [1143, 474] width 440 height 378
drag, startPoint x: 1141, startPoint y: 589, endPoint x: 1113, endPoint y: 616, distance: 38.9
click at [1113, 616] on div "컨설팅 영역 바 설계, 기자재 납품 및 시공 감리 고객 동선을 고려한 커피 바 위치 선정 및 레이아웃 설계 예상 매출을 고려한 제조공간 설정 …" at bounding box center [1143, 474] width 440 height 378
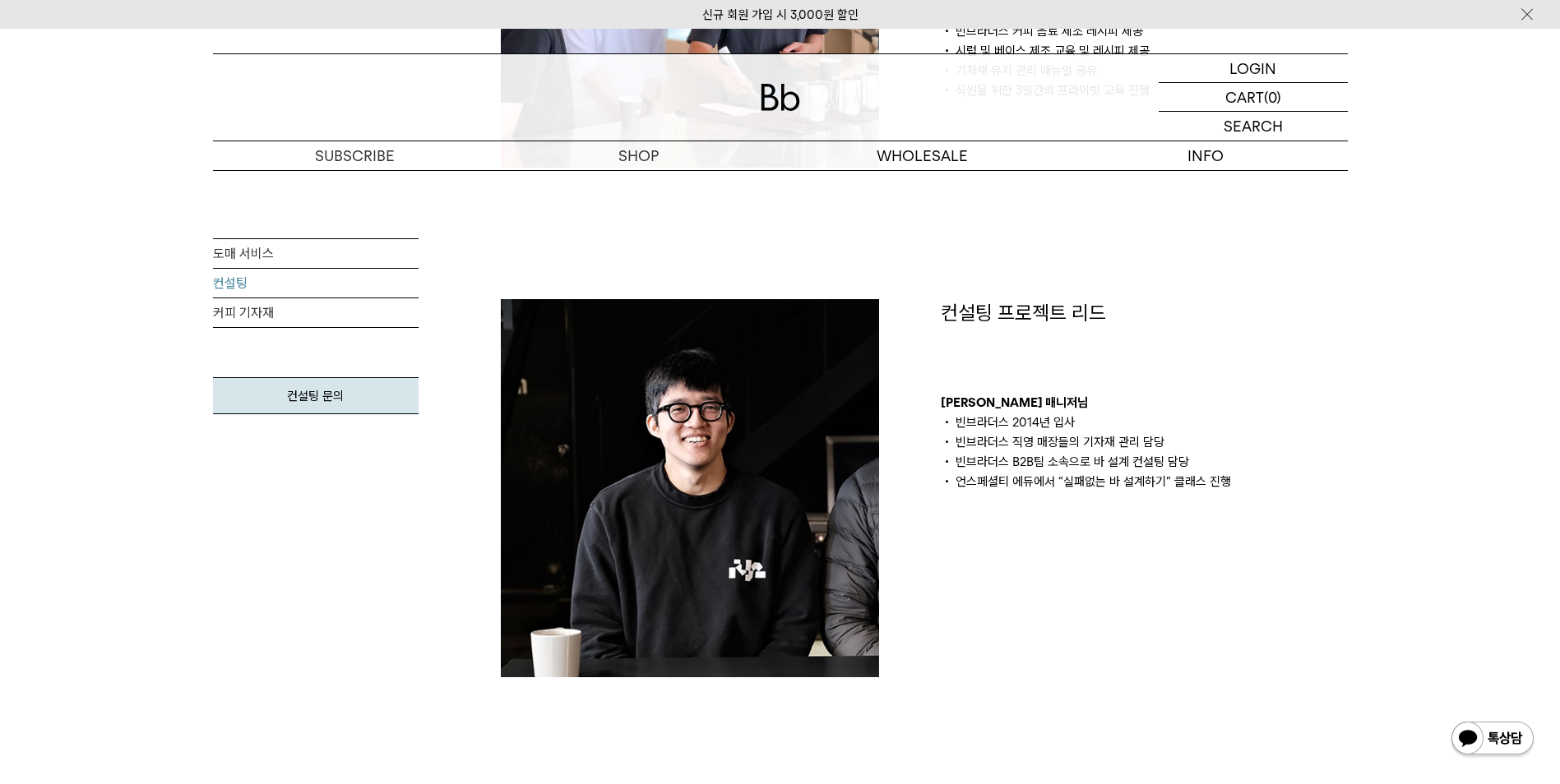
scroll to position [1151, 0]
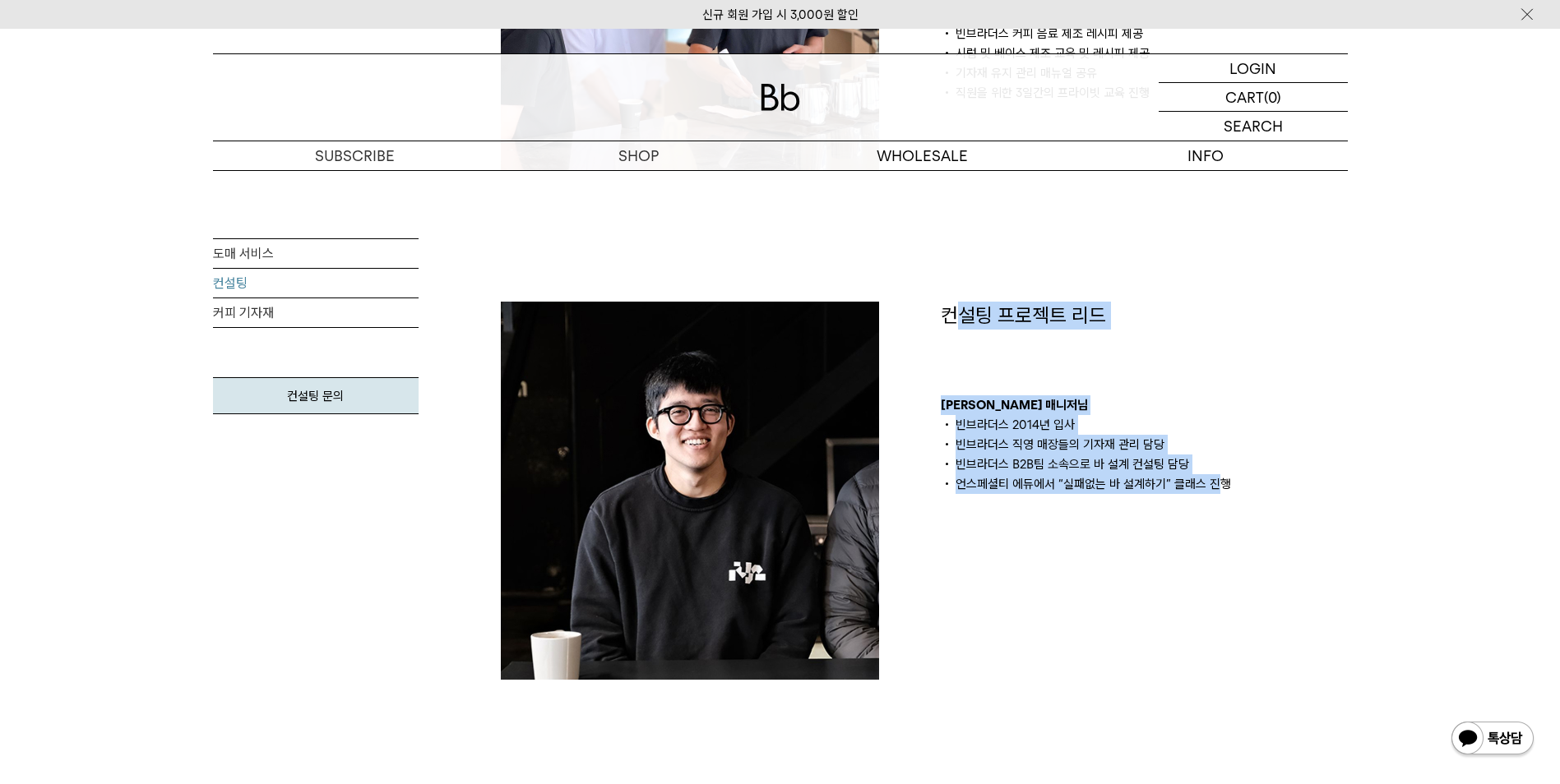
drag, startPoint x: 951, startPoint y: 306, endPoint x: 1219, endPoint y: 483, distance: 321.2
click at [1219, 483] on div "컨설팅 프로젝트 리드 김의성 매니저님 빈브라더스 2014년 입사 빈브라더스 직영 매장들의 기자재 관리 담당 빈브라더스 B2B팀 소속으로 바 설…" at bounding box center [1143, 397] width 407 height 192
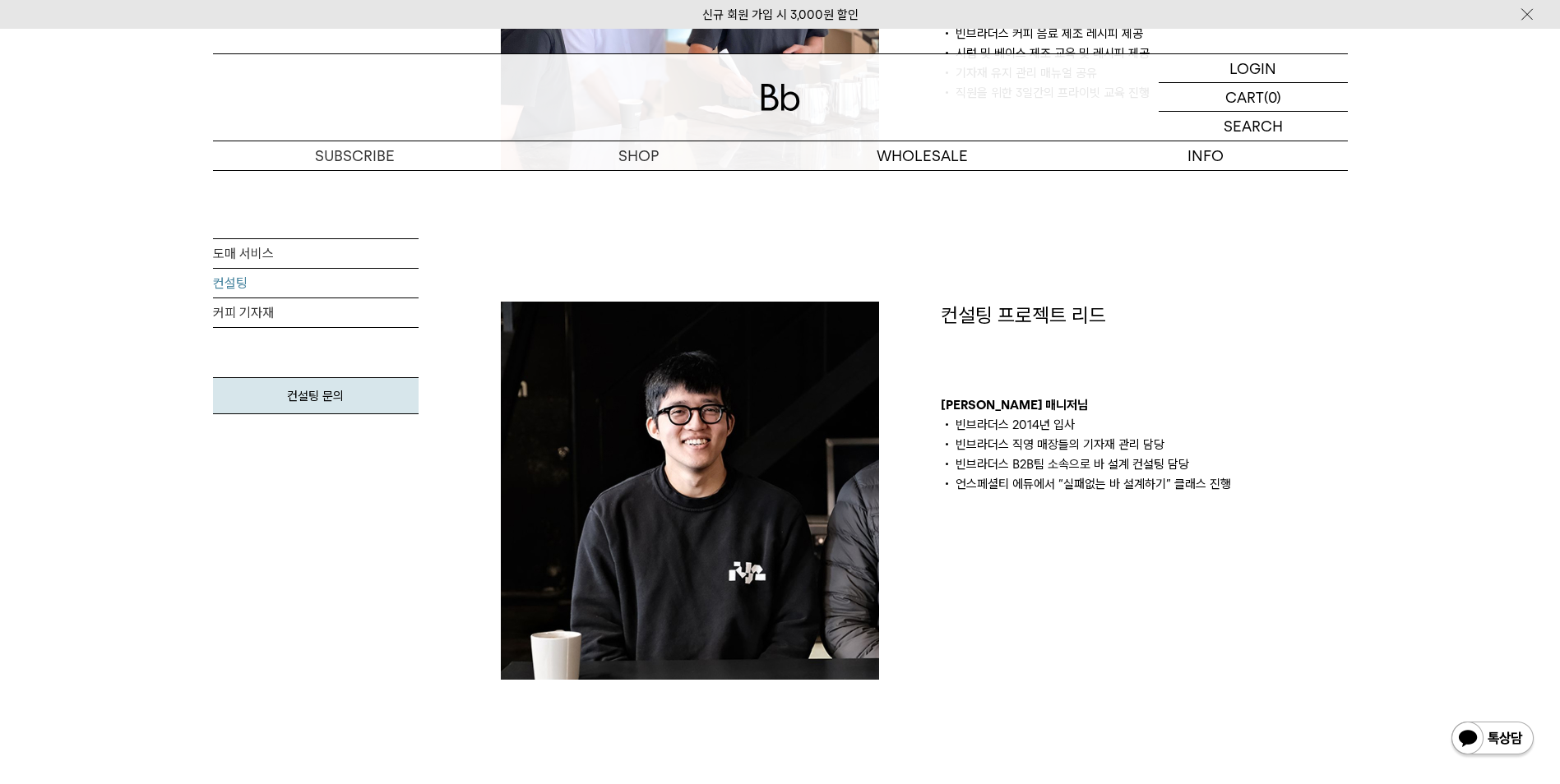
drag, startPoint x: 1219, startPoint y: 483, endPoint x: 1231, endPoint y: 501, distance: 21.6
click at [1231, 501] on div "컨설팅 프로젝트 리드 김의성 매니저님 빈브라더스 2014년 입사 빈브라더스 직영 매장들의 기자재 관리 담당 빈브라더스 B2B팀 소속으로 바 설…" at bounding box center [1143, 490] width 440 height 378
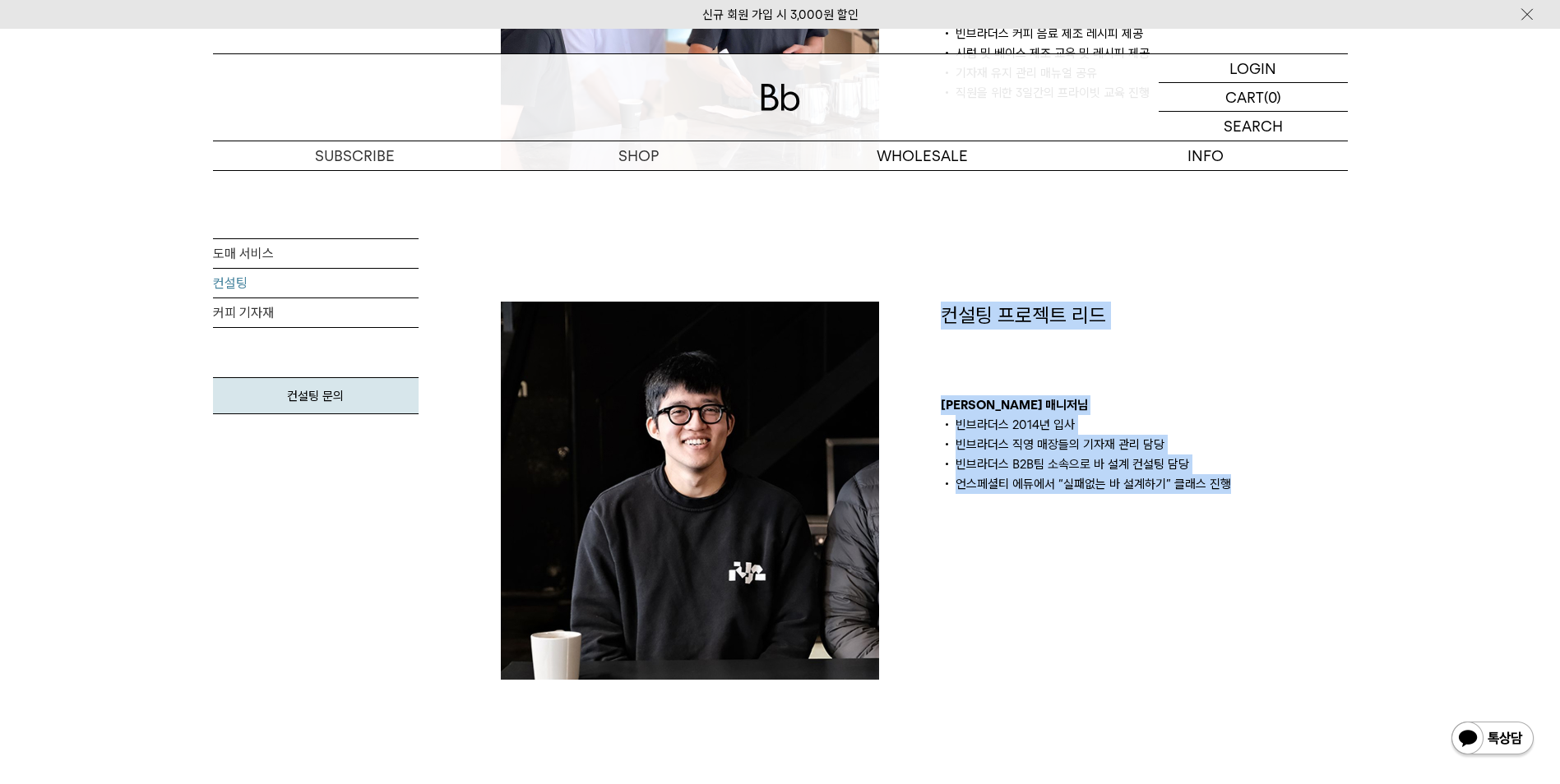
drag, startPoint x: 1237, startPoint y: 495, endPoint x: 945, endPoint y: 301, distance: 350.6
drag, startPoint x: 945, startPoint y: 301, endPoint x: 942, endPoint y: 343, distance: 42.1
click at [945, 358] on div "컨설팅 프로젝트 리드 김의성 매니저님 빈브라더스 2014년 입사 빈브라더스 직영 매장들의 기자재 관리 담당 빈브라더스 B2B팀 소속으로 바 설…" at bounding box center [1143, 397] width 407 height 192
drag, startPoint x: 938, startPoint y: 323, endPoint x: 1240, endPoint y: 494, distance: 347.1
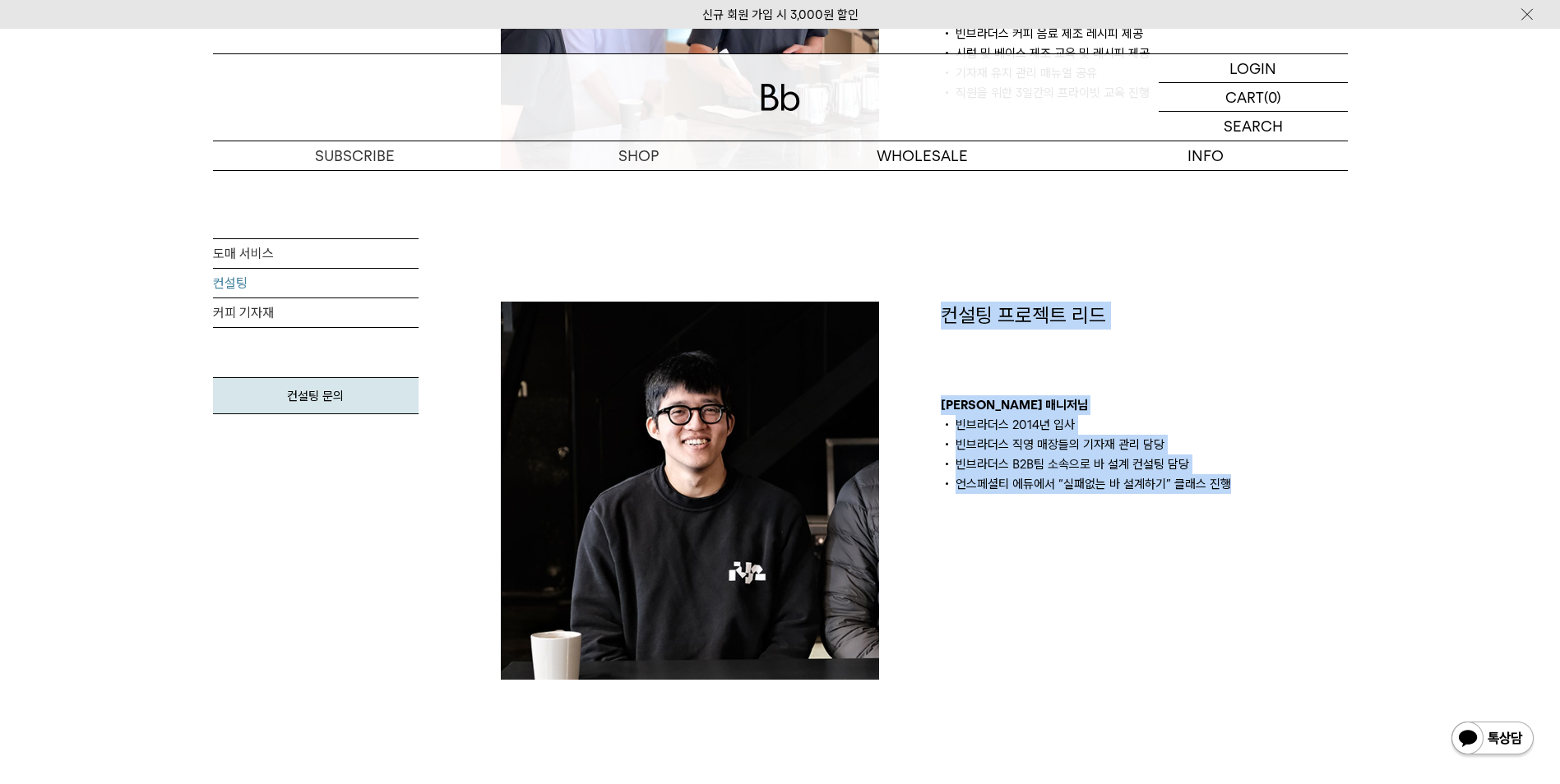
click at [1240, 494] on div "컨설팅 프로젝트 리드 김의성 매니저님 빈브라더스 2014년 입사 빈브라더스 직영 매장들의 기자재 관리 담당 빈브라더스 B2B팀 소속으로 바 설…" at bounding box center [1143, 490] width 440 height 378
drag, startPoint x: 1253, startPoint y: 498, endPoint x: 931, endPoint y: 299, distance: 378.5
drag, startPoint x: 931, startPoint y: 299, endPoint x: 924, endPoint y: 383, distance: 84.3
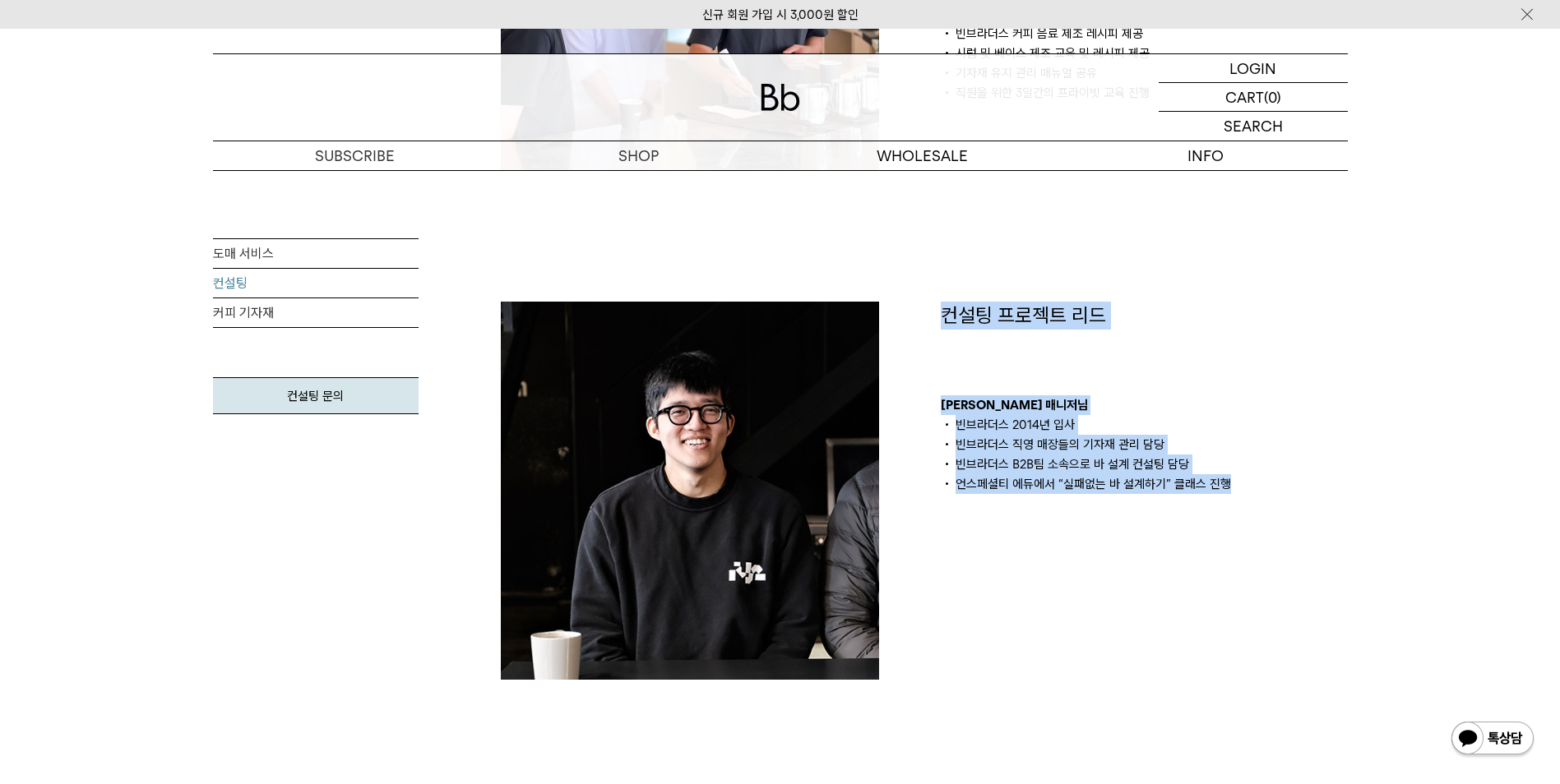
click at [924, 383] on div "컨설팅 프로젝트 리드 김의성 매니저님 빈브라더스 2014년 입사 빈브라더스 직영 매장들의 기자재 관리 담당 빈브라더스 B2B팀 소속으로 바 설…" at bounding box center [1143, 490] width 440 height 378
drag, startPoint x: 935, startPoint y: 333, endPoint x: 1260, endPoint y: 492, distance: 361.8
click at [1260, 492] on div "컨설팅 프로젝트 리드 김의성 매니저님 빈브라더스 2014년 입사 빈브라더스 직영 매장들의 기자재 관리 담당 빈브라더스 B2B팀 소속으로 바 설…" at bounding box center [1143, 490] width 440 height 378
drag, startPoint x: 1260, startPoint y: 492, endPoint x: 1256, endPoint y: 503, distance: 11.7
click at [1260, 492] on li "언스페셜티 에듀에서 “실패없는 바 설계하기” 클래스 진행" at bounding box center [1143, 484] width 407 height 20
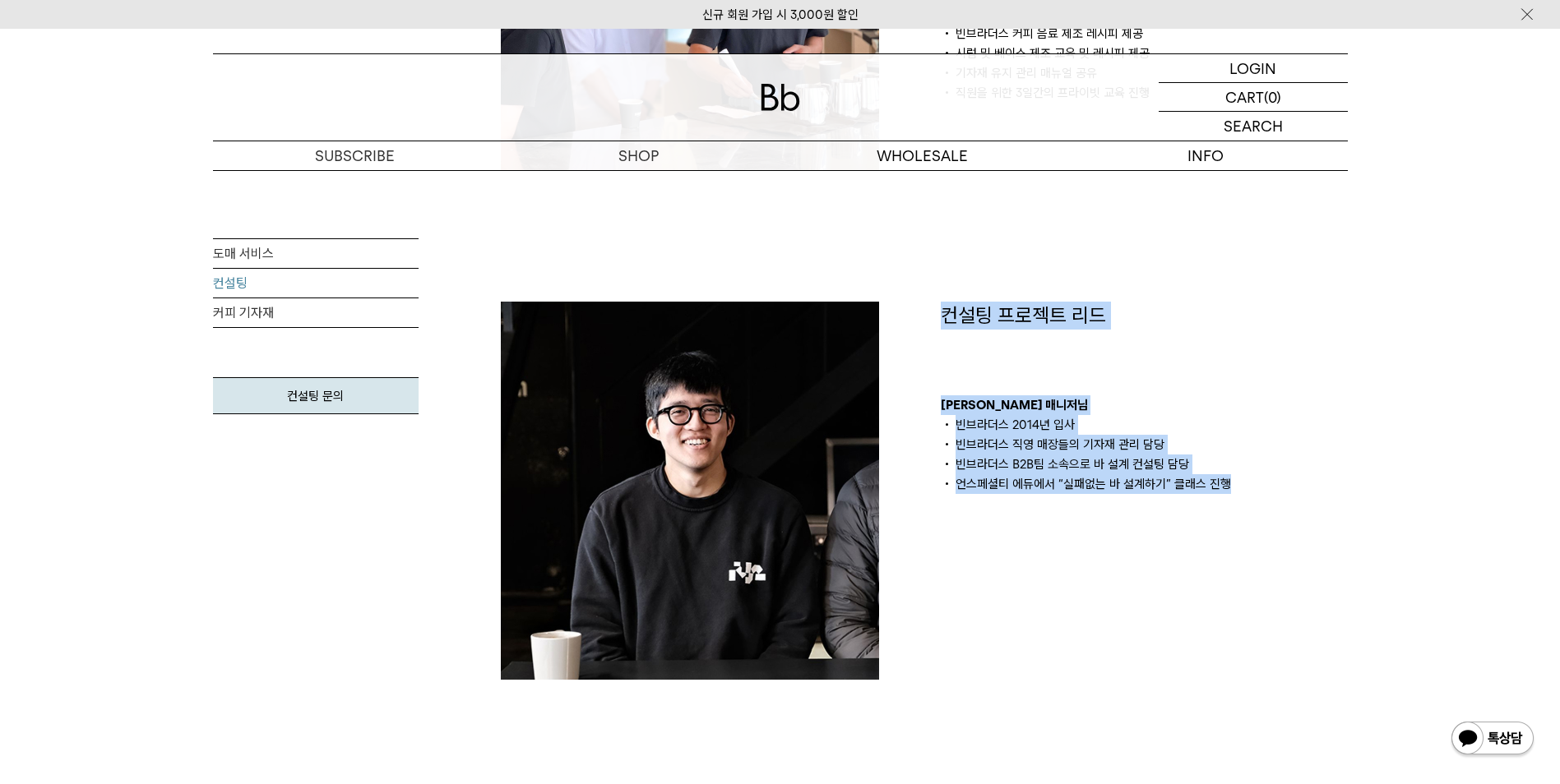
drag, startPoint x: 1253, startPoint y: 505, endPoint x: 944, endPoint y: 289, distance: 377.0
drag, startPoint x: 944, startPoint y: 289, endPoint x: 934, endPoint y: 327, distance: 39.3
click at [934, 327] on div "컨설팅 프로젝트 리드 김의성 매니저님 빈브라더스 2014년 입사 빈브라더스 직영 매장들의 기자재 관리 담당 빈브라더스 B2B팀 소속으로 바 설…" at bounding box center [1143, 490] width 440 height 378
drag, startPoint x: 935, startPoint y: 287, endPoint x: 1231, endPoint y: 479, distance: 352.8
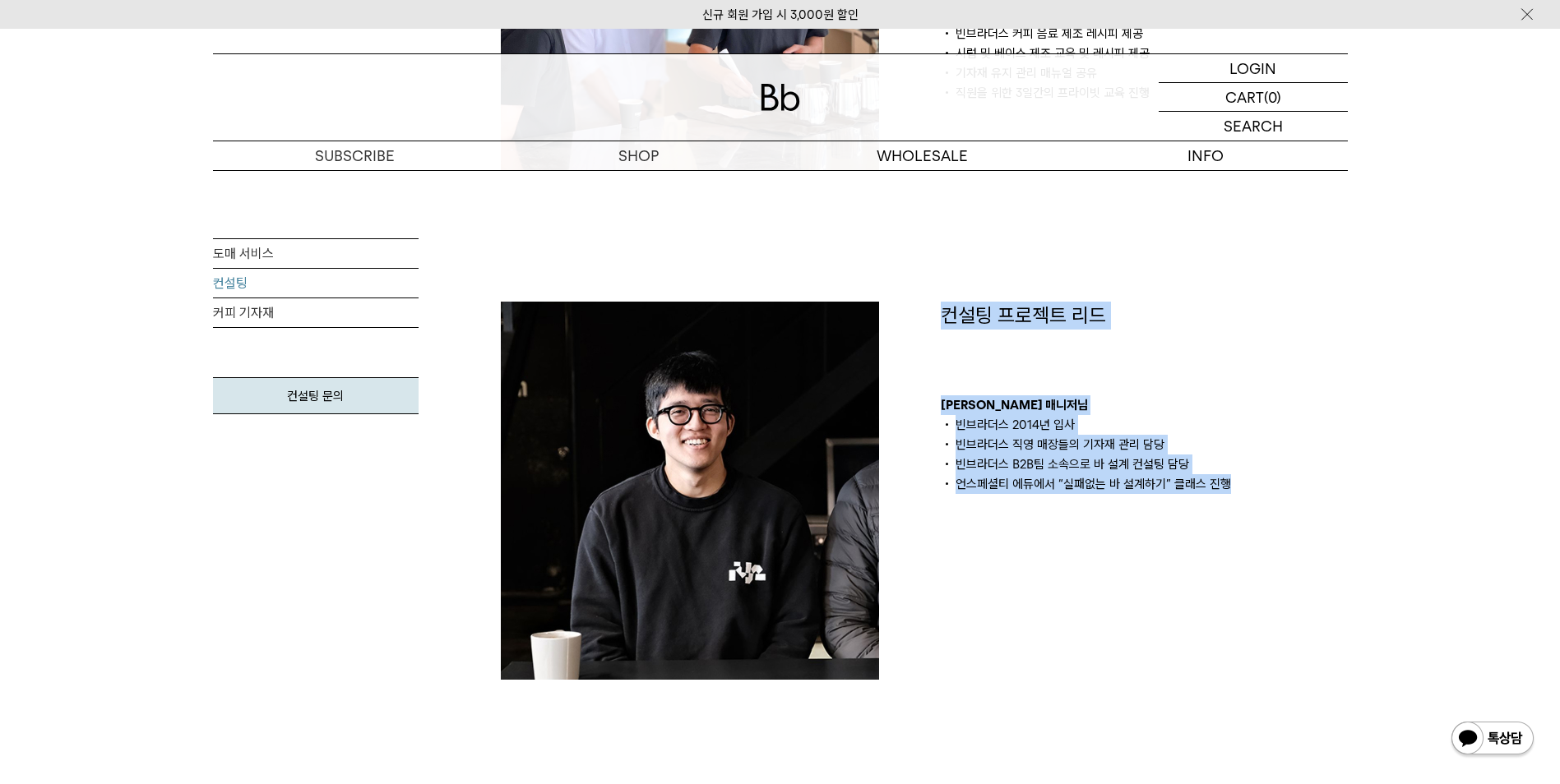
drag, startPoint x: 1231, startPoint y: 479, endPoint x: 1231, endPoint y: 505, distance: 26.0
click at [1231, 505] on div "컨설팅 프로젝트 리드 김의성 매니저님 빈브라더스 2014년 입사 빈브라더스 직영 매장들의 기자재 관리 담당 빈브라더스 B2B팀 소속으로 바 설…" at bounding box center [1143, 490] width 440 height 378
